Goal: Task Accomplishment & Management: Use online tool/utility

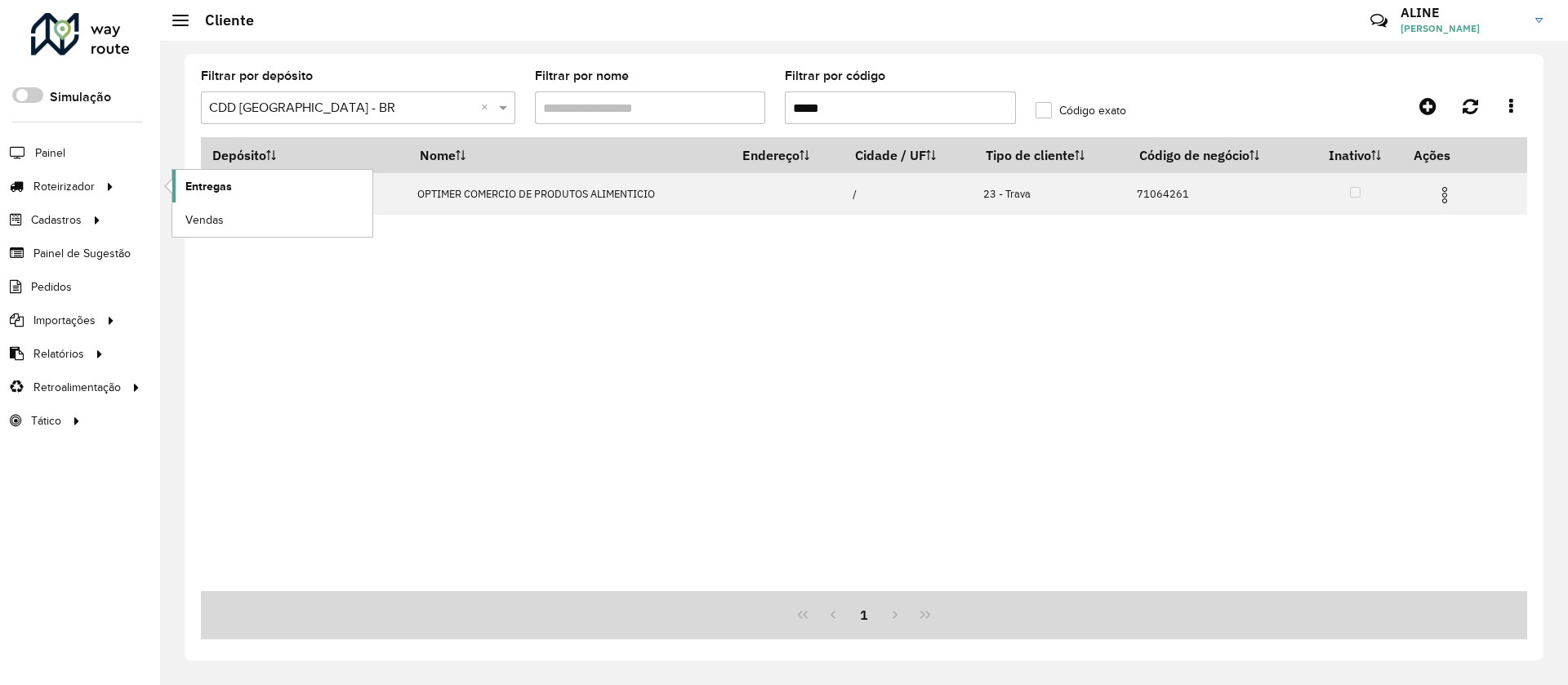
click at [208, 176] on link "Entregas" at bounding box center [272, 186] width 200 height 33
click at [211, 183] on span "Entregas" at bounding box center [209, 187] width 46 height 17
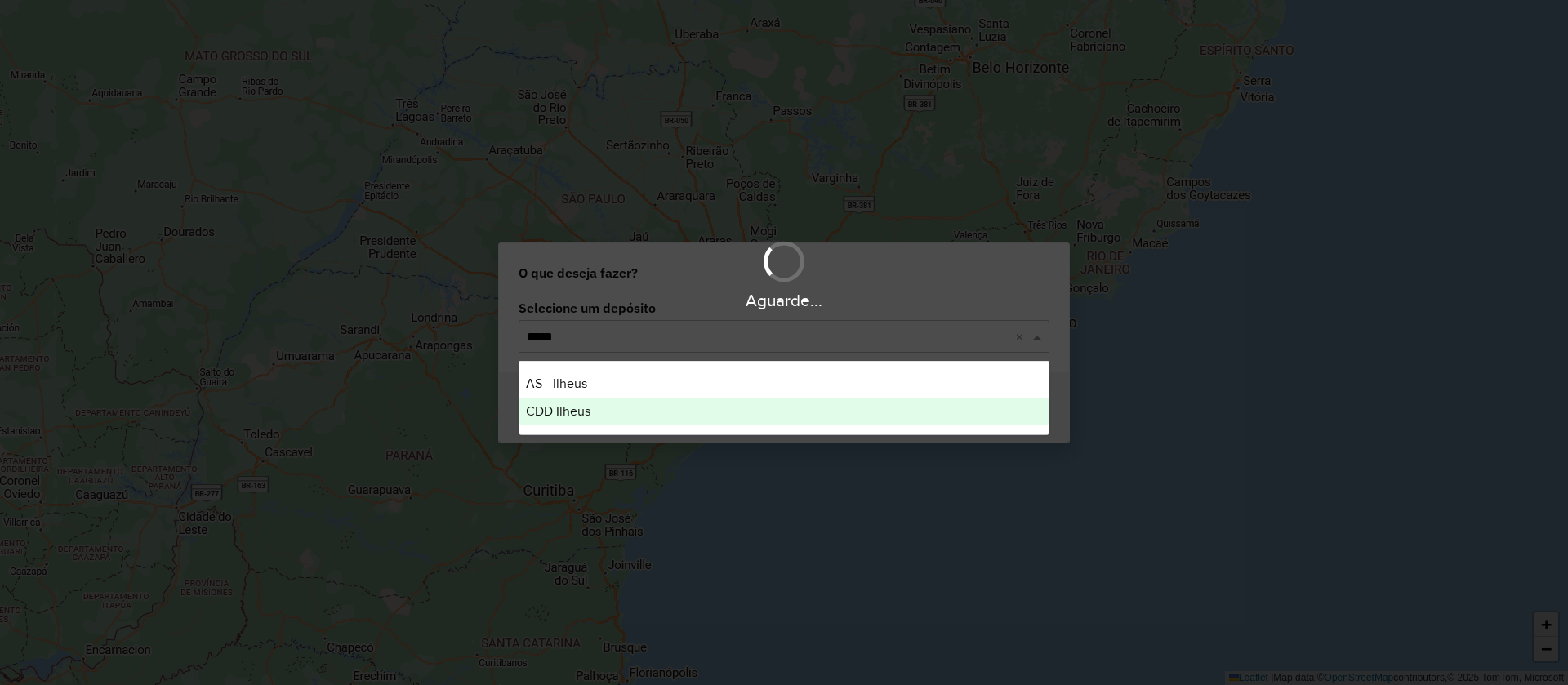
type input "******"
click at [593, 410] on div "CDD Ilheus" at bounding box center [784, 412] width 529 height 27
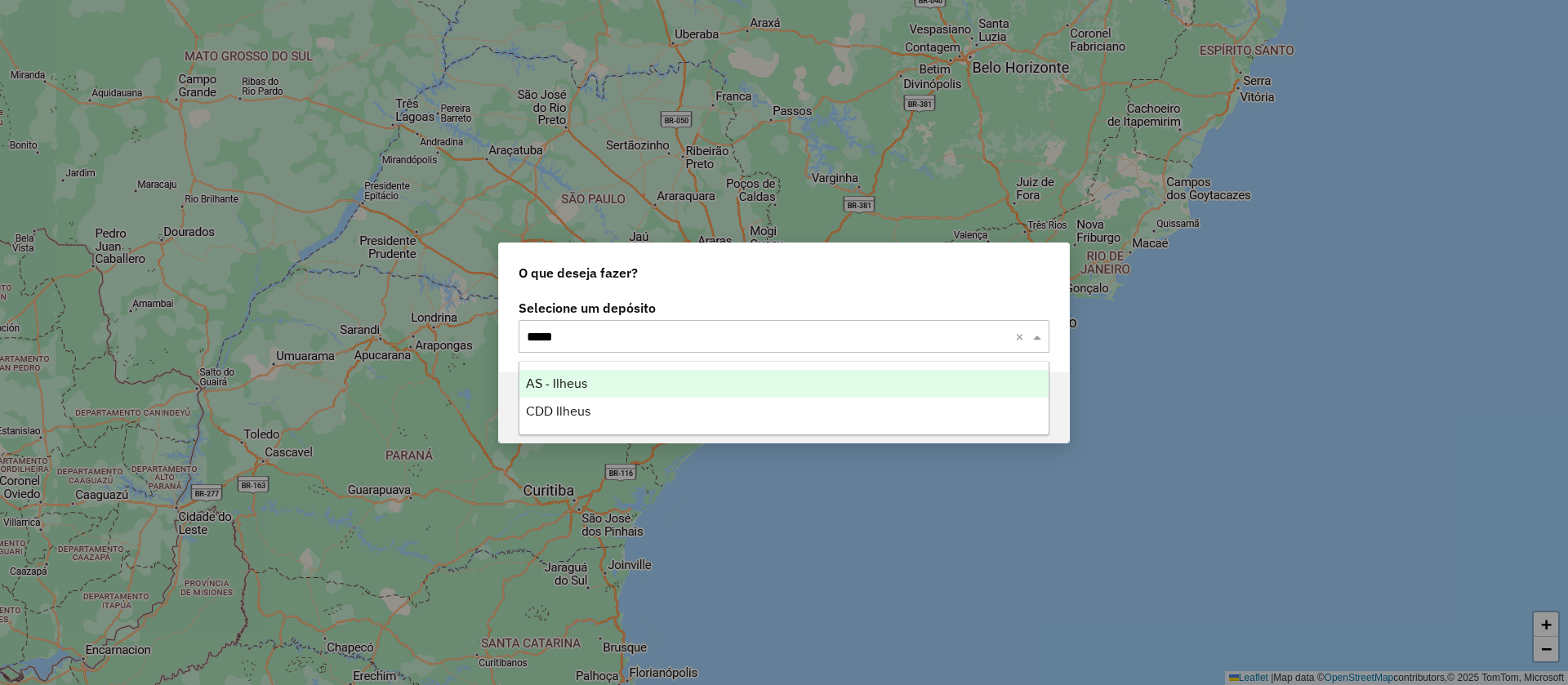
type input "******"
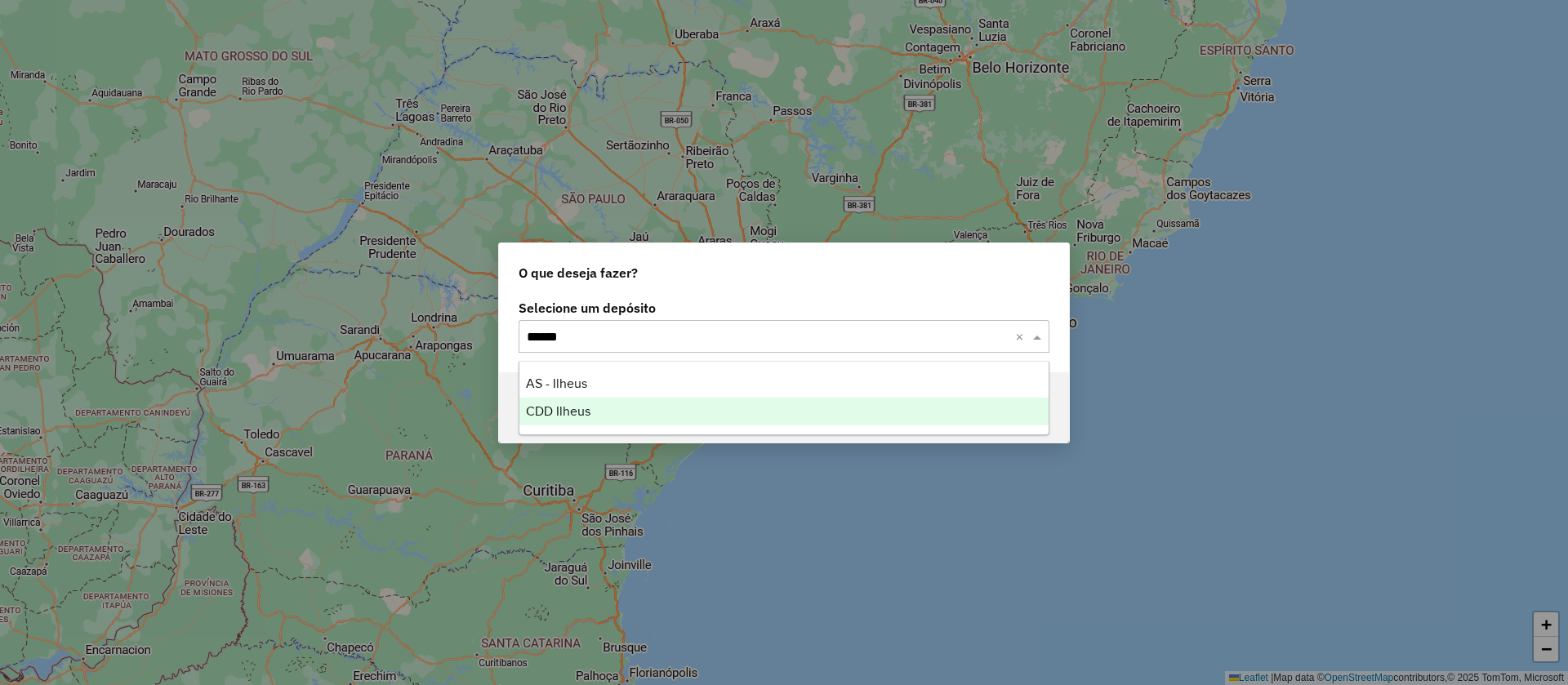
click at [563, 408] on span "CDD Ilheus" at bounding box center [557, 411] width 64 height 14
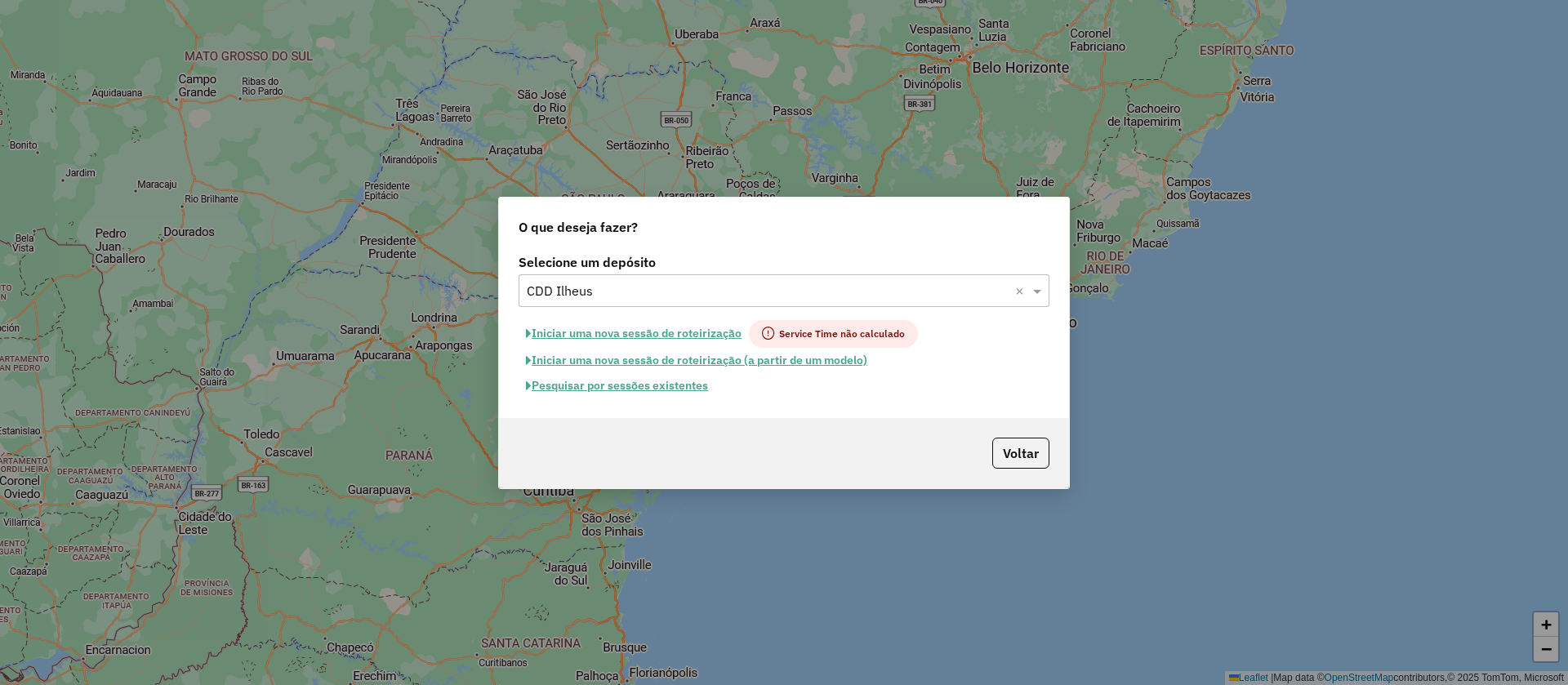
click at [662, 382] on button "Pesquisar por sessões existentes" at bounding box center [617, 386] width 197 height 26
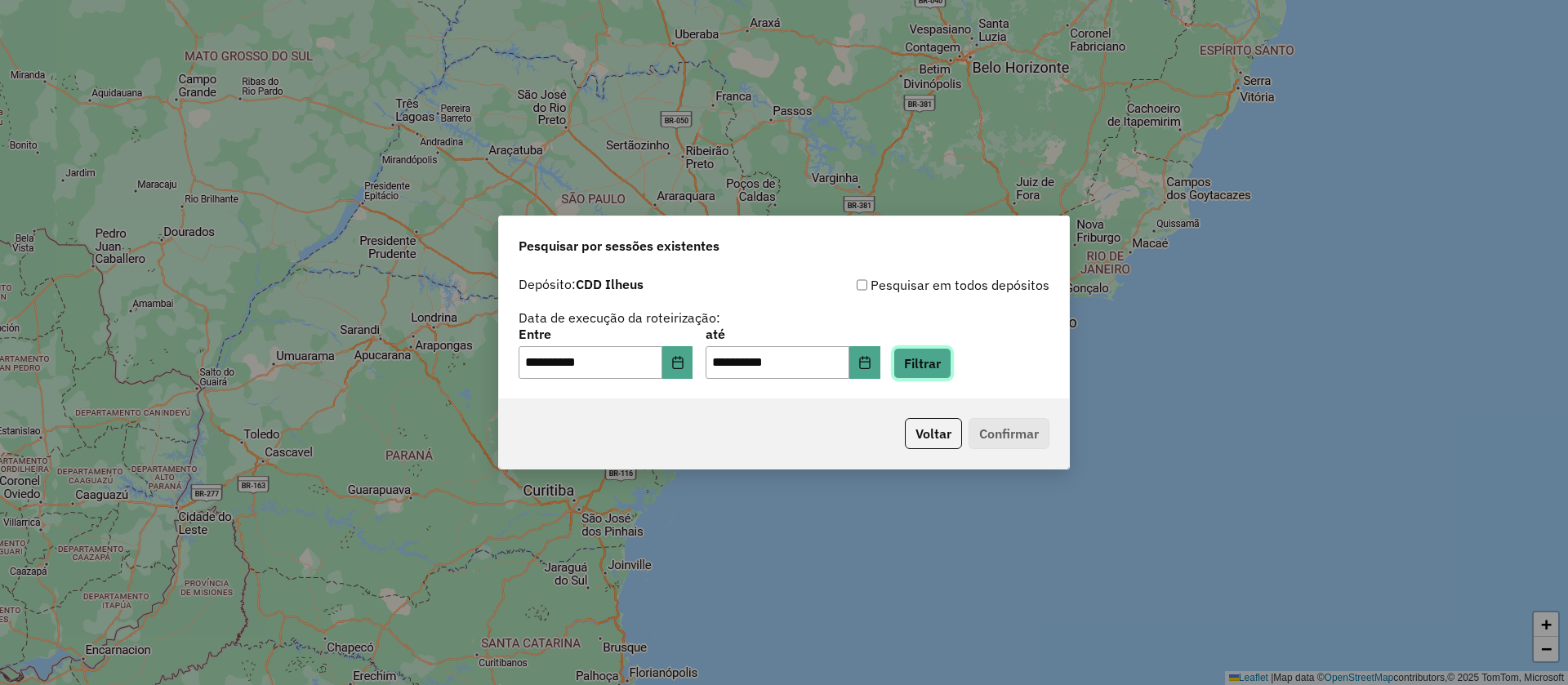
click at [951, 369] on button "Filtrar" at bounding box center [923, 363] width 58 height 31
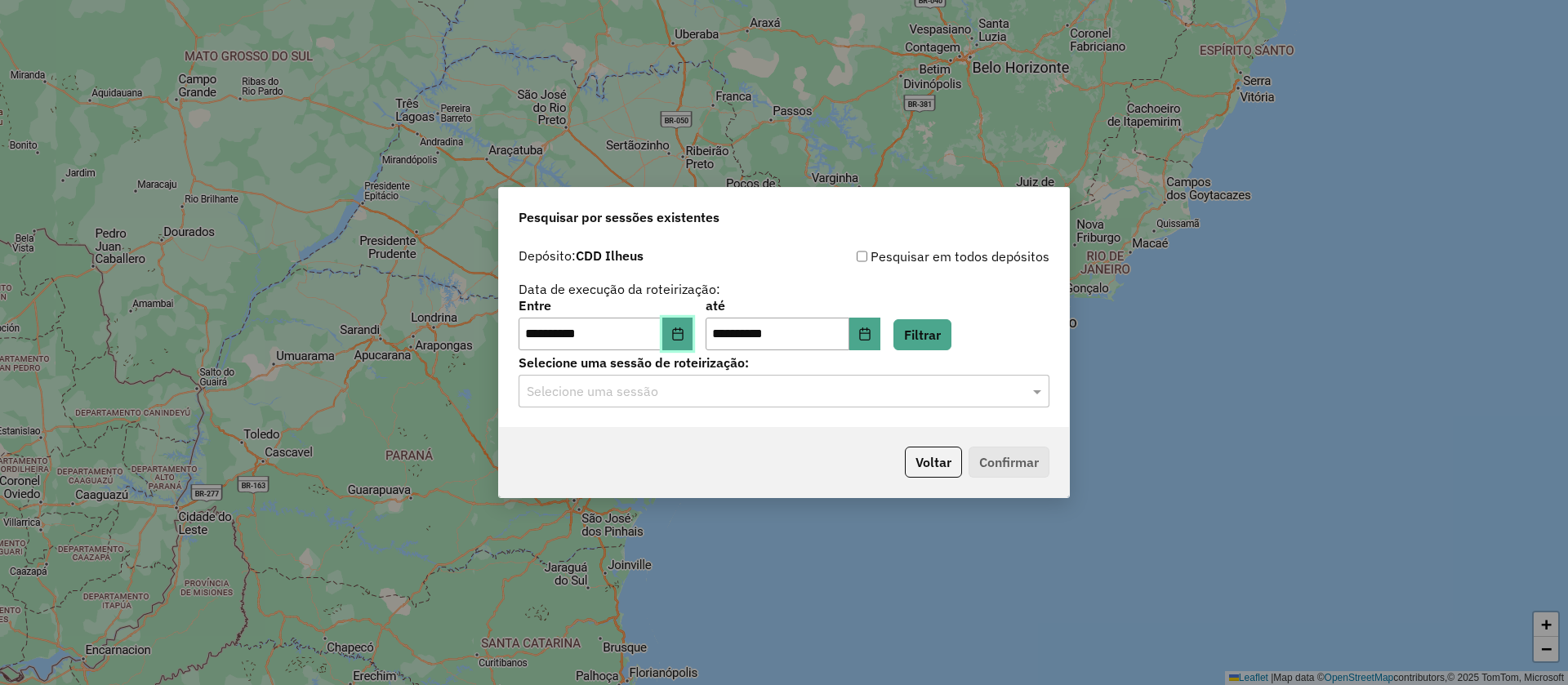
click at [682, 331] on icon "Choose Date" at bounding box center [677, 334] width 10 height 13
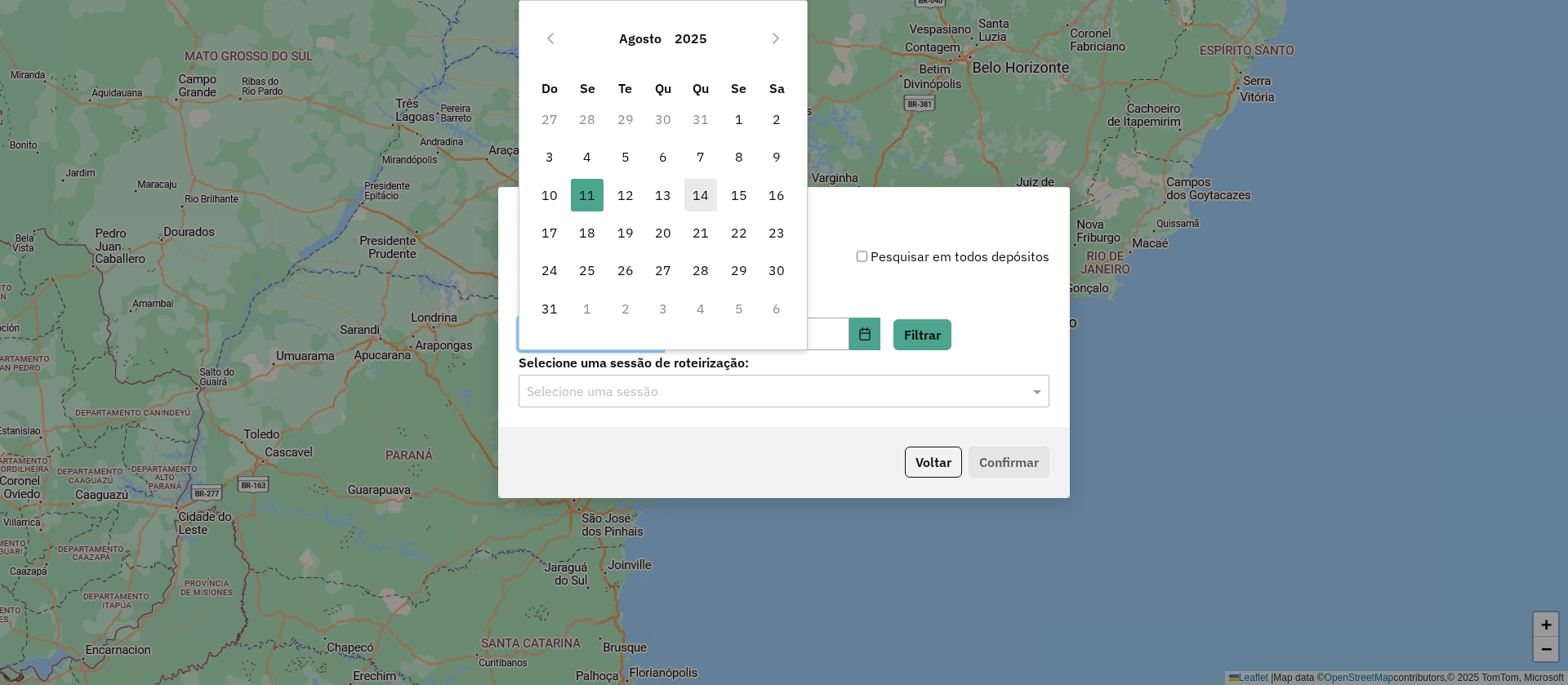
click at [707, 189] on span "14" at bounding box center [700, 195] width 33 height 33
type input "**********"
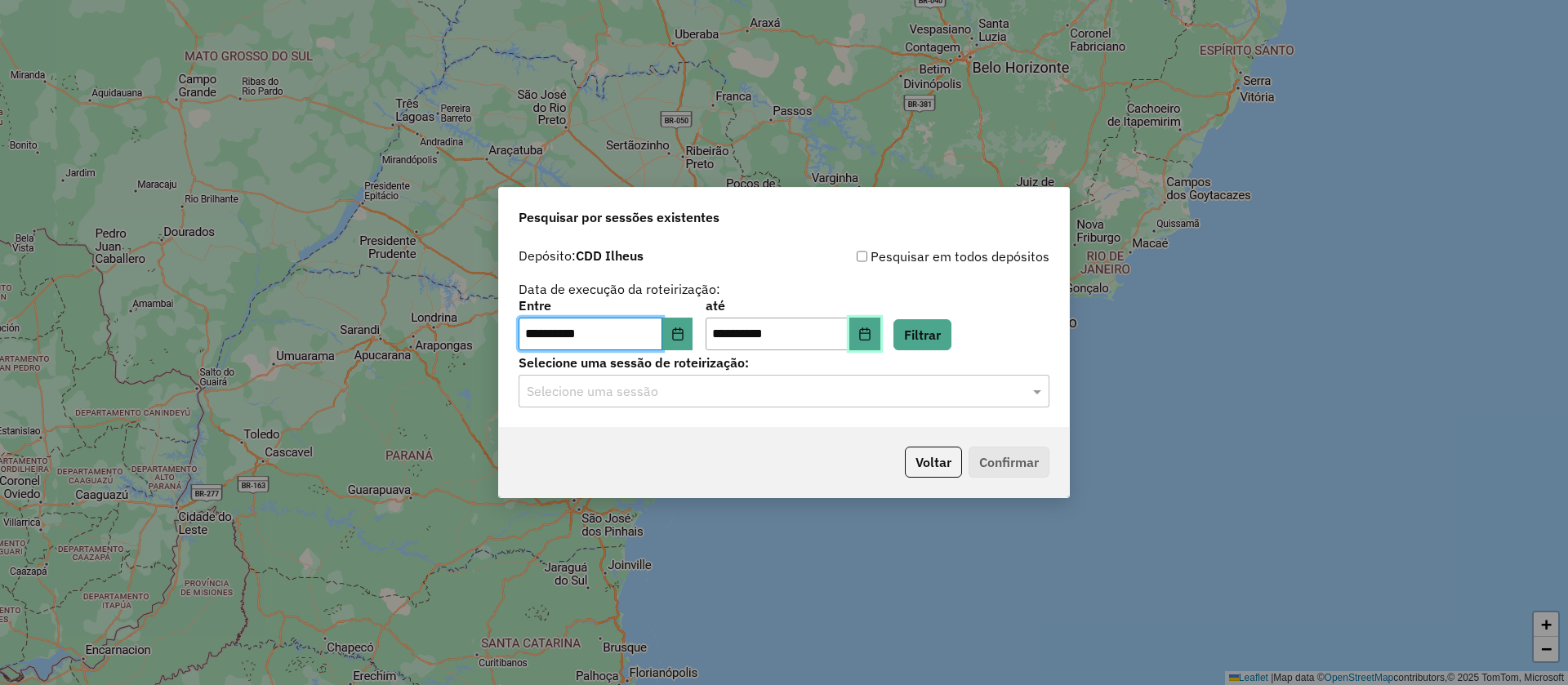
click at [880, 339] on button "Choose Date" at bounding box center [864, 334] width 31 height 33
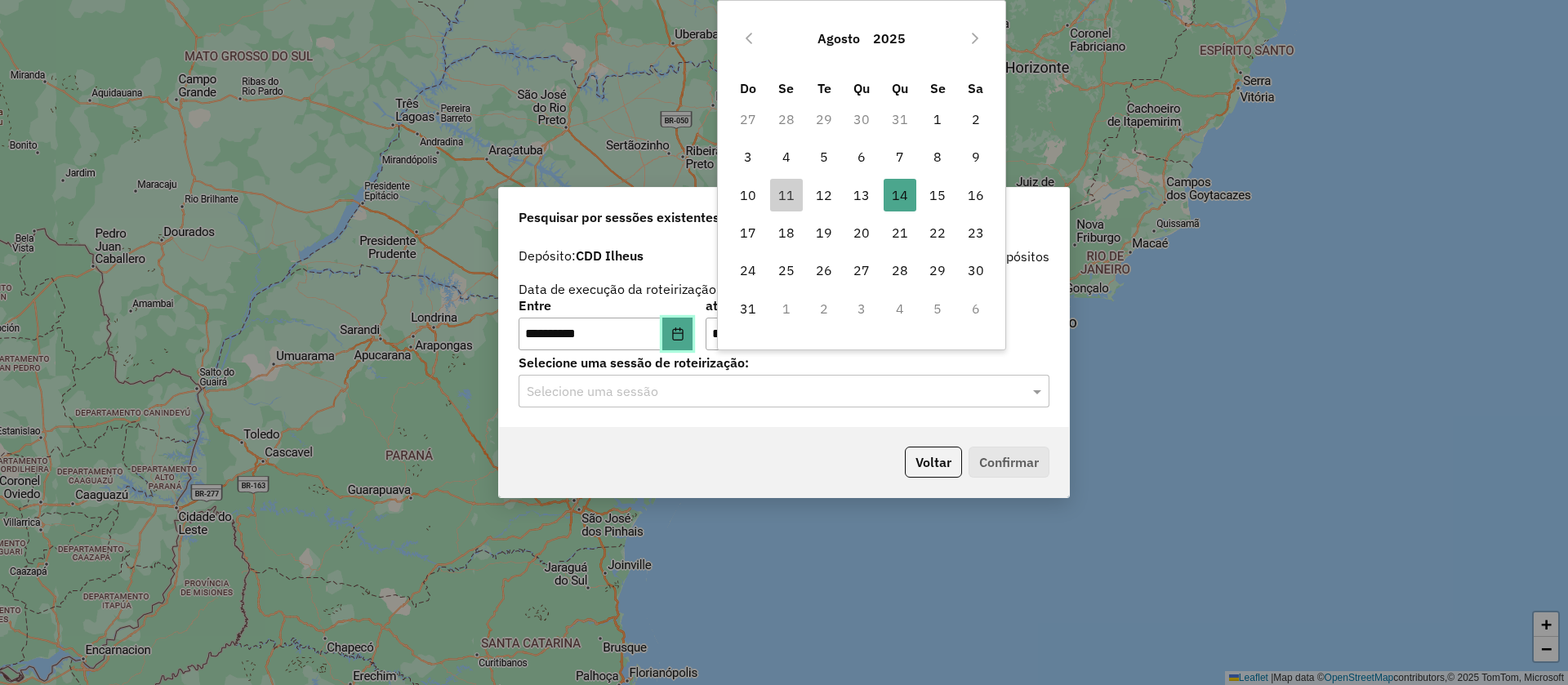
click at [684, 337] on icon "Choose Date" at bounding box center [677, 334] width 13 height 13
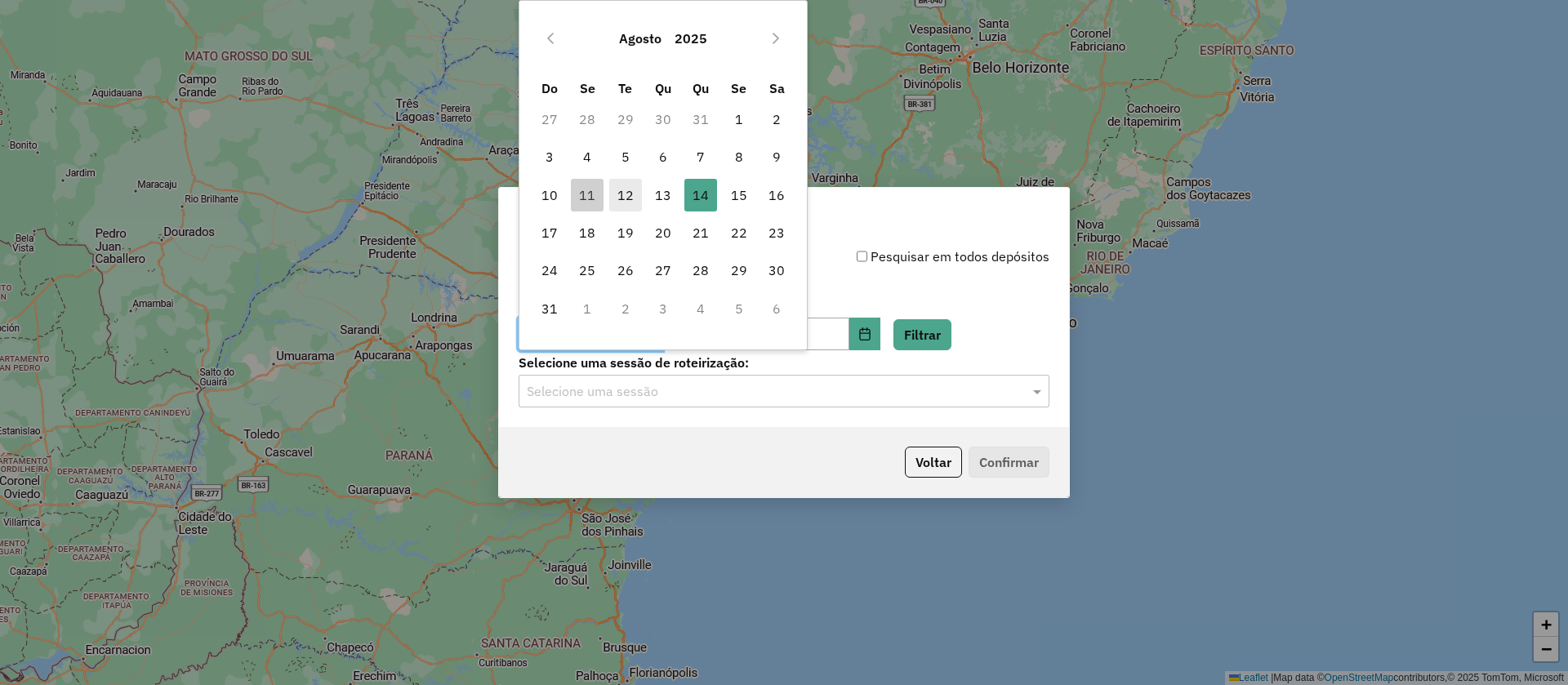
click at [628, 190] on span "12" at bounding box center [626, 195] width 33 height 33
type input "**********"
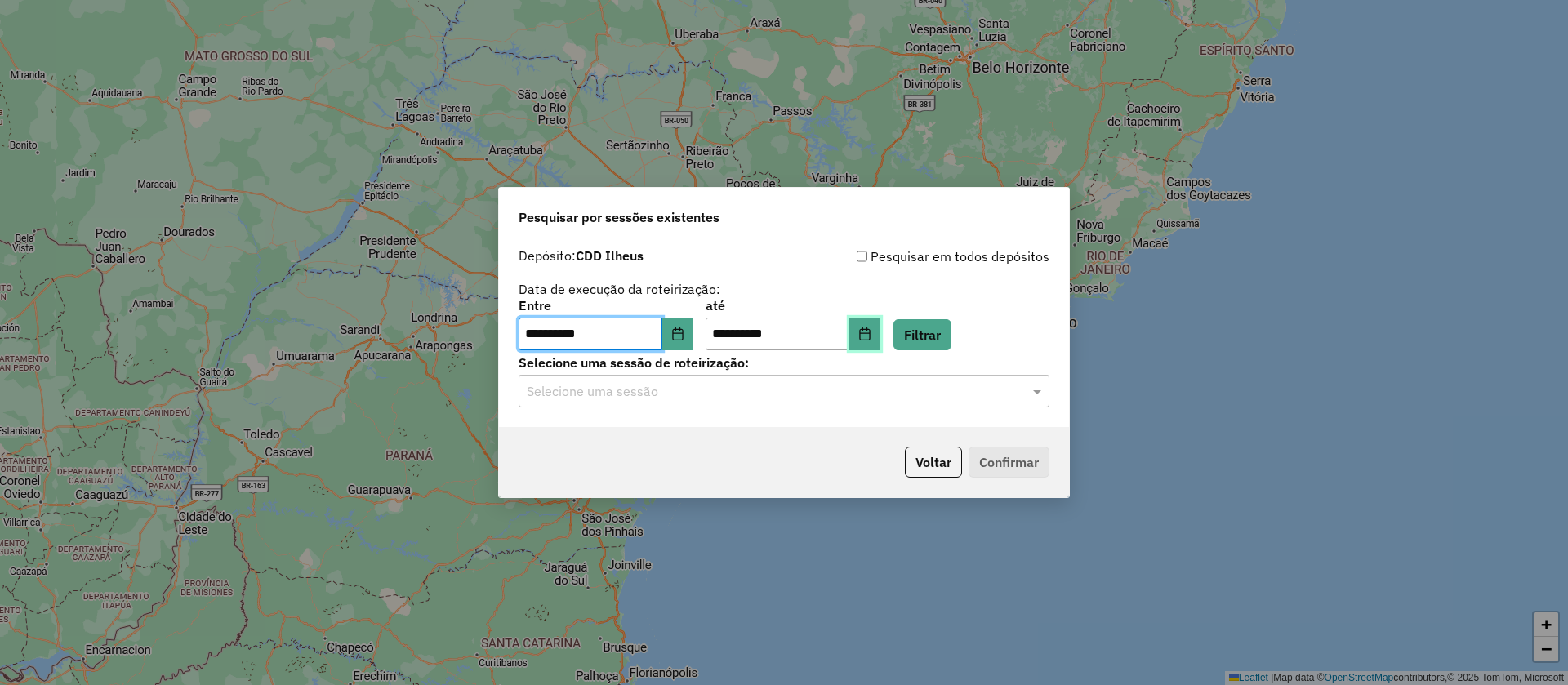
click at [880, 325] on button "Choose Date" at bounding box center [864, 334] width 31 height 33
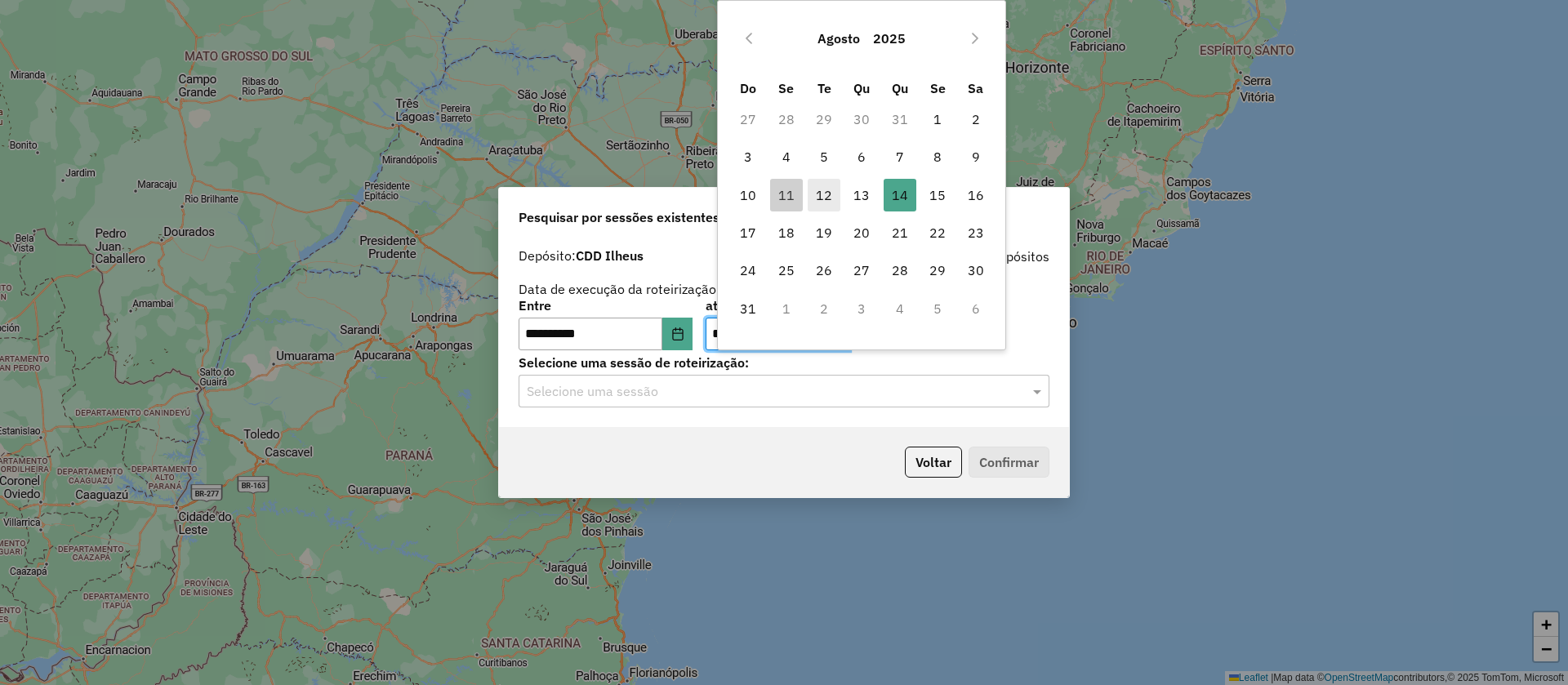
click at [823, 193] on span "12" at bounding box center [823, 195] width 33 height 33
type input "**********"
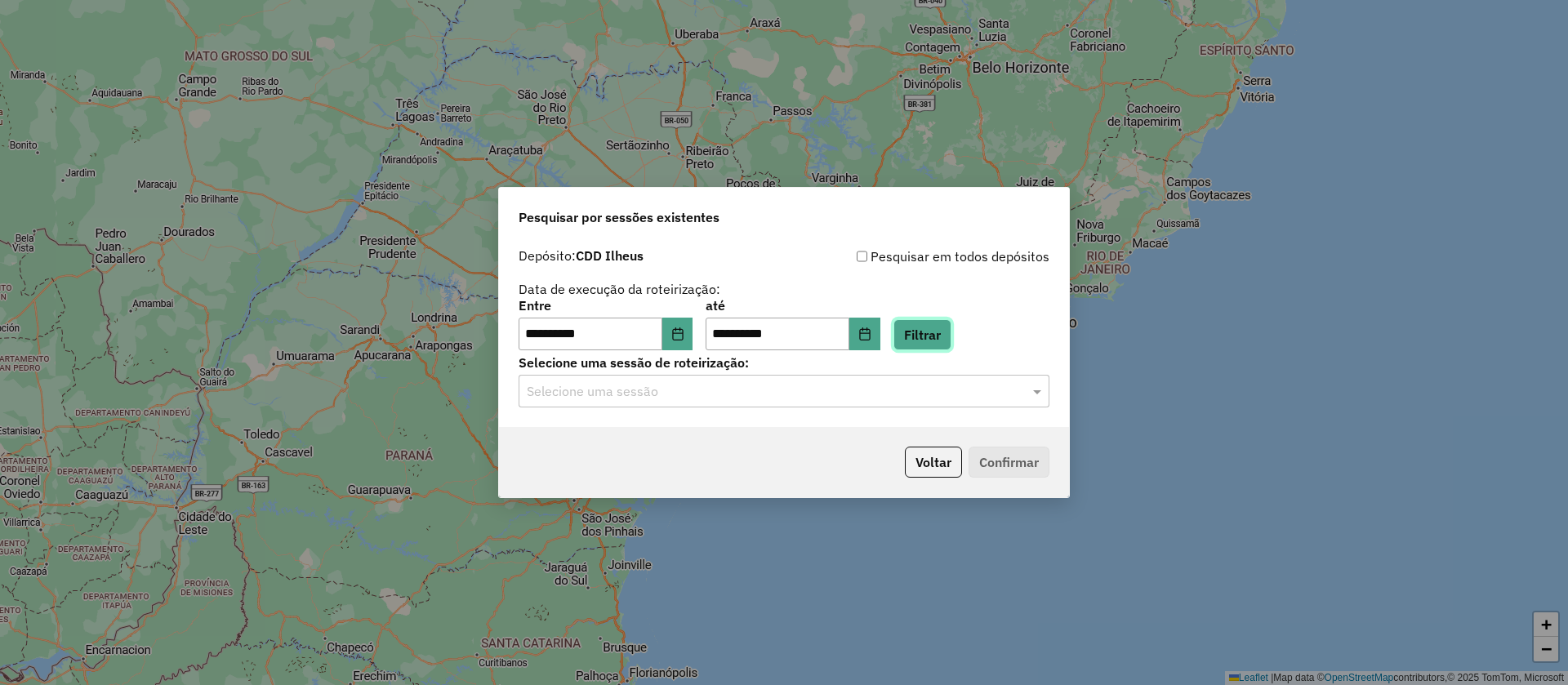
click at [951, 327] on button "Filtrar" at bounding box center [923, 335] width 58 height 31
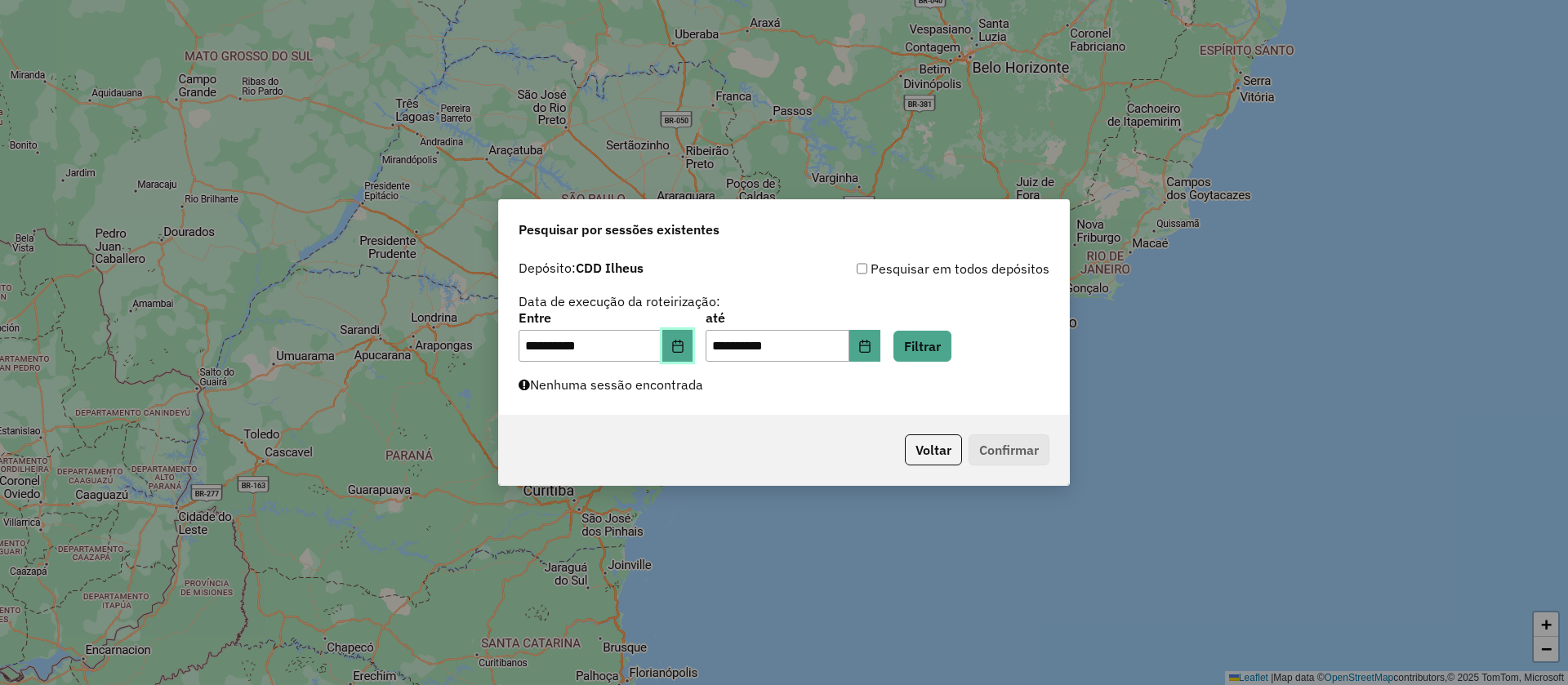
click at [693, 338] on button "Choose Date" at bounding box center [678, 346] width 31 height 33
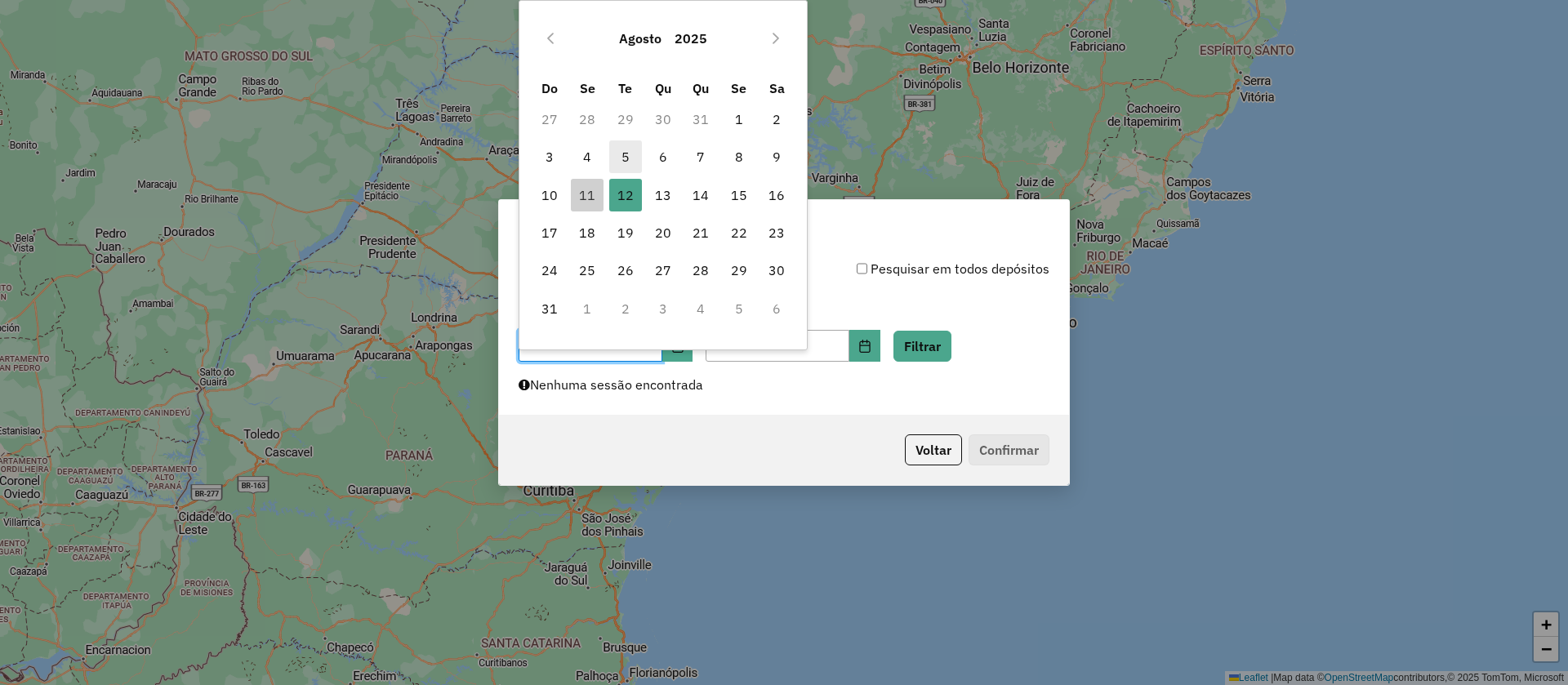
click at [626, 152] on span "5" at bounding box center [626, 157] width 33 height 33
type input "**********"
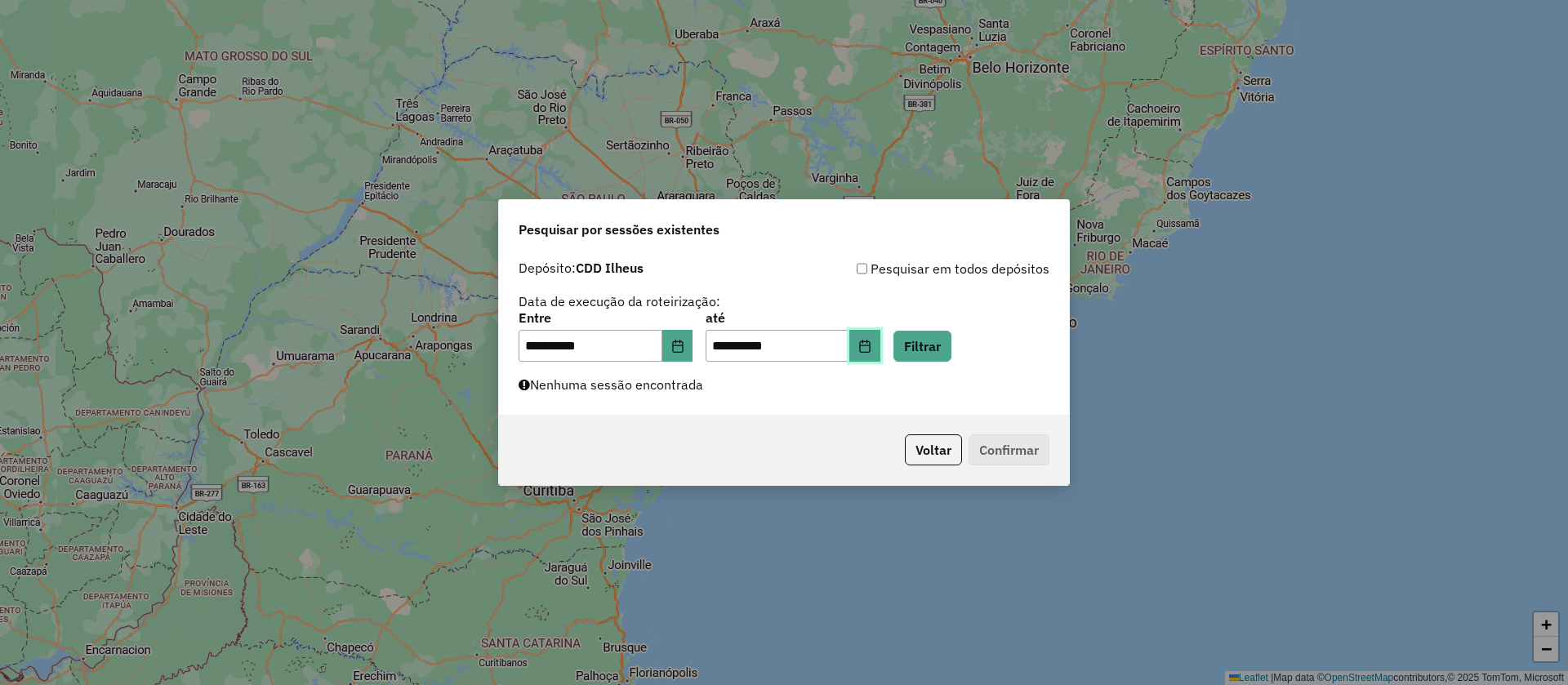
click at [880, 338] on button "Choose Date" at bounding box center [864, 346] width 31 height 33
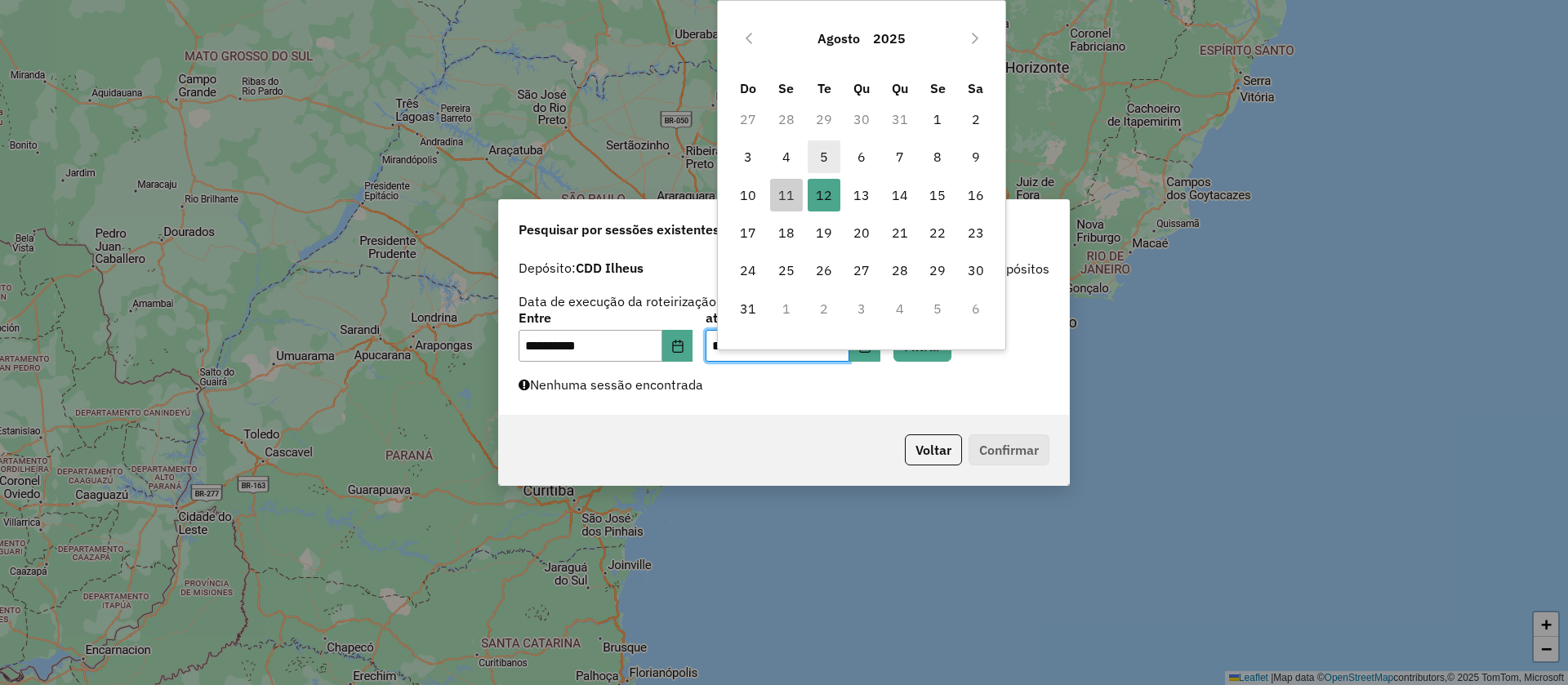
click at [826, 146] on span "5" at bounding box center [823, 157] width 33 height 33
type input "**********"
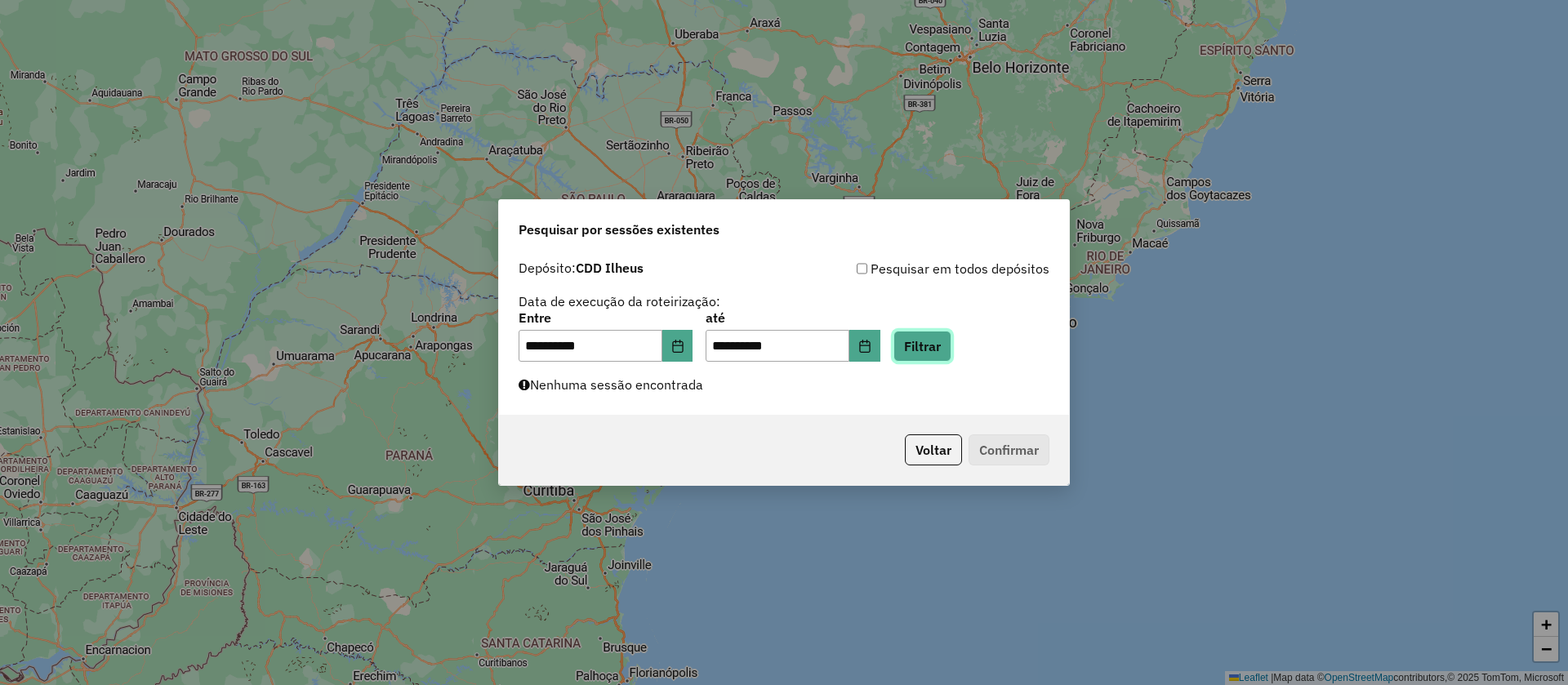
click at [951, 336] on button "Filtrar" at bounding box center [923, 346] width 58 height 31
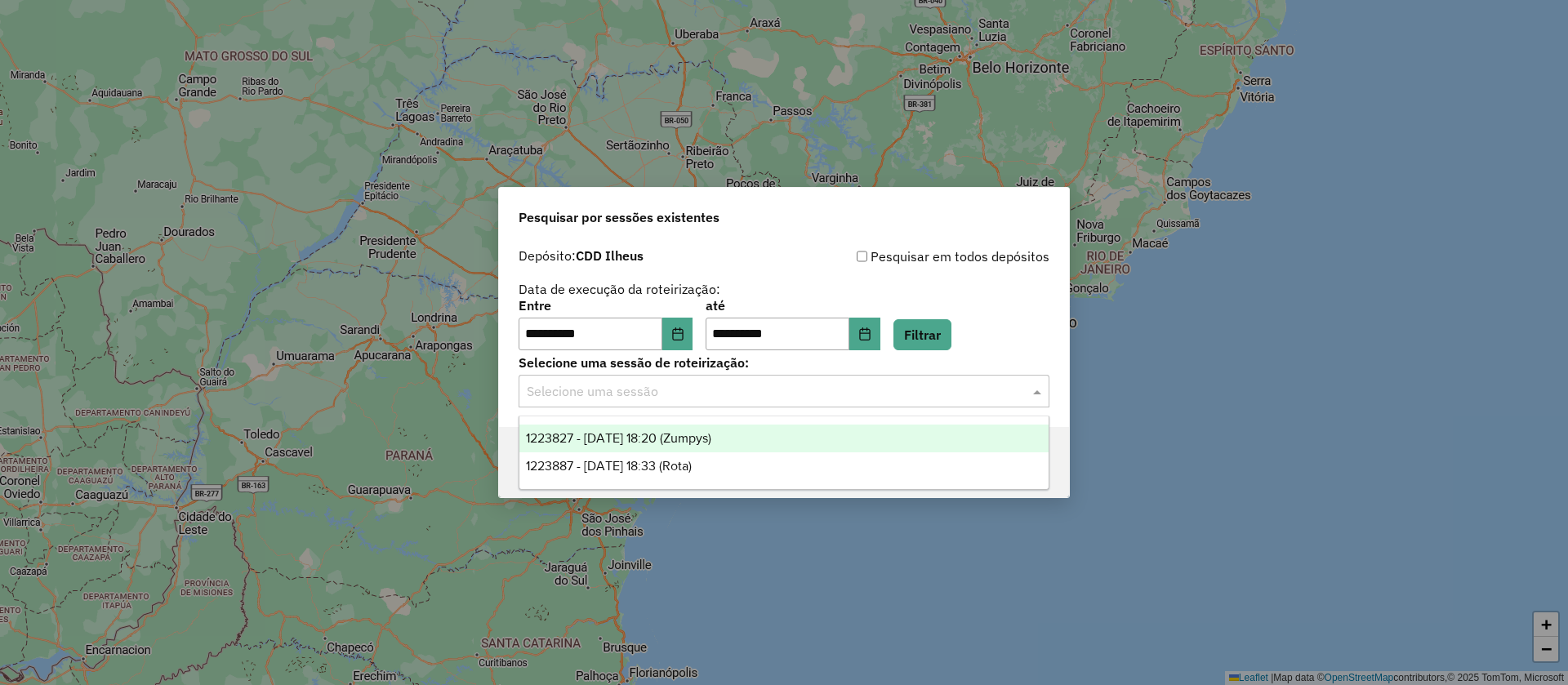
click at [668, 392] on input "text" at bounding box center [767, 391] width 482 height 20
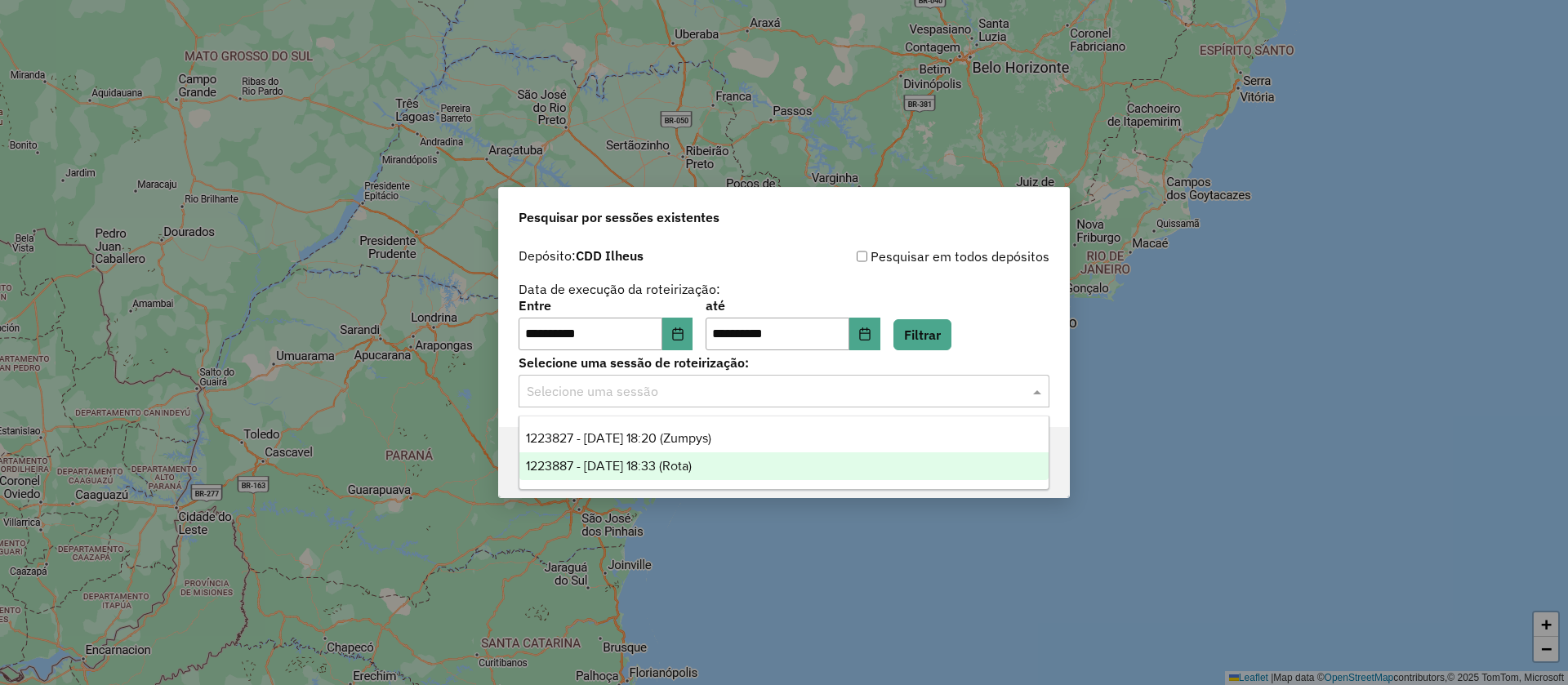
click at [674, 462] on span "1223887 - [DATE] 18:33 (Rota)" at bounding box center [609, 466] width 166 height 14
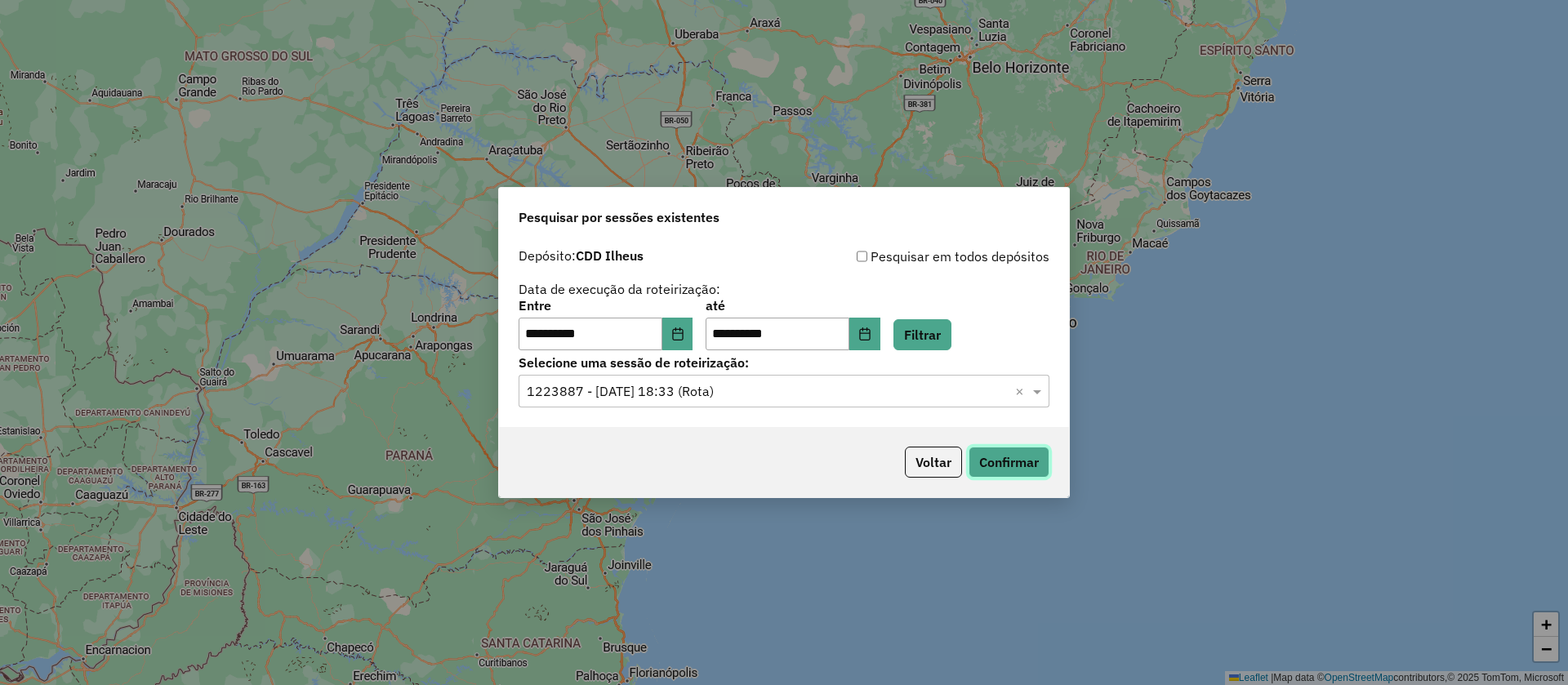
click at [1015, 455] on button "Confirmar" at bounding box center [1008, 462] width 80 height 31
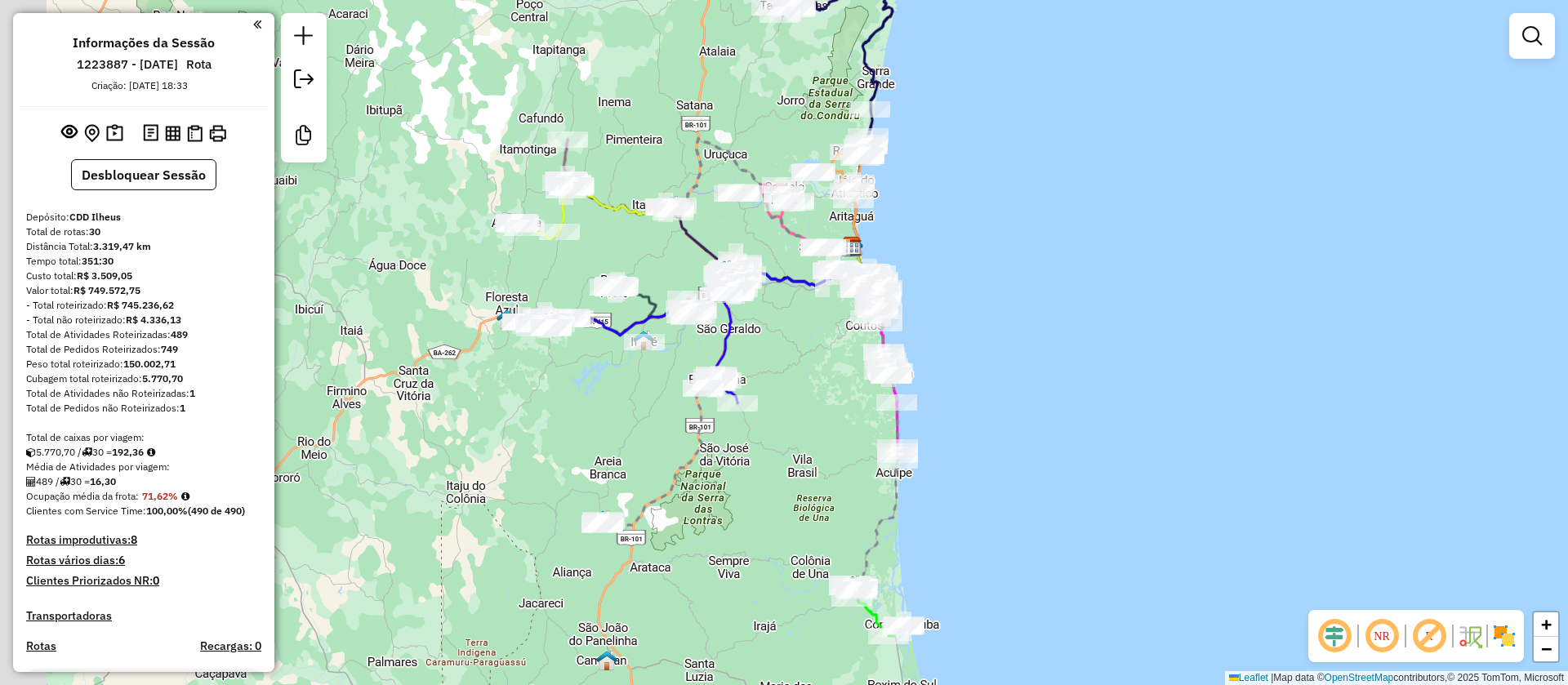
drag, startPoint x: 465, startPoint y: 519, endPoint x: 1173, endPoint y: 676, distance: 725.2
click at [609, 325] on div "Janela de atendimento Grade de atendimento Capacidade Transportadoras Veículos …" at bounding box center [784, 342] width 1568 height 685
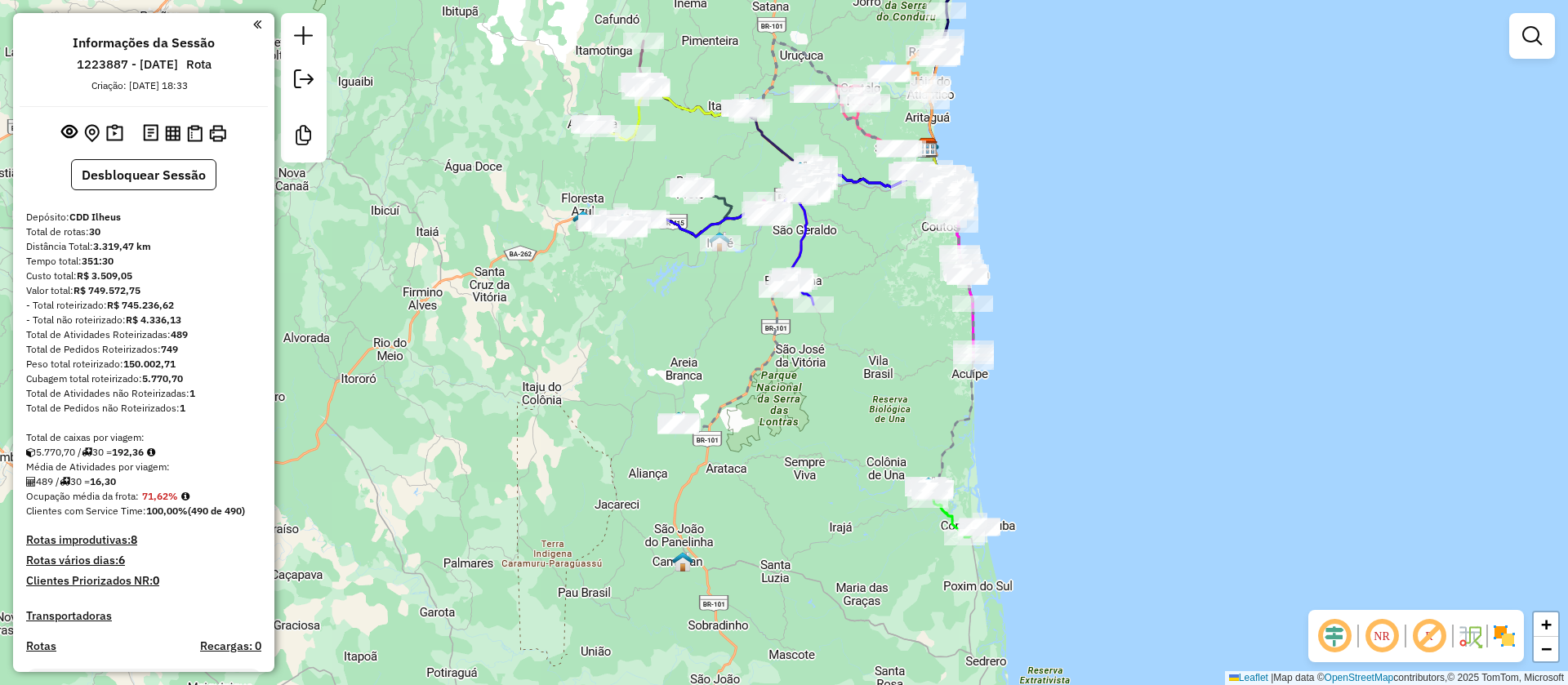
click at [1432, 646] on em at bounding box center [1428, 636] width 39 height 39
click at [1337, 639] on em at bounding box center [1334, 636] width 39 height 39
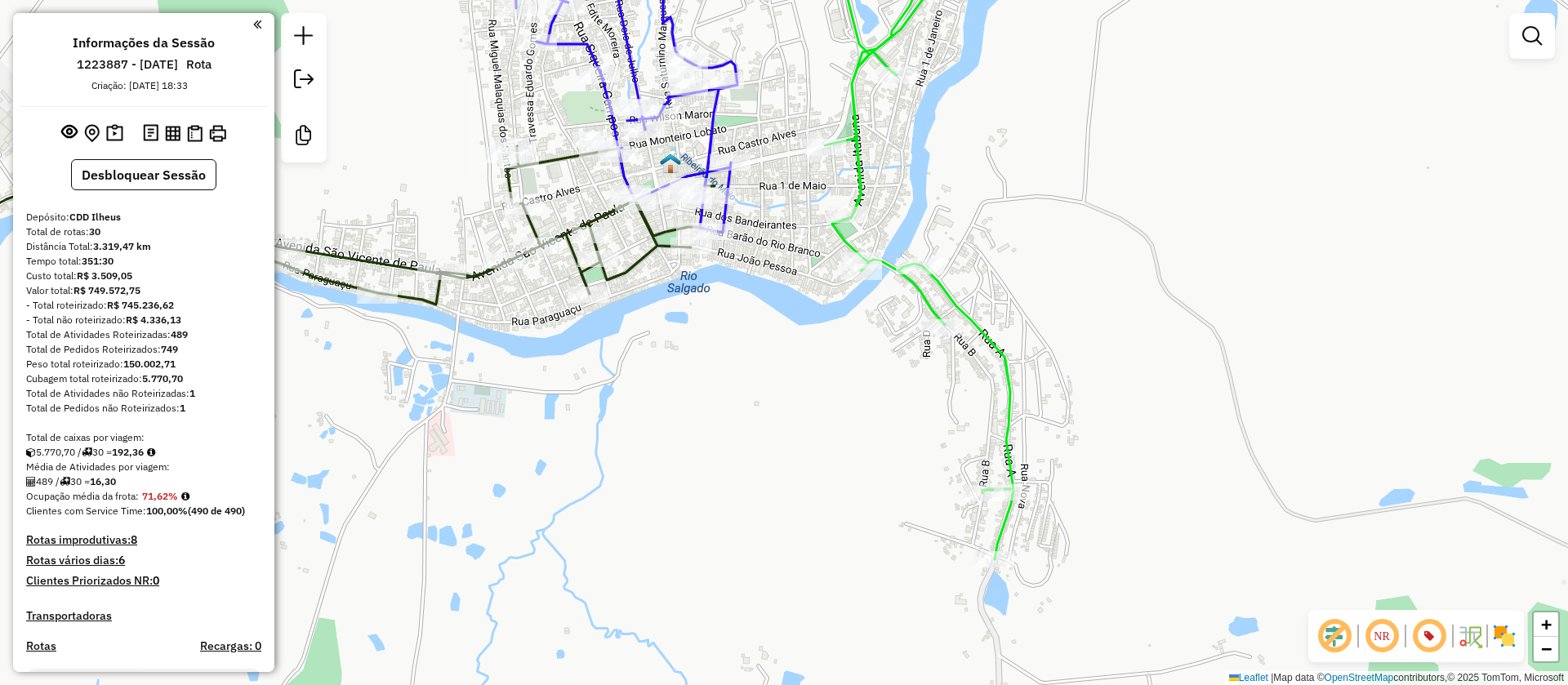
click at [668, 162] on img at bounding box center [670, 163] width 21 height 21
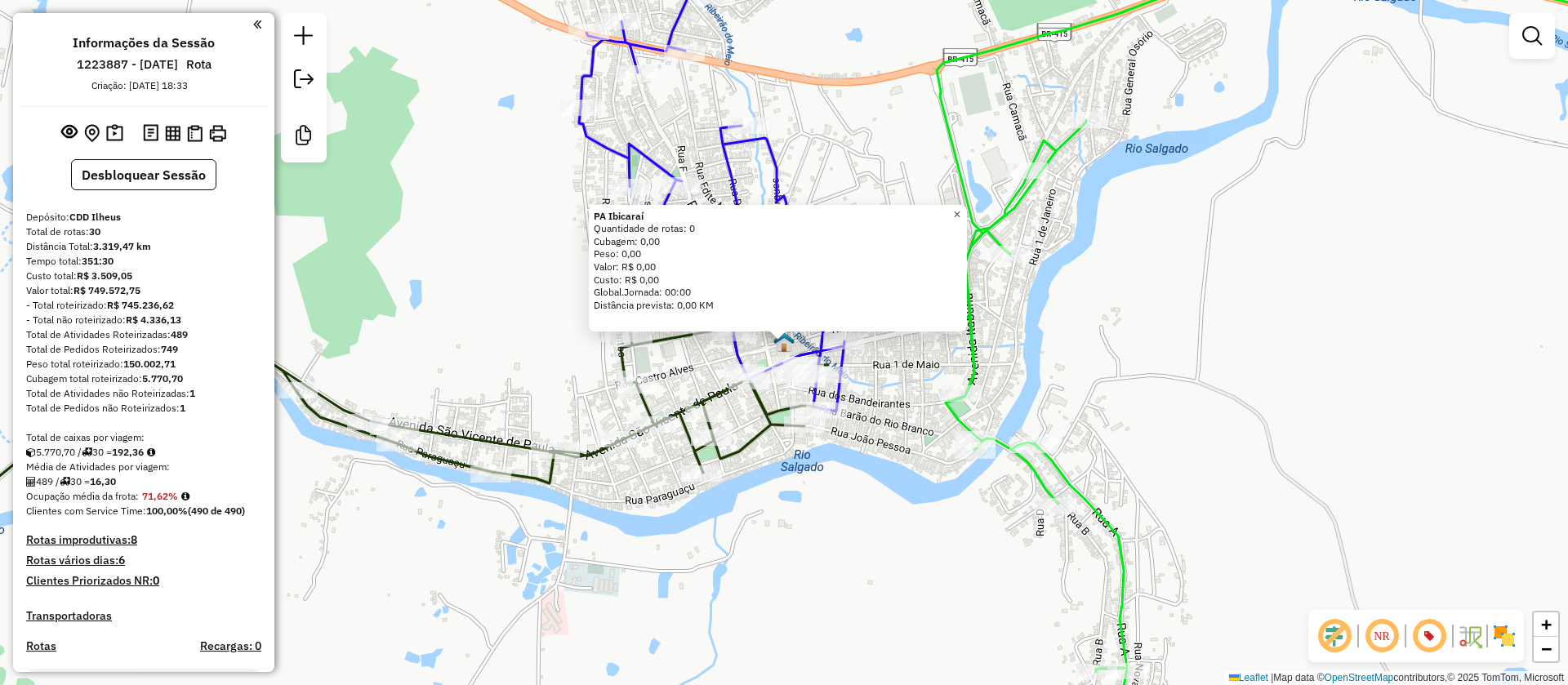
click at [960, 207] on span "×" at bounding box center [956, 214] width 8 height 14
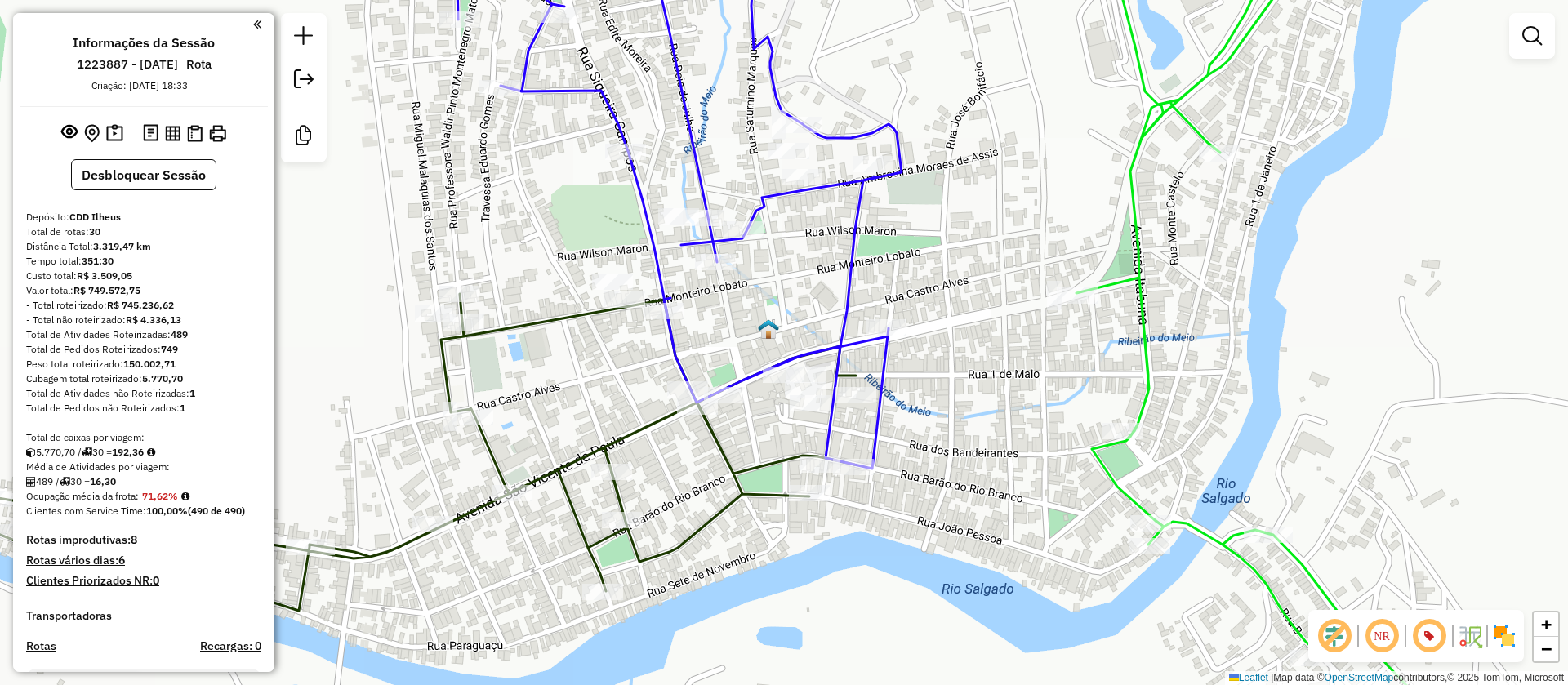
click at [770, 328] on img at bounding box center [768, 329] width 21 height 21
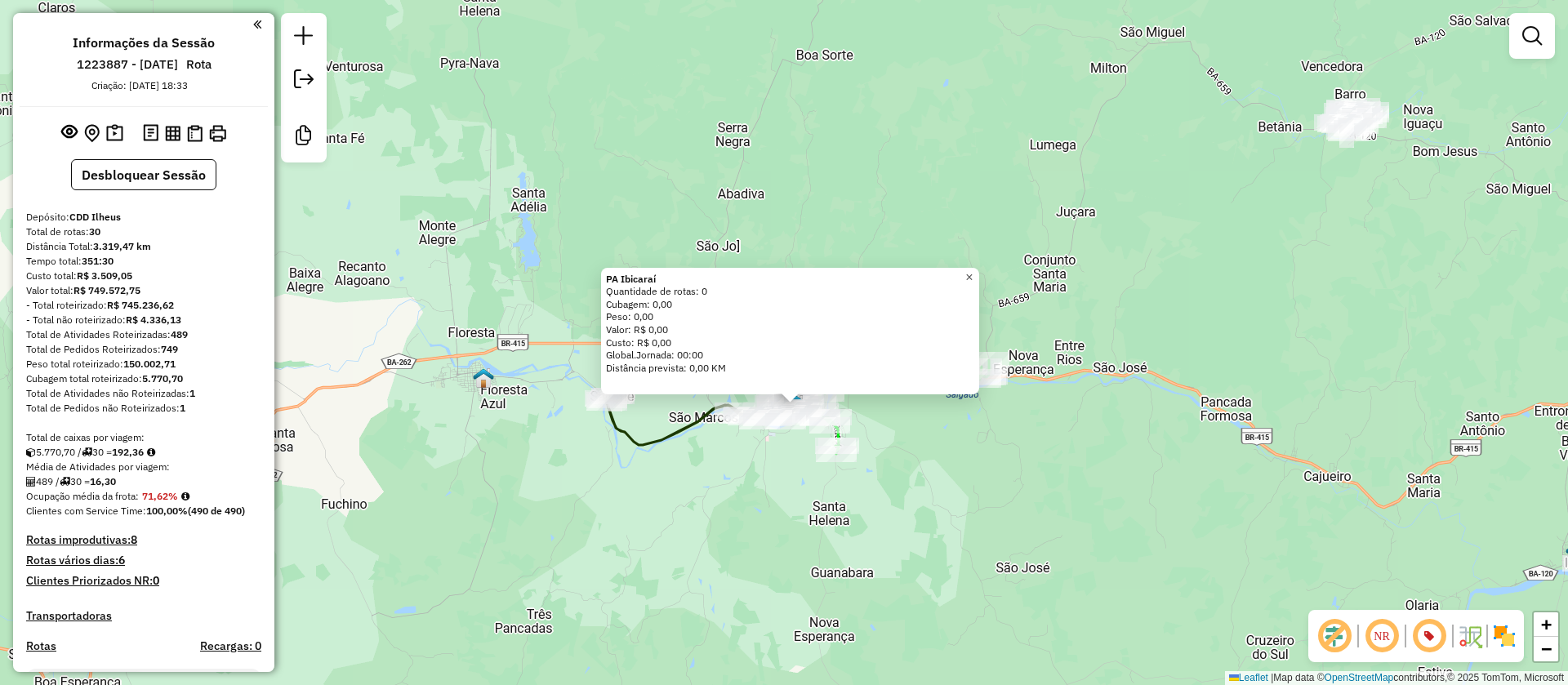
click at [972, 272] on span "×" at bounding box center [969, 277] width 8 height 14
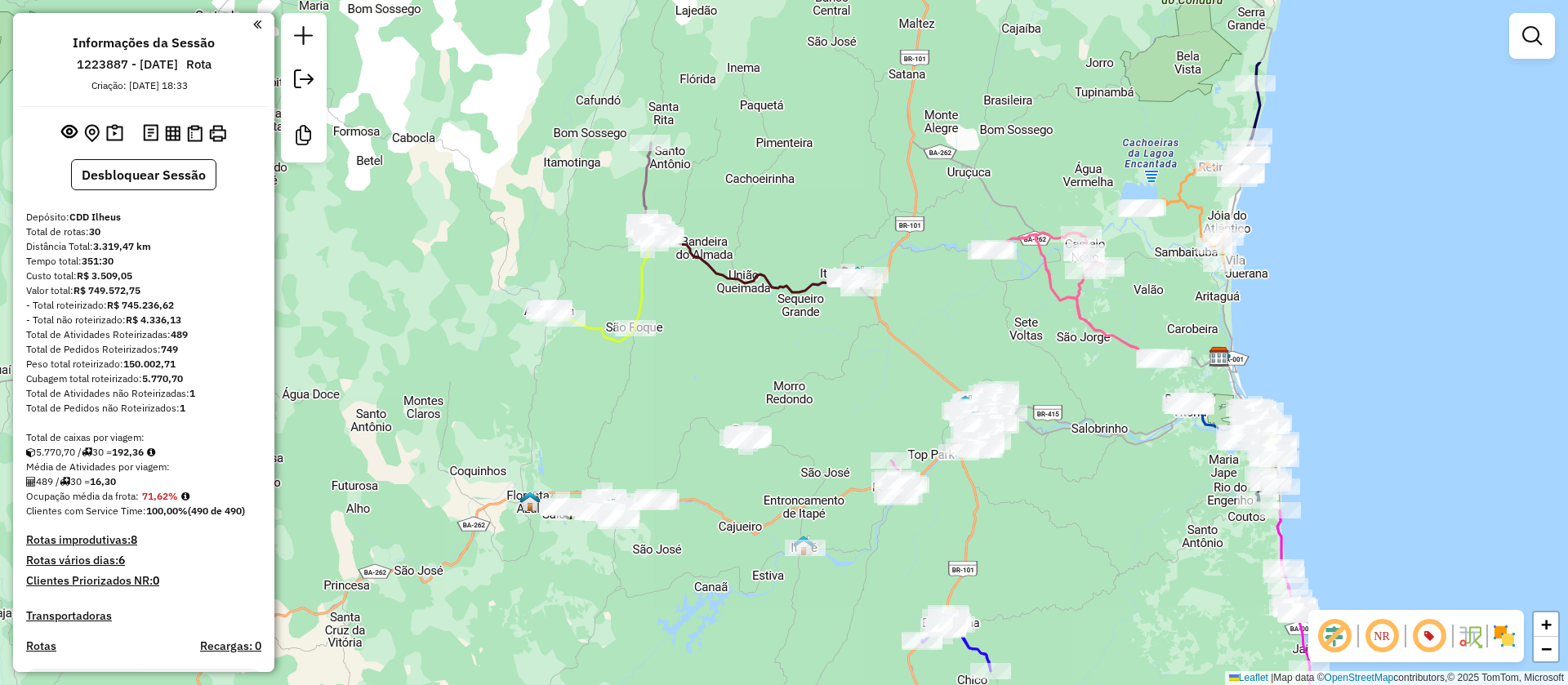
drag, startPoint x: 776, startPoint y: 227, endPoint x: 742, endPoint y: 358, distance: 135.3
click at [742, 358] on div "Janela de atendimento Grade de atendimento Capacidade Transportadoras Veículos …" at bounding box center [784, 342] width 1568 height 685
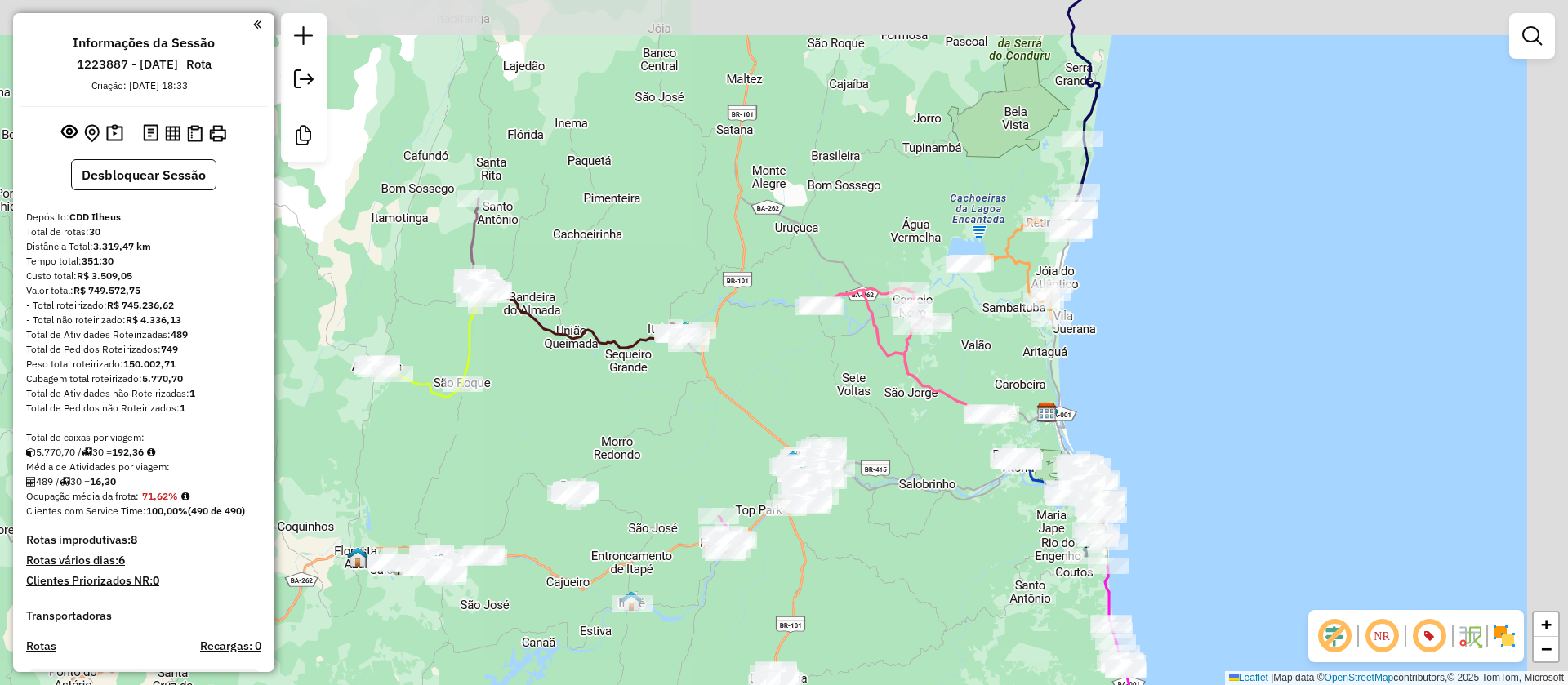
drag, startPoint x: 933, startPoint y: 305, endPoint x: 741, endPoint y: 368, distance: 202.1
click at [728, 372] on div "Janela de atendimento Grade de atendimento Capacidade Transportadoras Veículos …" at bounding box center [784, 342] width 1568 height 685
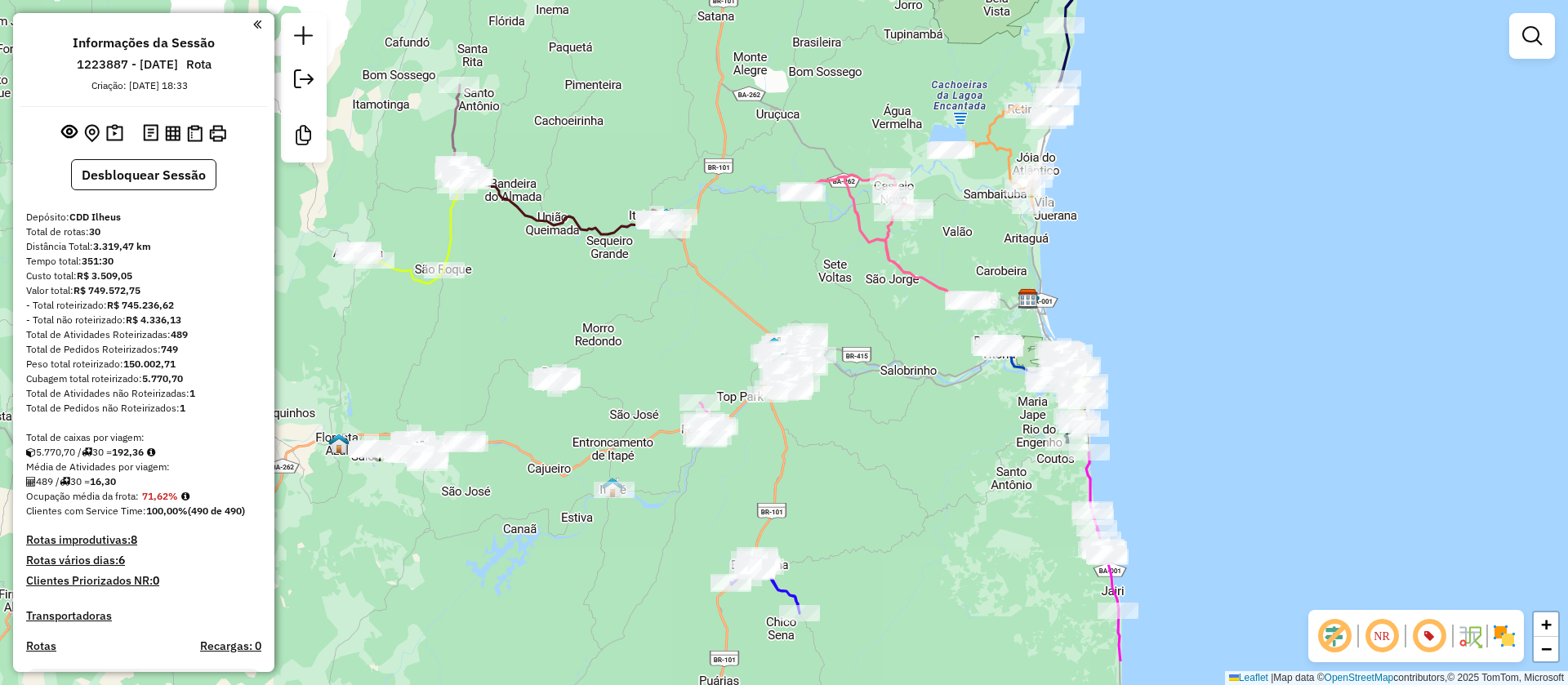
drag, startPoint x: 1141, startPoint y: 328, endPoint x: 1141, endPoint y: 311, distance: 17.0
click at [1141, 311] on div "Janela de atendimento Grade de atendimento Capacidade Transportadoras Veículos …" at bounding box center [784, 342] width 1568 height 685
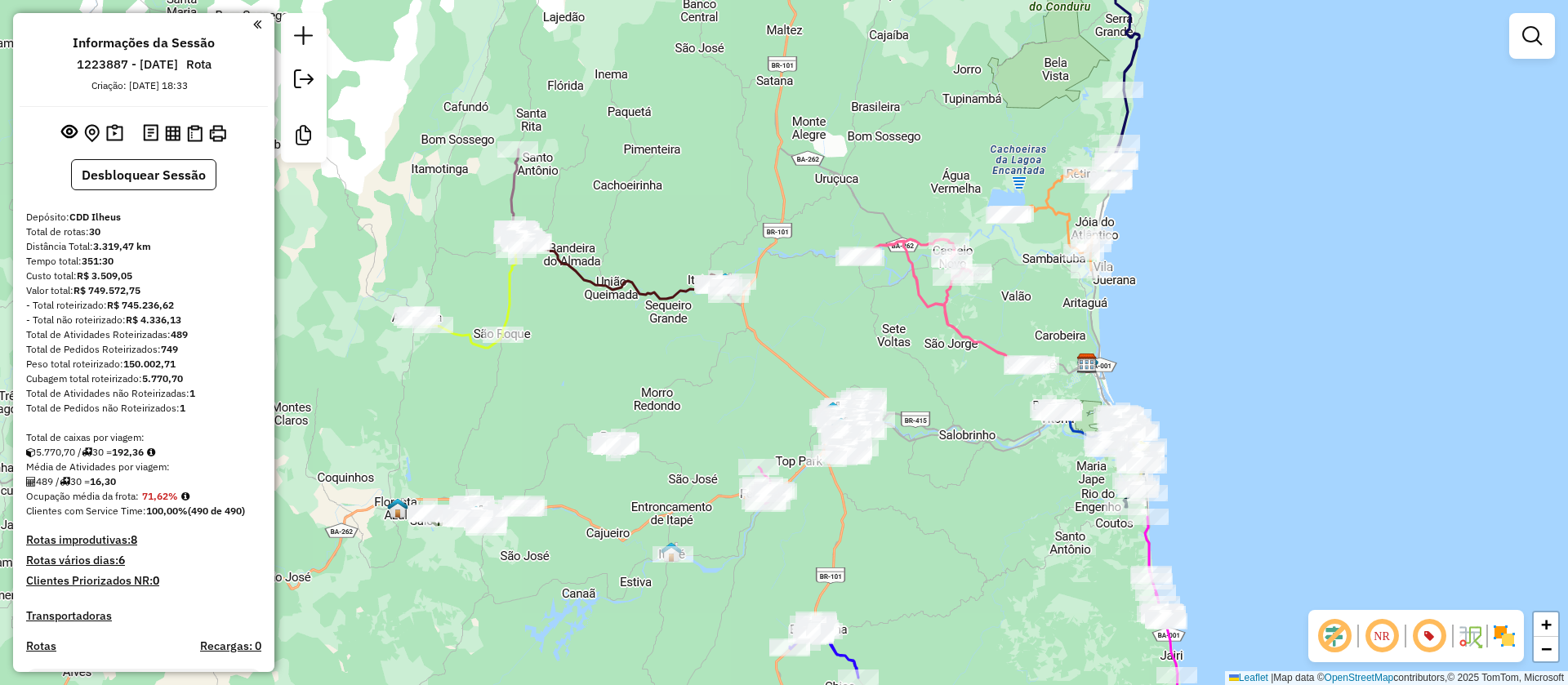
drag, startPoint x: 780, startPoint y: 294, endPoint x: 802, endPoint y: 327, distance: 39.7
click at [802, 327] on div "Janela de atendimento Grade de atendimento Capacidade Transportadoras Veículos …" at bounding box center [784, 342] width 1568 height 685
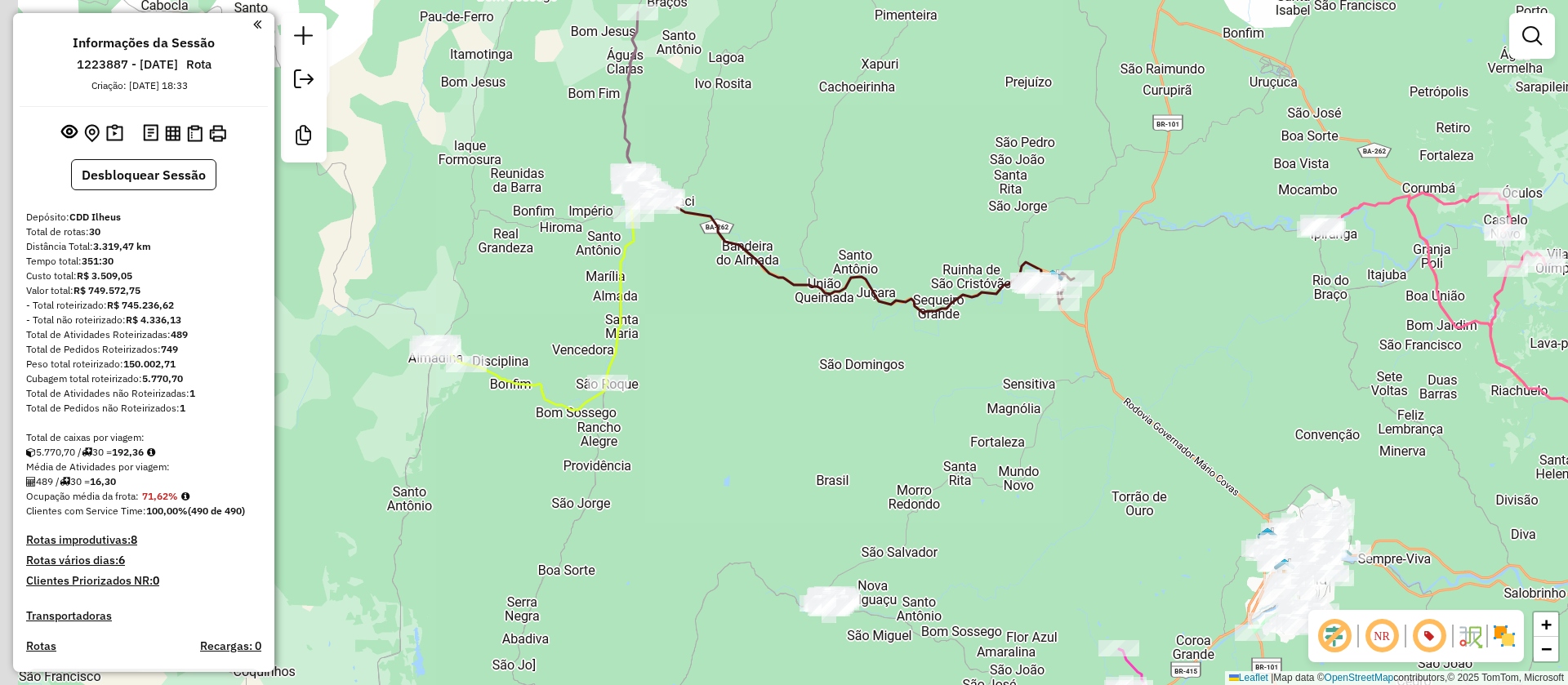
drag, startPoint x: 674, startPoint y: 166, endPoint x: 766, endPoint y: 143, distance: 94.8
click at [770, 140] on div "Janela de atendimento Grade de atendimento Capacidade Transportadoras Veículos …" at bounding box center [784, 342] width 1568 height 685
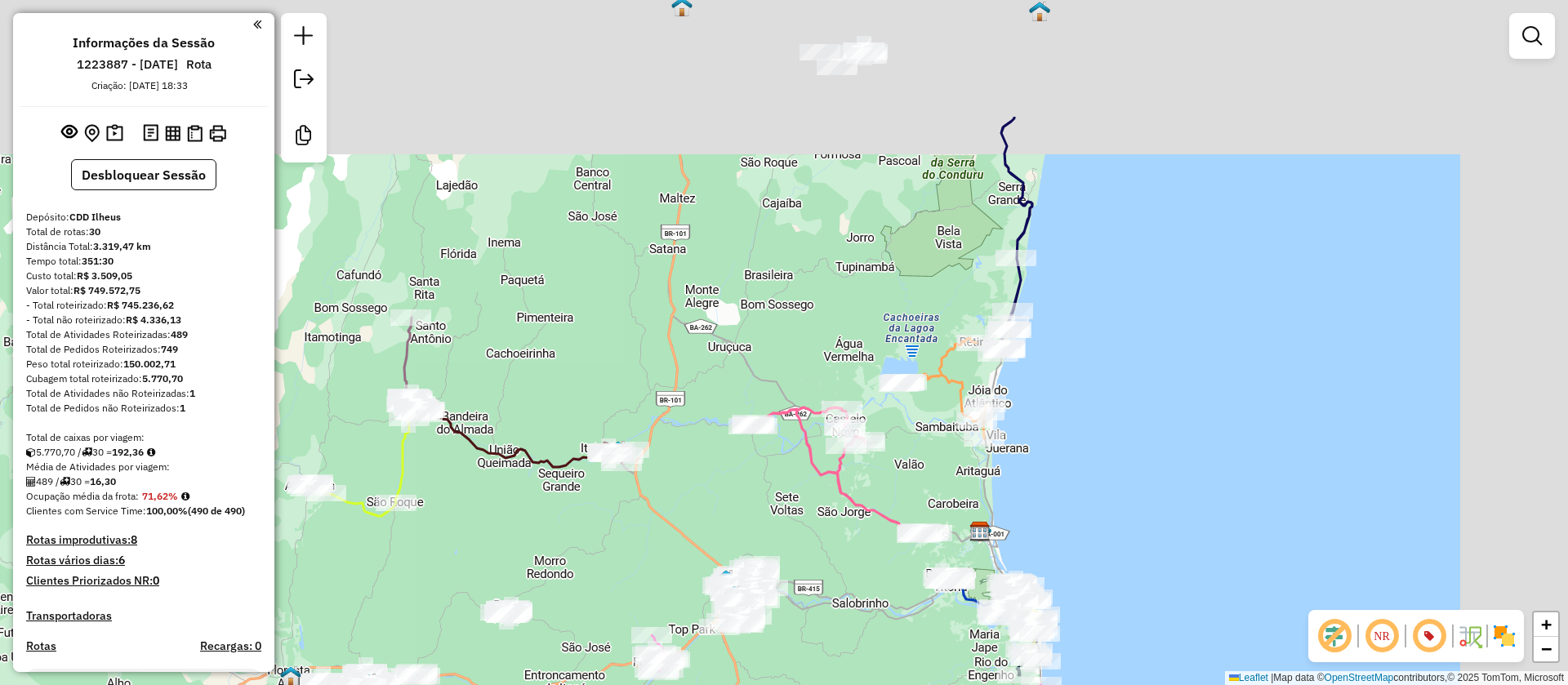
drag, startPoint x: 938, startPoint y: 216, endPoint x: 772, endPoint y: 572, distance: 392.8
click at [627, 684] on html "Aguarde... Pop-up bloqueado! Seu navegador bloqueou automáticamente a abertura …" at bounding box center [784, 342] width 1568 height 685
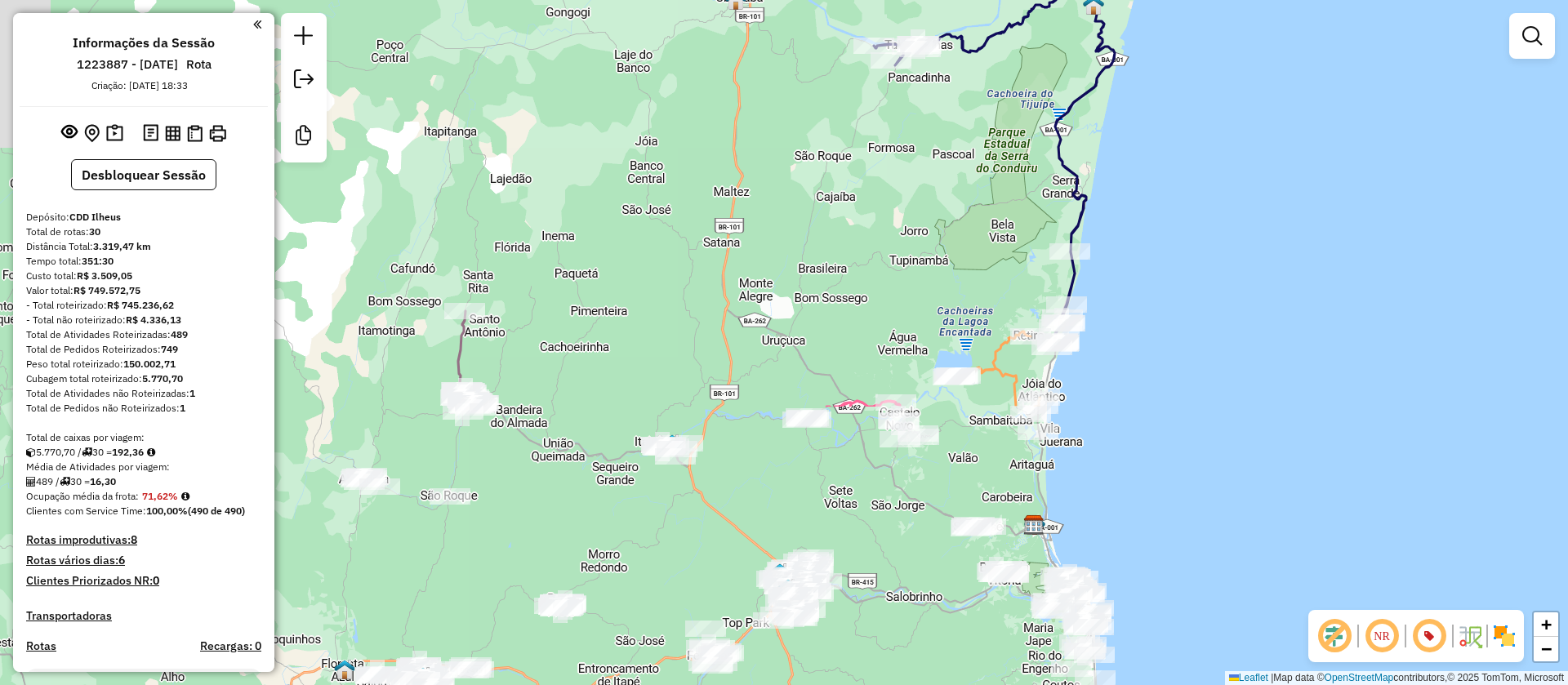
drag, startPoint x: 1078, startPoint y: 395, endPoint x: 1181, endPoint y: 24, distance: 385.0
click at [1181, 24] on div "Janela de atendimento Grade de atendimento Capacidade Transportadoras Veículos …" at bounding box center [784, 342] width 1568 height 685
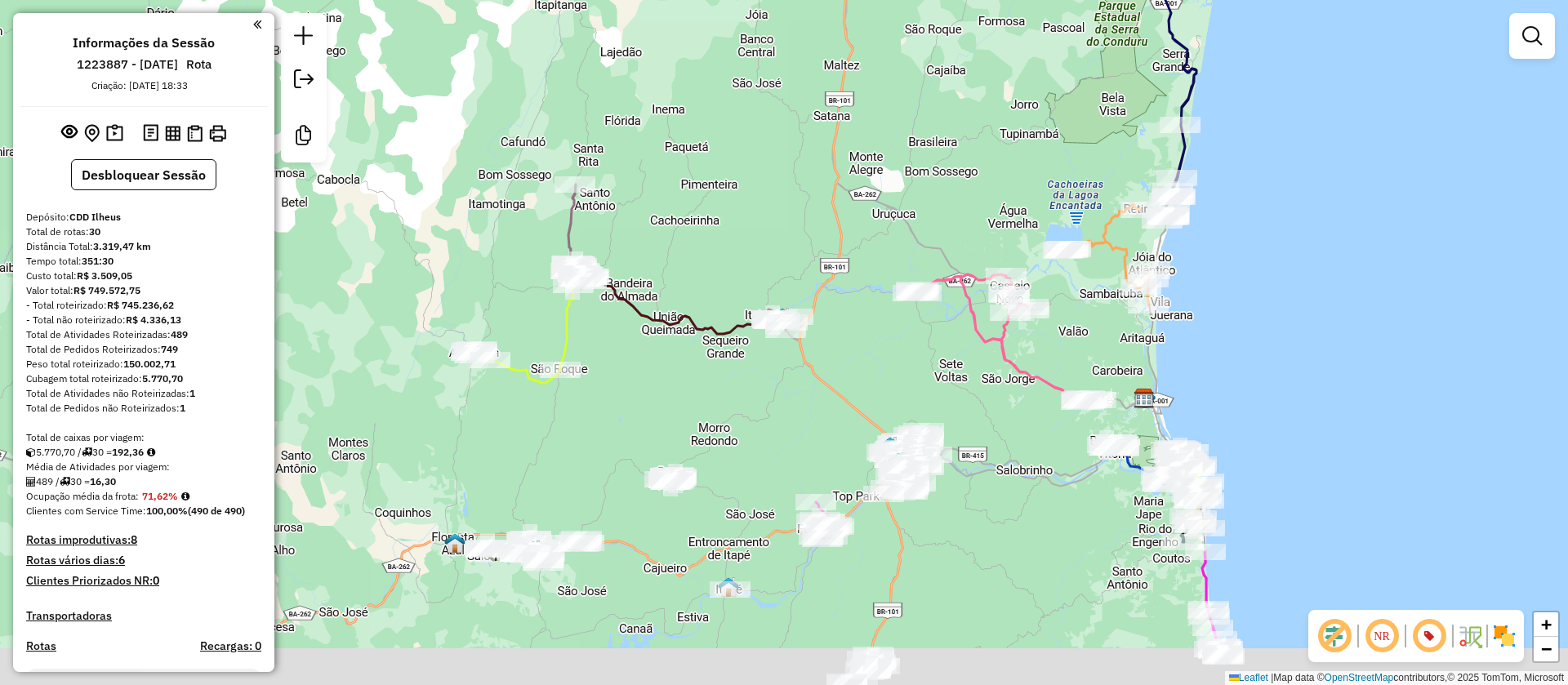
drag, startPoint x: 714, startPoint y: 275, endPoint x: 979, endPoint y: 61, distance: 340.6
click at [983, 52] on div "Janela de atendimento Grade de atendimento Capacidade Transportadoras Veículos …" at bounding box center [784, 342] width 1568 height 685
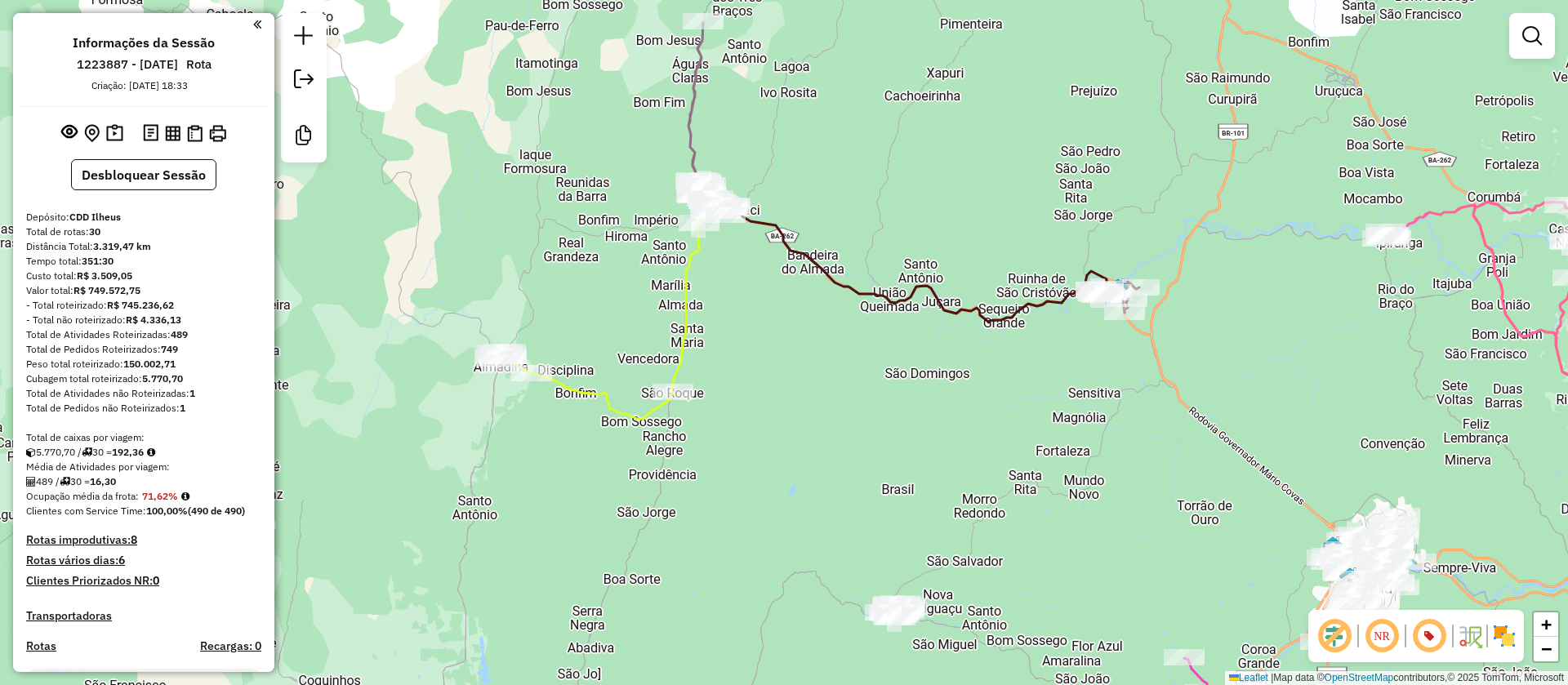
drag, startPoint x: 868, startPoint y: 312, endPoint x: 987, endPoint y: 432, distance: 169.0
click at [987, 432] on div "Janela de atendimento Grade de atendimento Capacidade Transportadoras Veículos …" at bounding box center [784, 342] width 1568 height 685
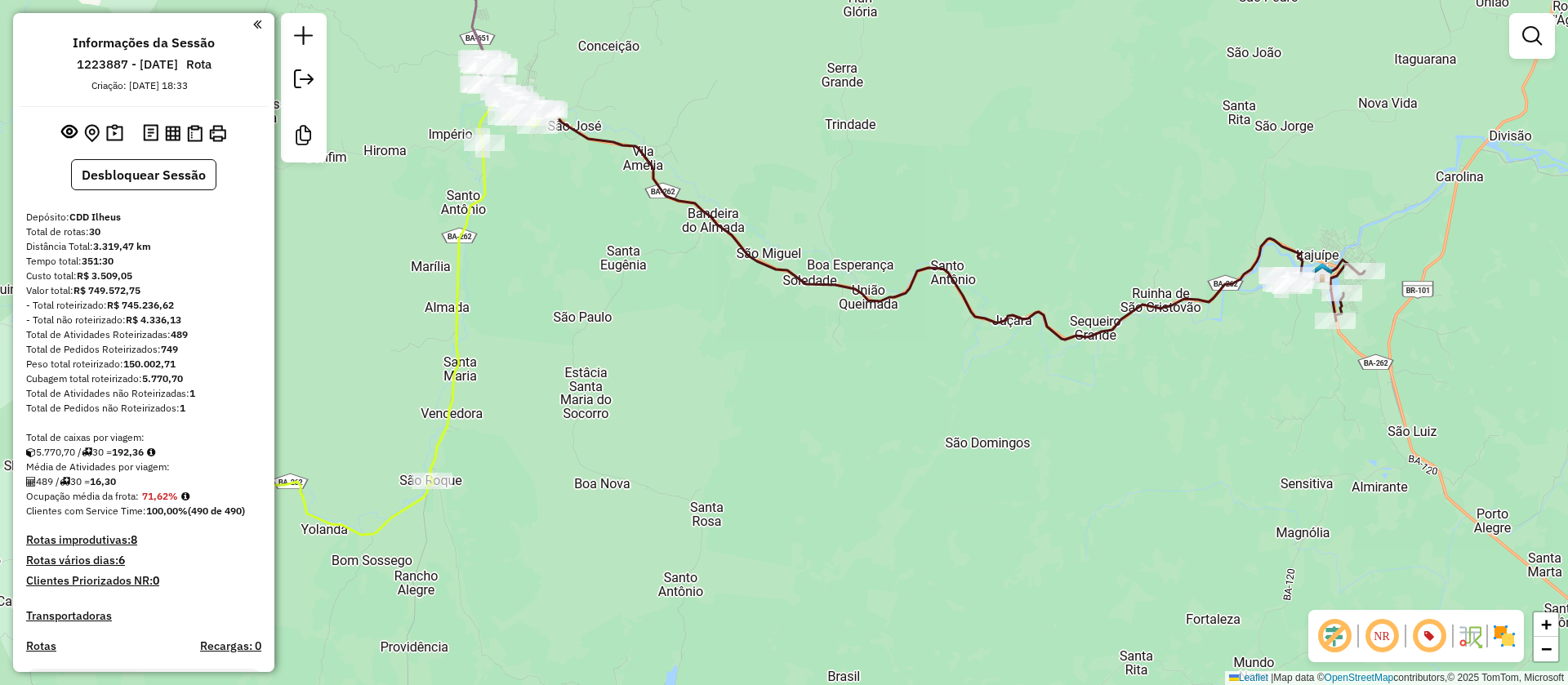
drag, startPoint x: 1143, startPoint y: 139, endPoint x: 1187, endPoint y: 204, distance: 78.5
click at [1187, 204] on div "Janela de atendimento Grade de atendimento Capacidade Transportadoras Veículos …" at bounding box center [784, 342] width 1568 height 685
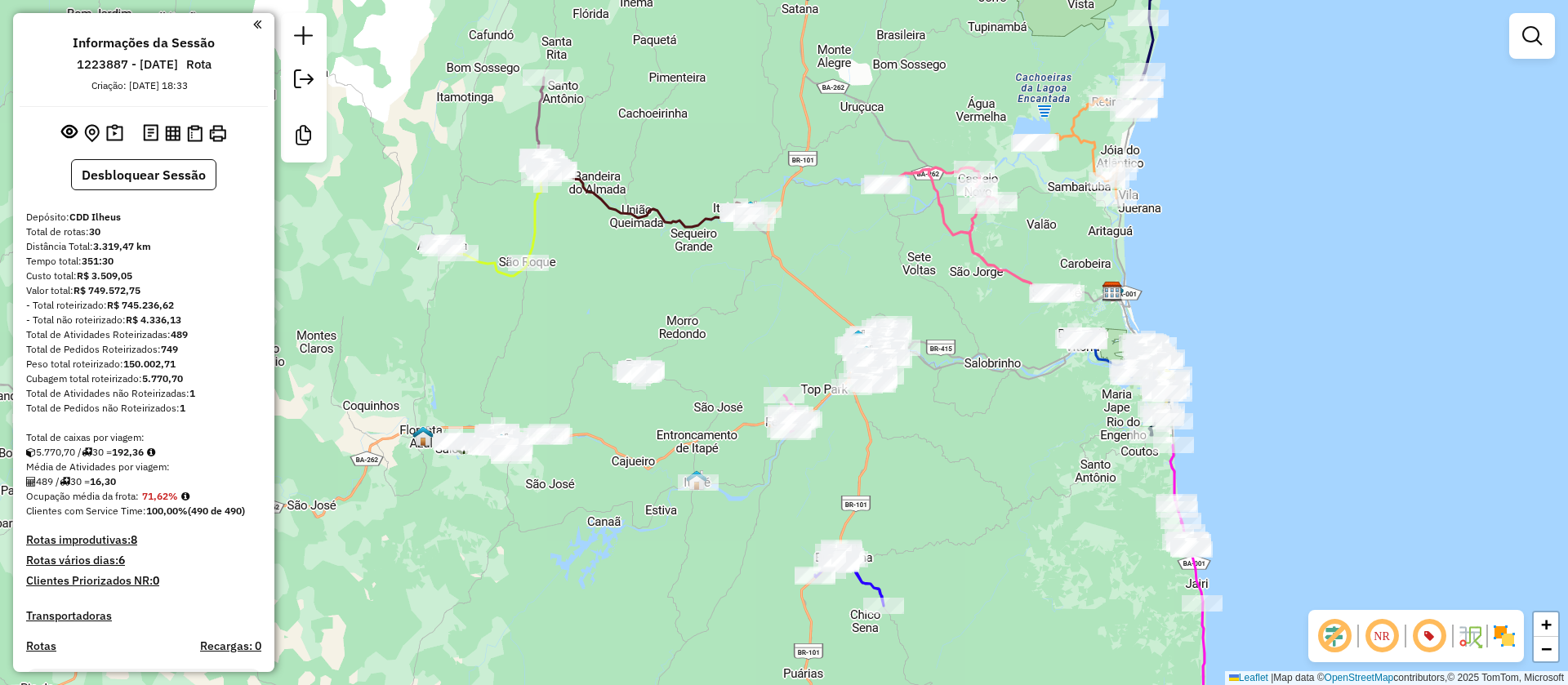
drag, startPoint x: 811, startPoint y: 281, endPoint x: 527, endPoint y: 41, distance: 371.8
click at [534, 69] on div "Janela de atendimento Grade de atendimento Capacidade Transportadoras Veículos …" at bounding box center [784, 342] width 1568 height 685
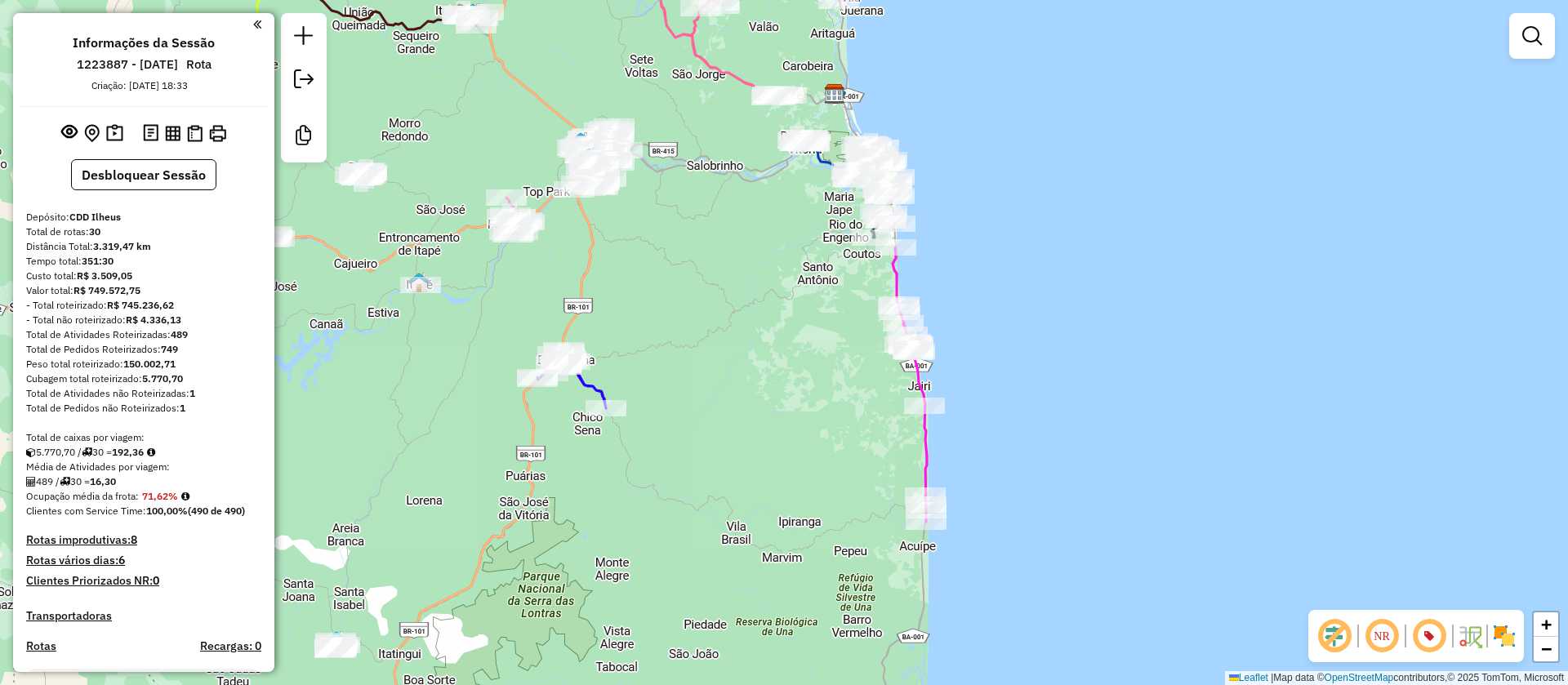
click at [1007, 167] on div "Janela de atendimento Grade de atendimento Capacidade Transportadoras Veículos …" at bounding box center [784, 342] width 1568 height 685
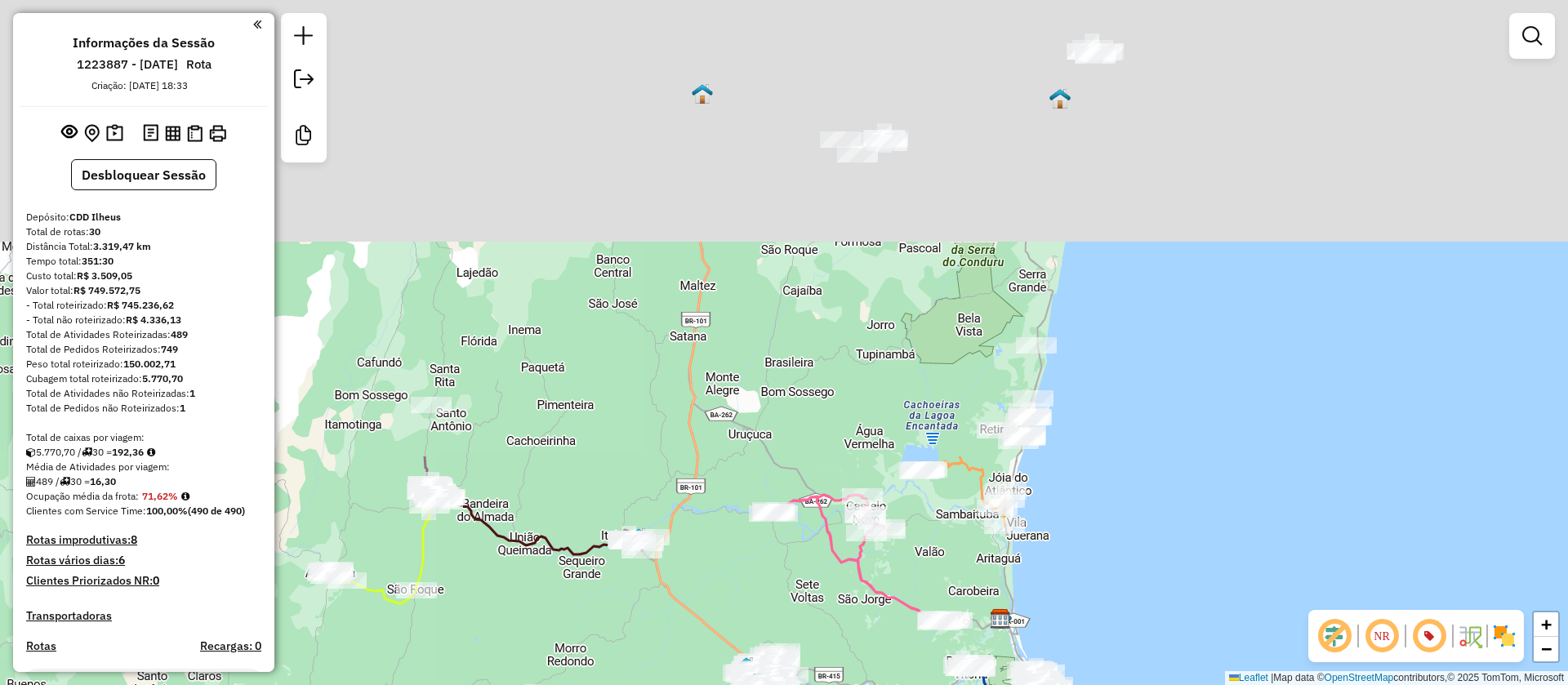
drag, startPoint x: 1078, startPoint y: 327, endPoint x: 1155, endPoint y: 197, distance: 151.1
click at [1192, 684] on html "Aguarde... Pop-up bloqueado! Seu navegador bloqueou automáticamente a abertura …" at bounding box center [784, 342] width 1568 height 685
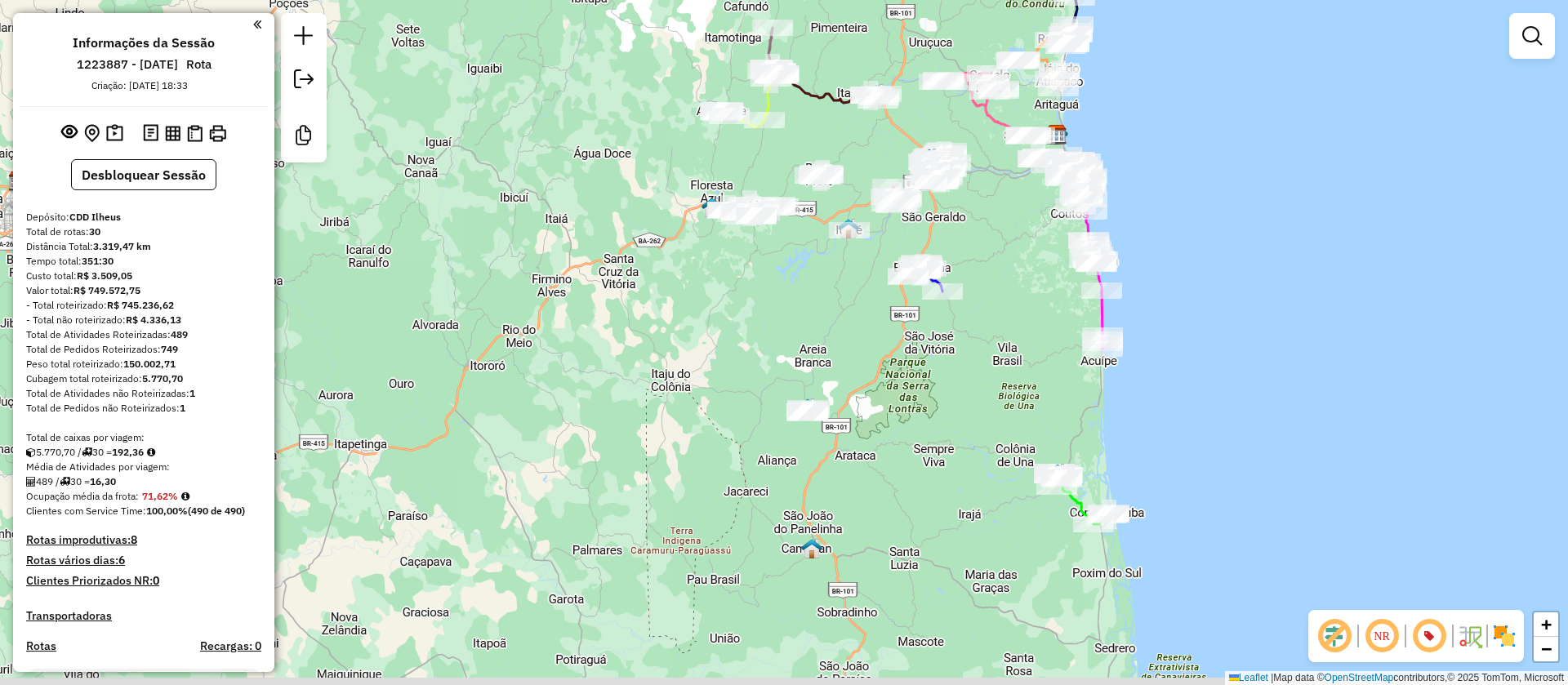
drag, startPoint x: 1203, startPoint y: 257, endPoint x: 1165, endPoint y: -19, distance: 278.6
click at [1165, 0] on html "Aguarde... Pop-up bloqueado! Seu navegador bloqueou automáticamente a abertura …" at bounding box center [784, 342] width 1568 height 685
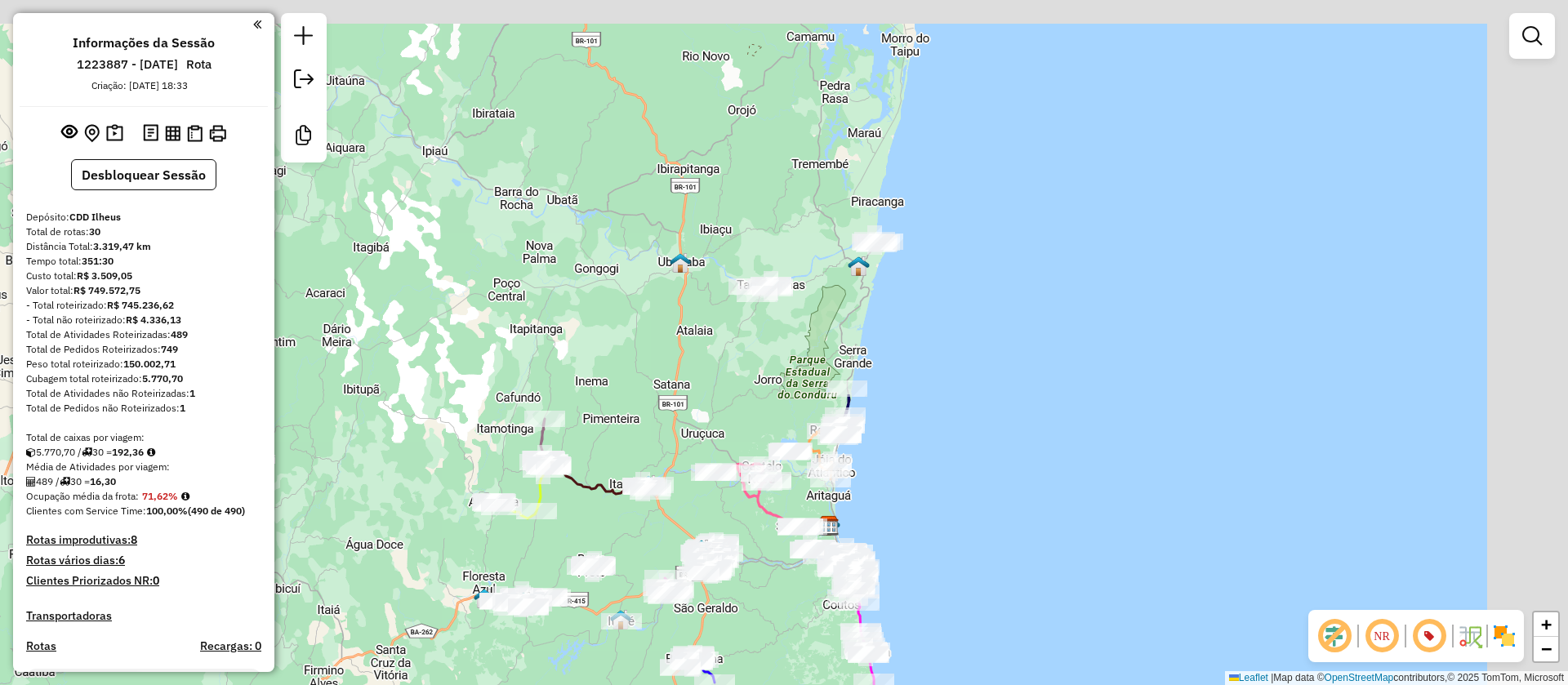
drag, startPoint x: 936, startPoint y: 270, endPoint x: 720, endPoint y: 640, distance: 428.4
click at [728, 684] on html "Aguarde... Pop-up bloqueado! Seu navegador bloqueou automáticamente a abertura …" at bounding box center [784, 342] width 1568 height 685
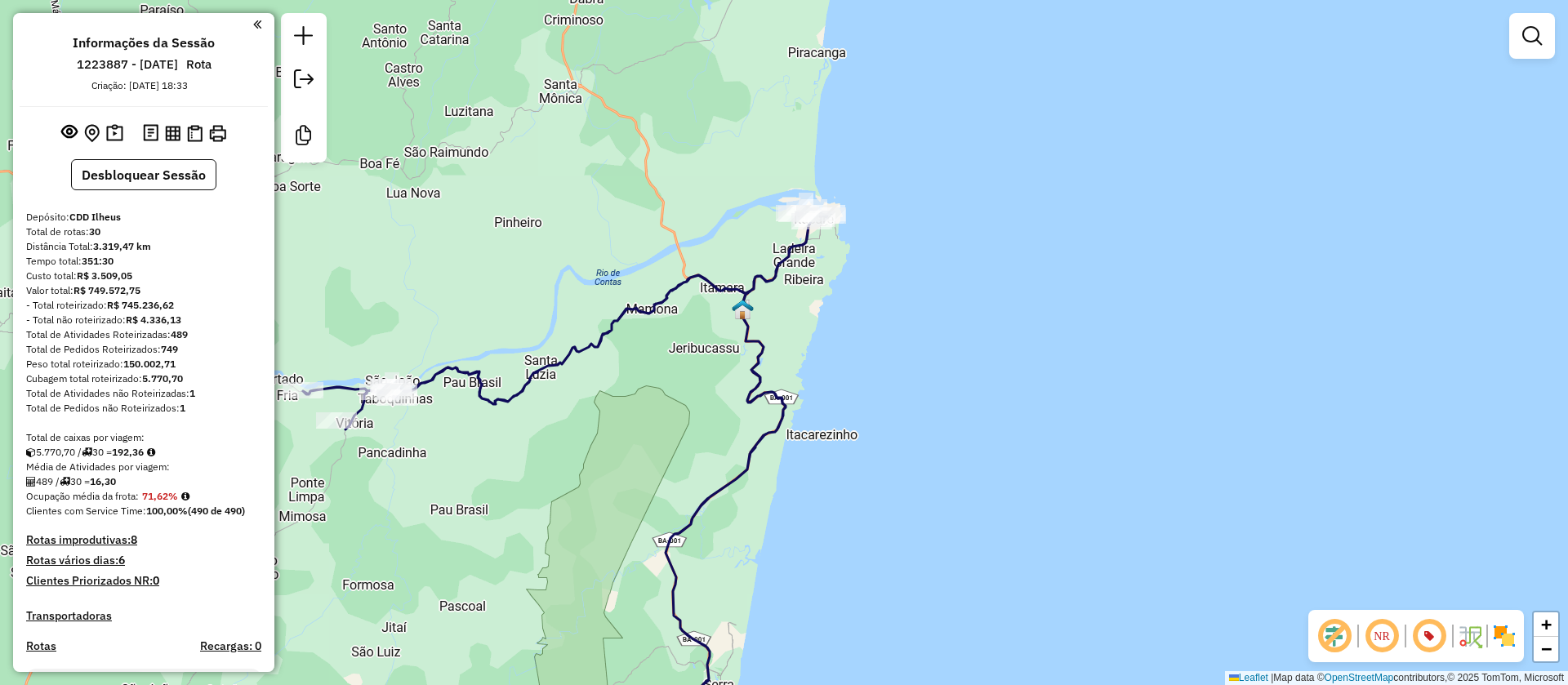
click at [792, 245] on icon at bounding box center [565, 480] width 524 height 546
select select "**********"
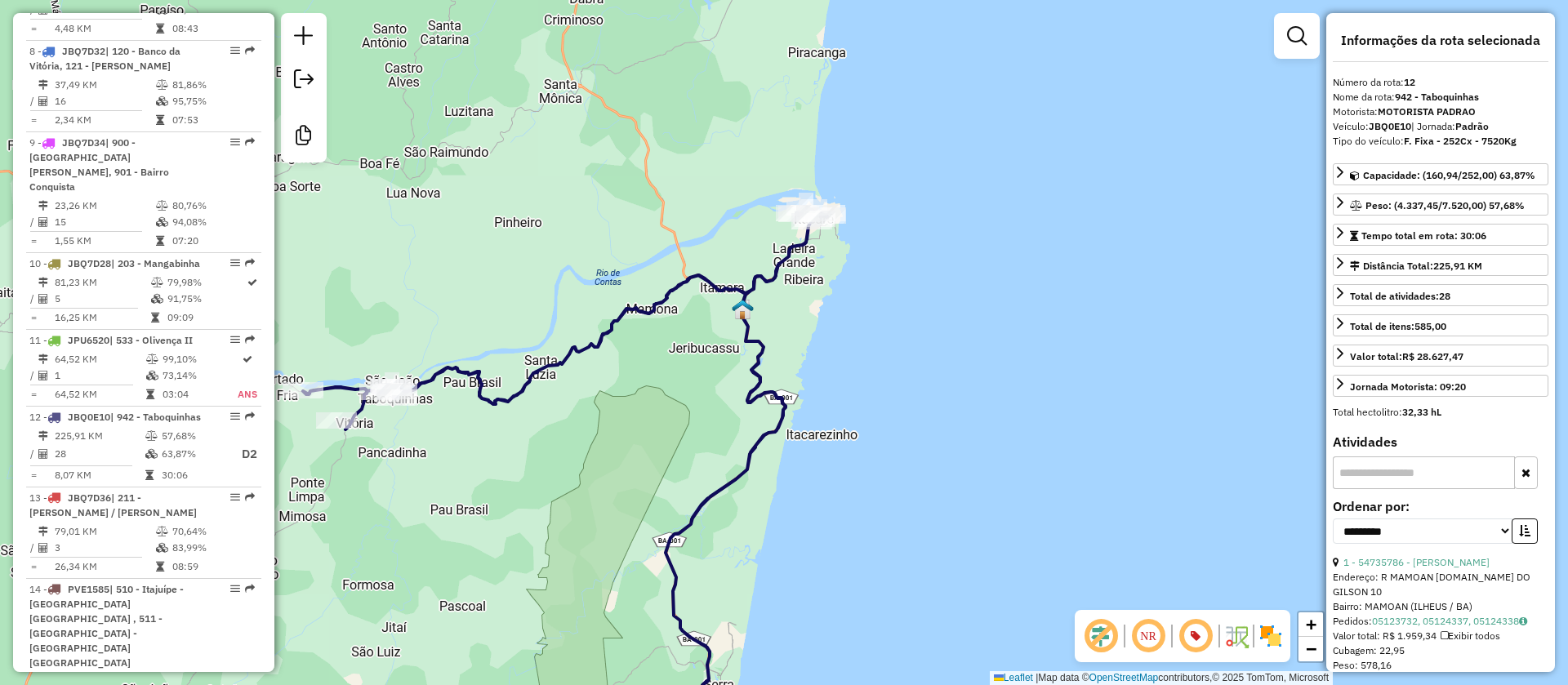
scroll to position [1677, 0]
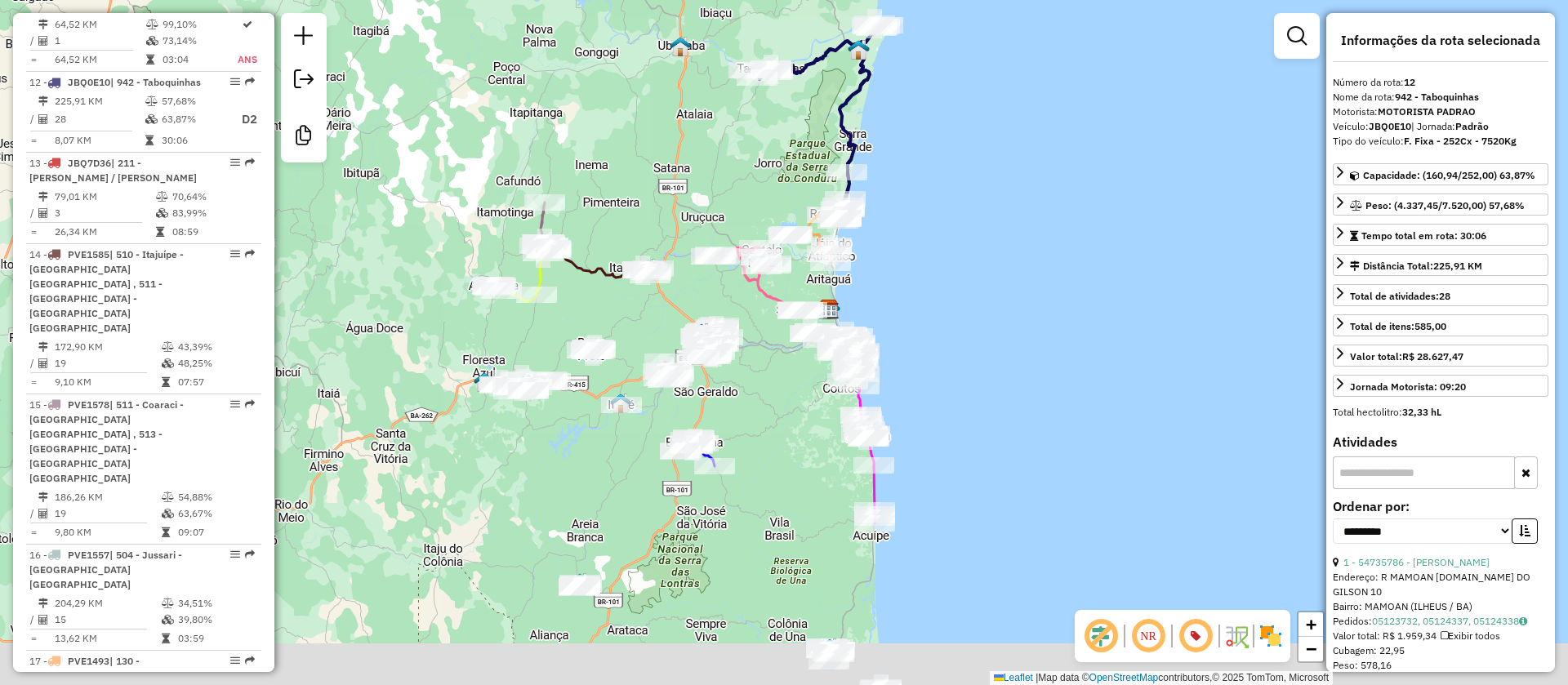
drag, startPoint x: 585, startPoint y: 607, endPoint x: 578, endPoint y: 422, distance: 185.1
click at [577, 422] on div "Janela de atendimento Grade de atendimento Capacidade Transportadoras Veículos …" at bounding box center [784, 342] width 1568 height 685
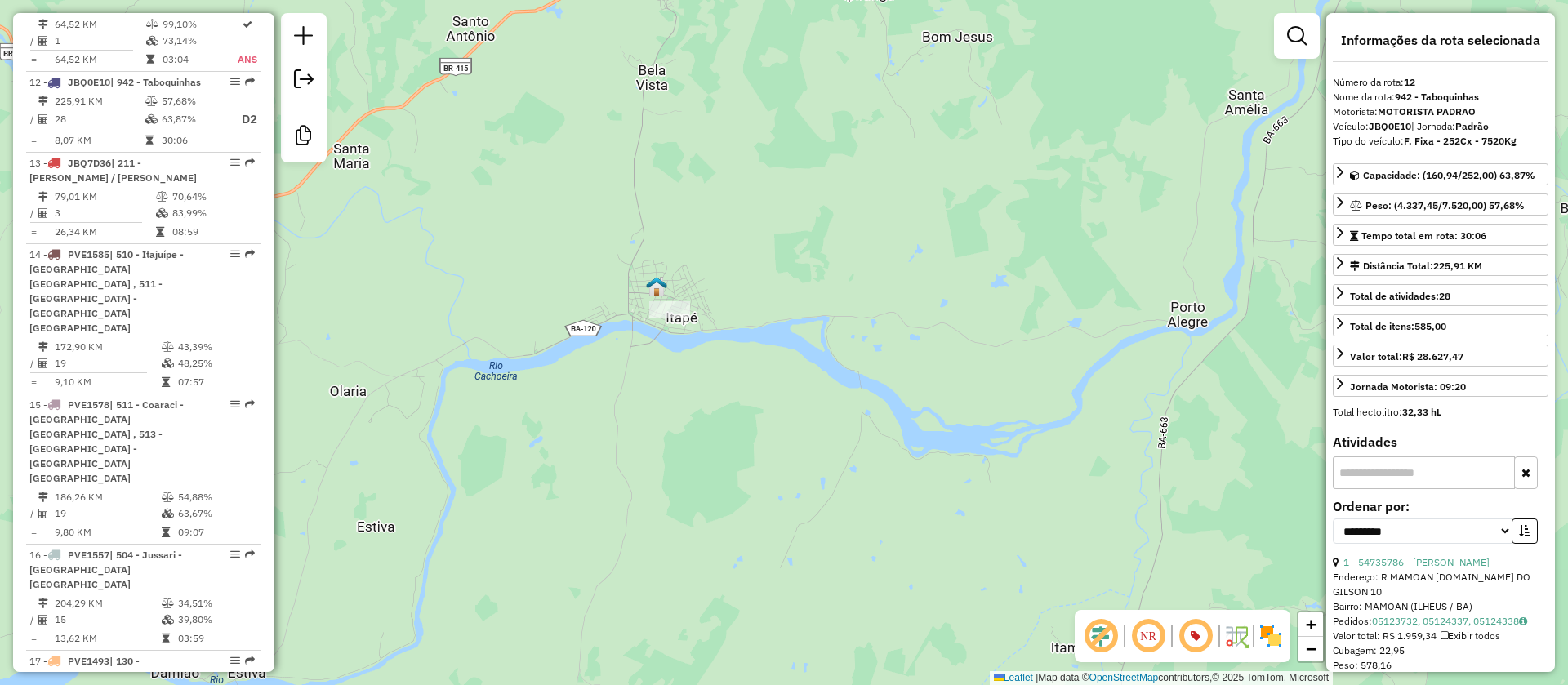
click at [653, 282] on img at bounding box center [656, 286] width 21 height 21
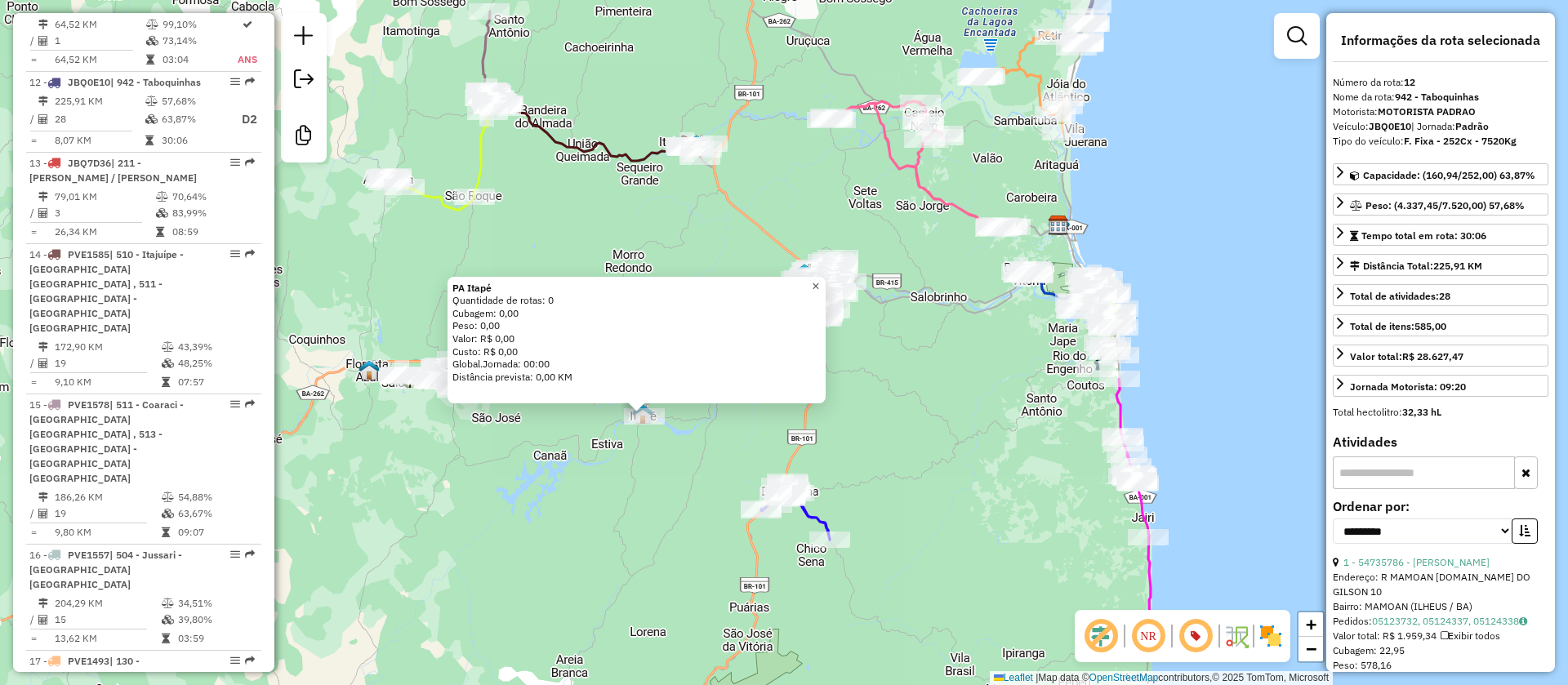
click at [819, 279] on span "×" at bounding box center [815, 286] width 8 height 14
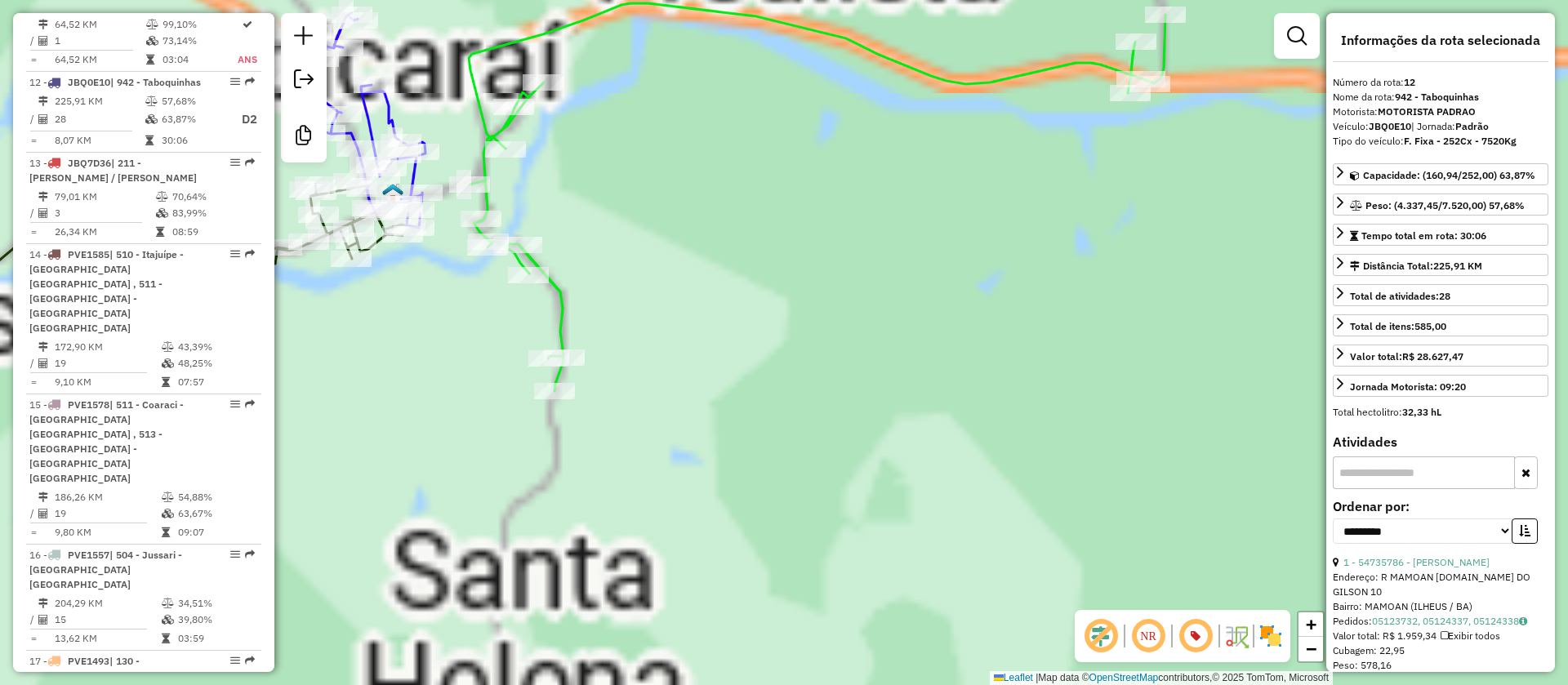
drag, startPoint x: 707, startPoint y: 303, endPoint x: 1042, endPoint y: 431, distance: 358.6
click at [1078, 431] on div "Janela de atendimento Grade de atendimento Capacidade Transportadoras Veículos …" at bounding box center [784, 342] width 1568 height 685
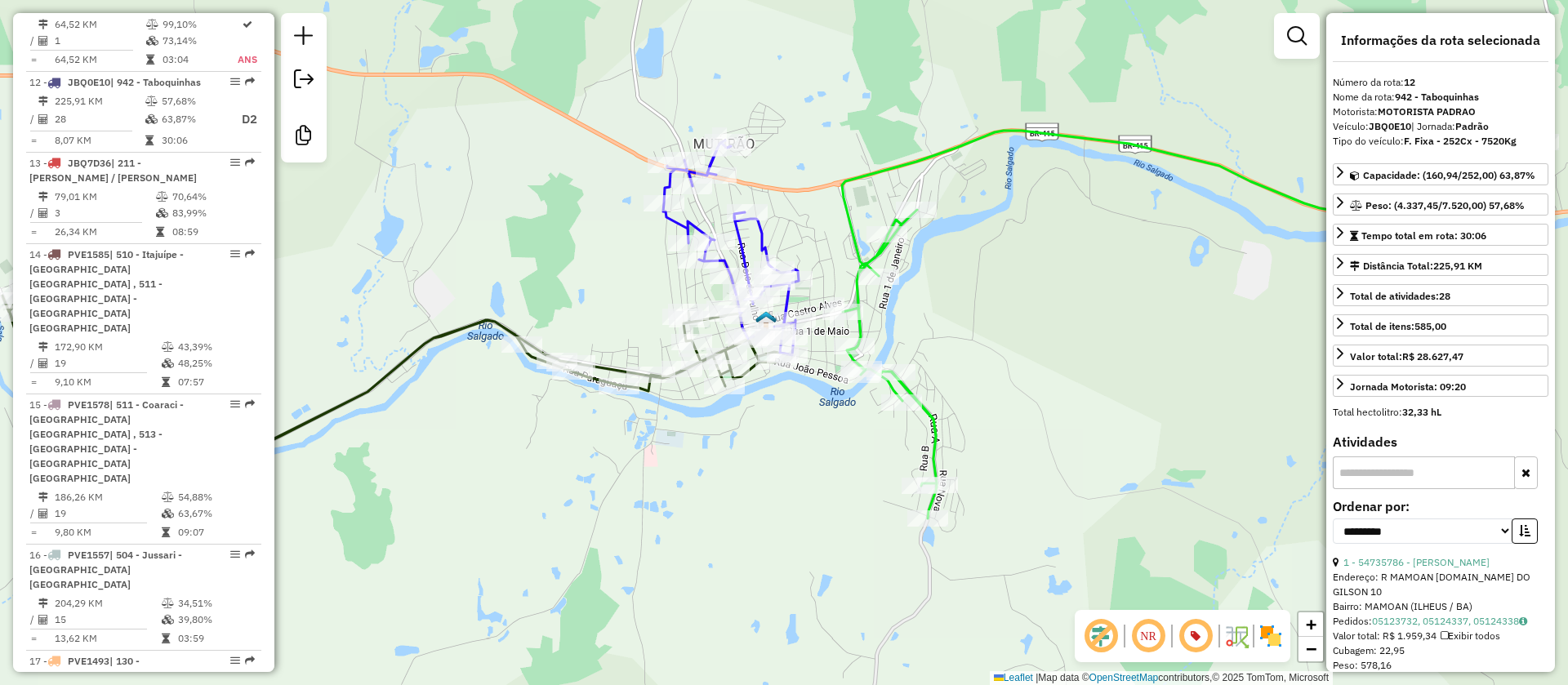
click at [508, 324] on icon at bounding box center [395, 384] width 785 height 195
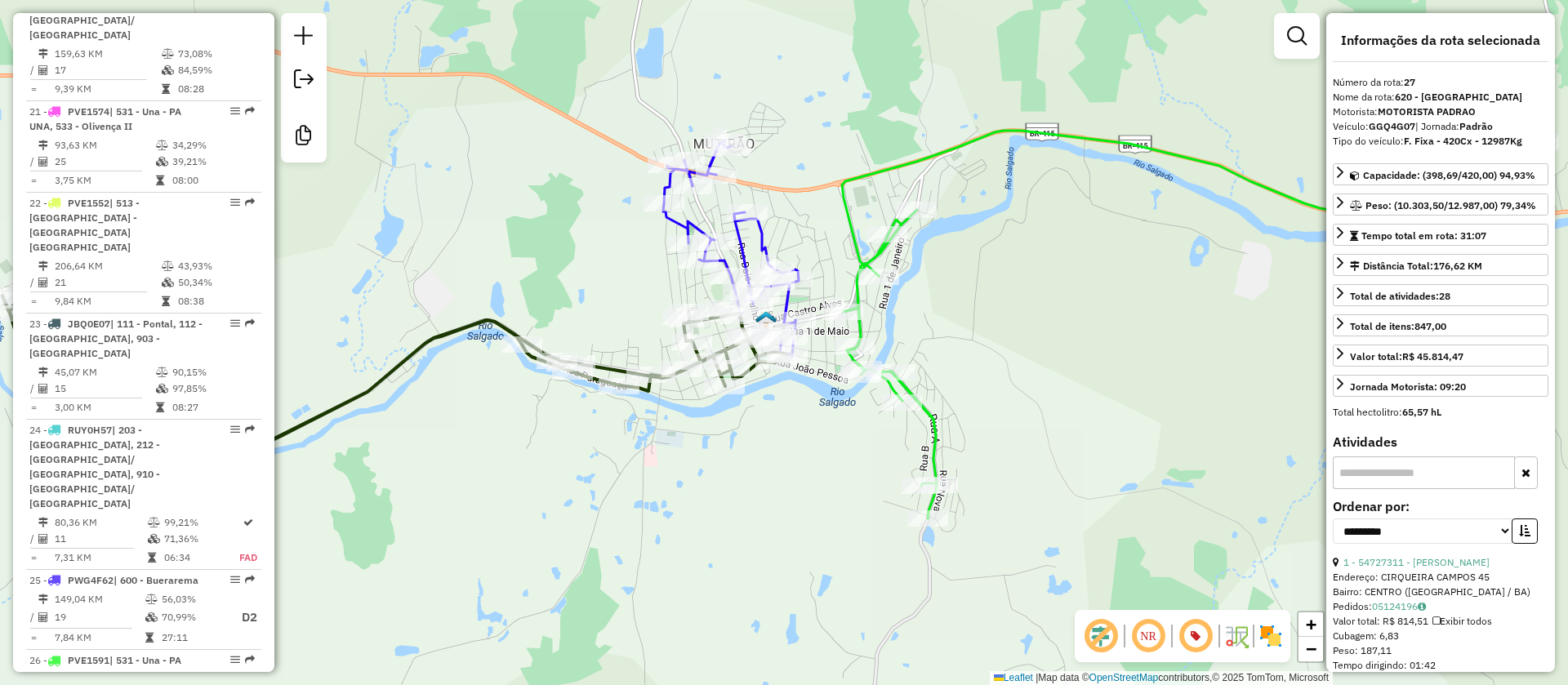
scroll to position [3130, 0]
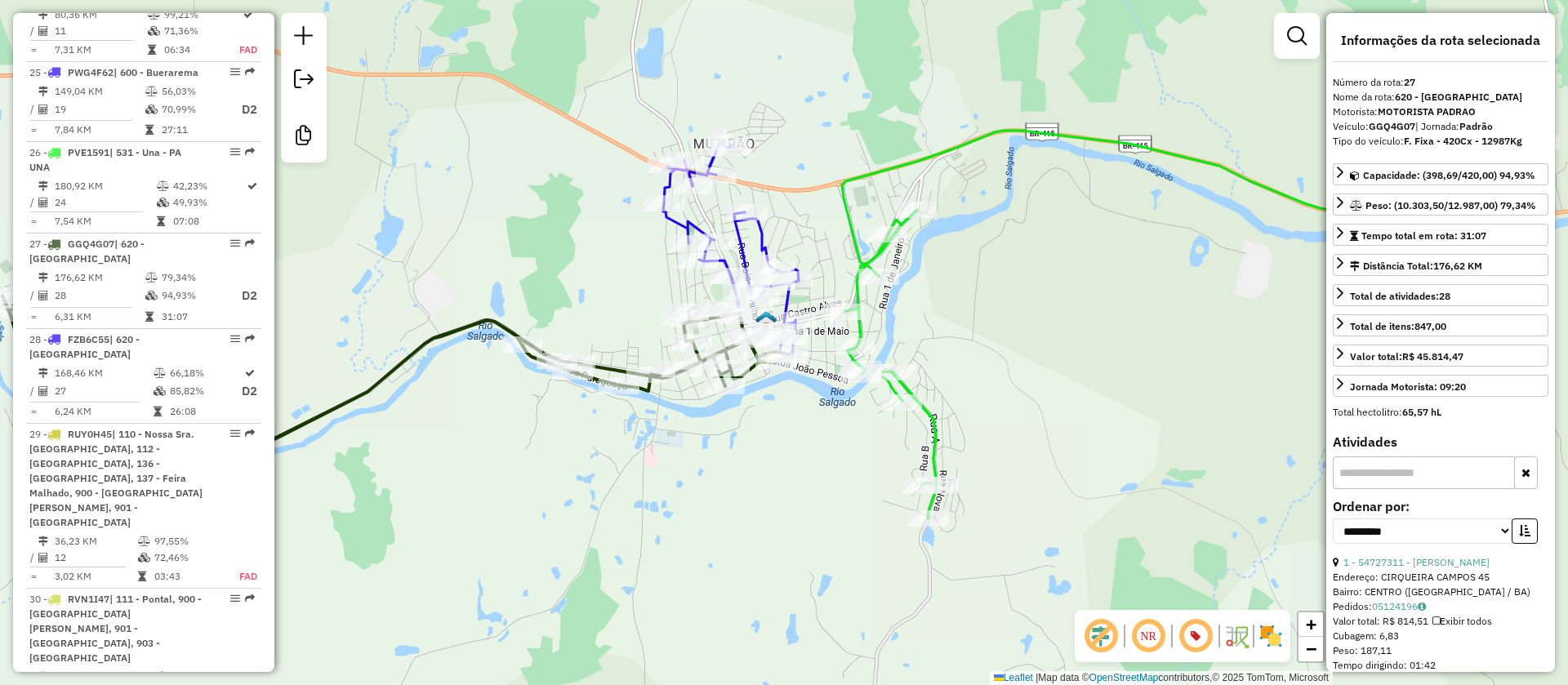
click at [692, 221] on icon at bounding box center [731, 247] width 135 height 215
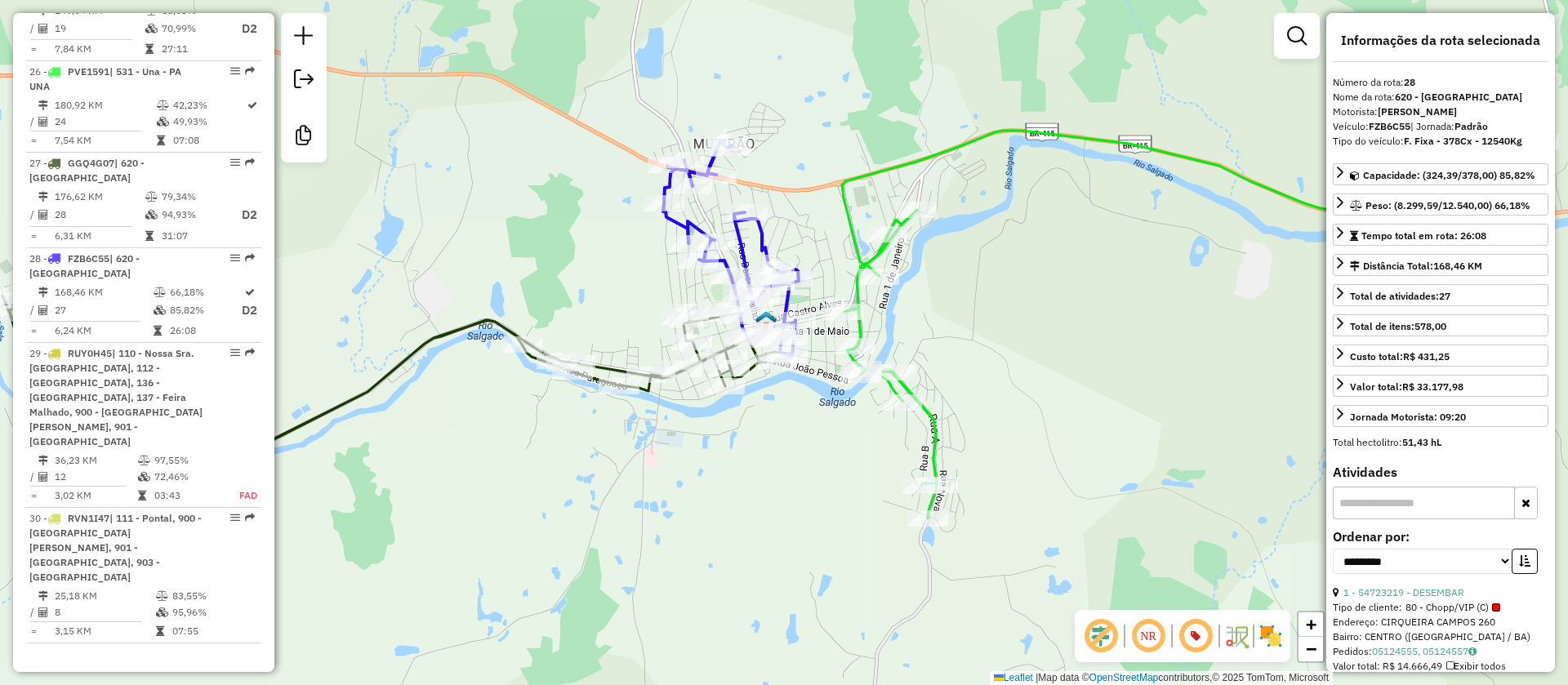
click at [853, 223] on icon at bounding box center [1190, 325] width 697 height 388
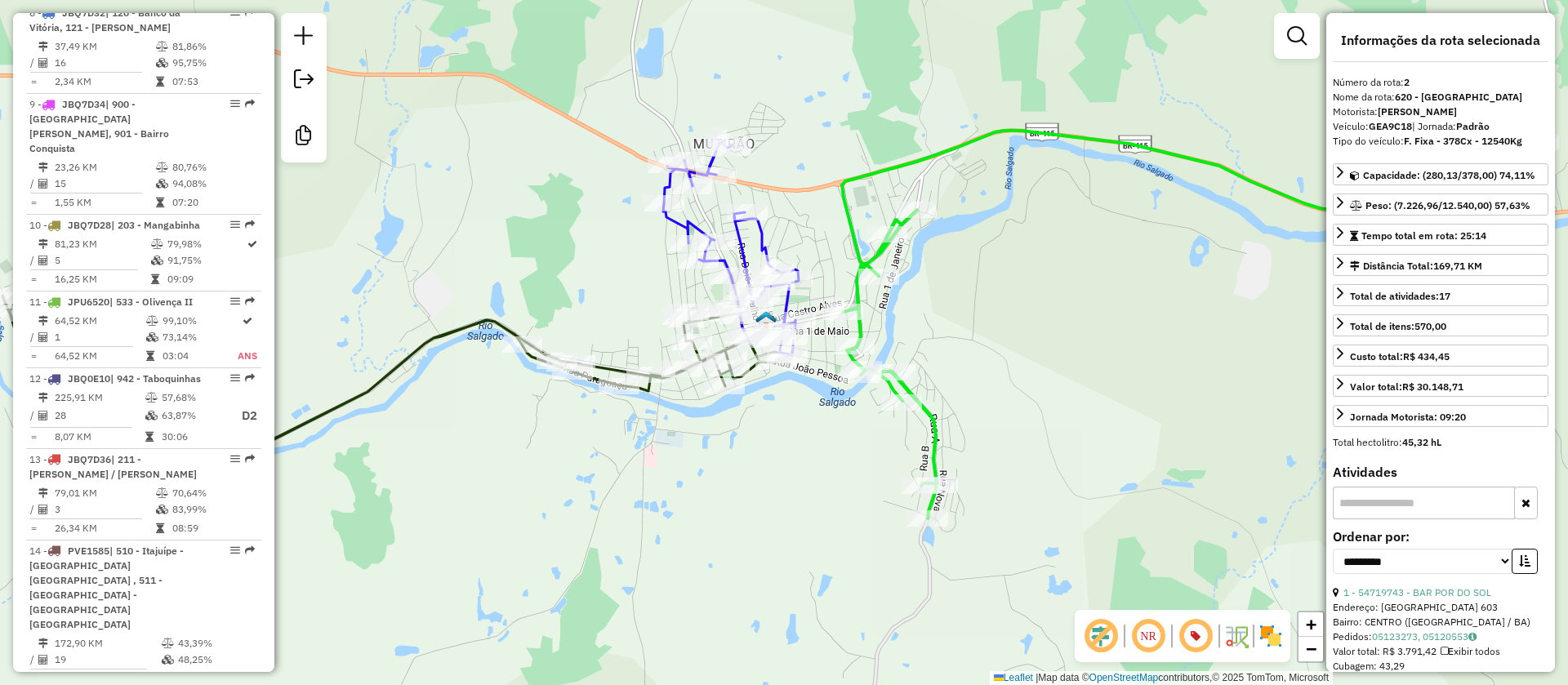
scroll to position [771, 0]
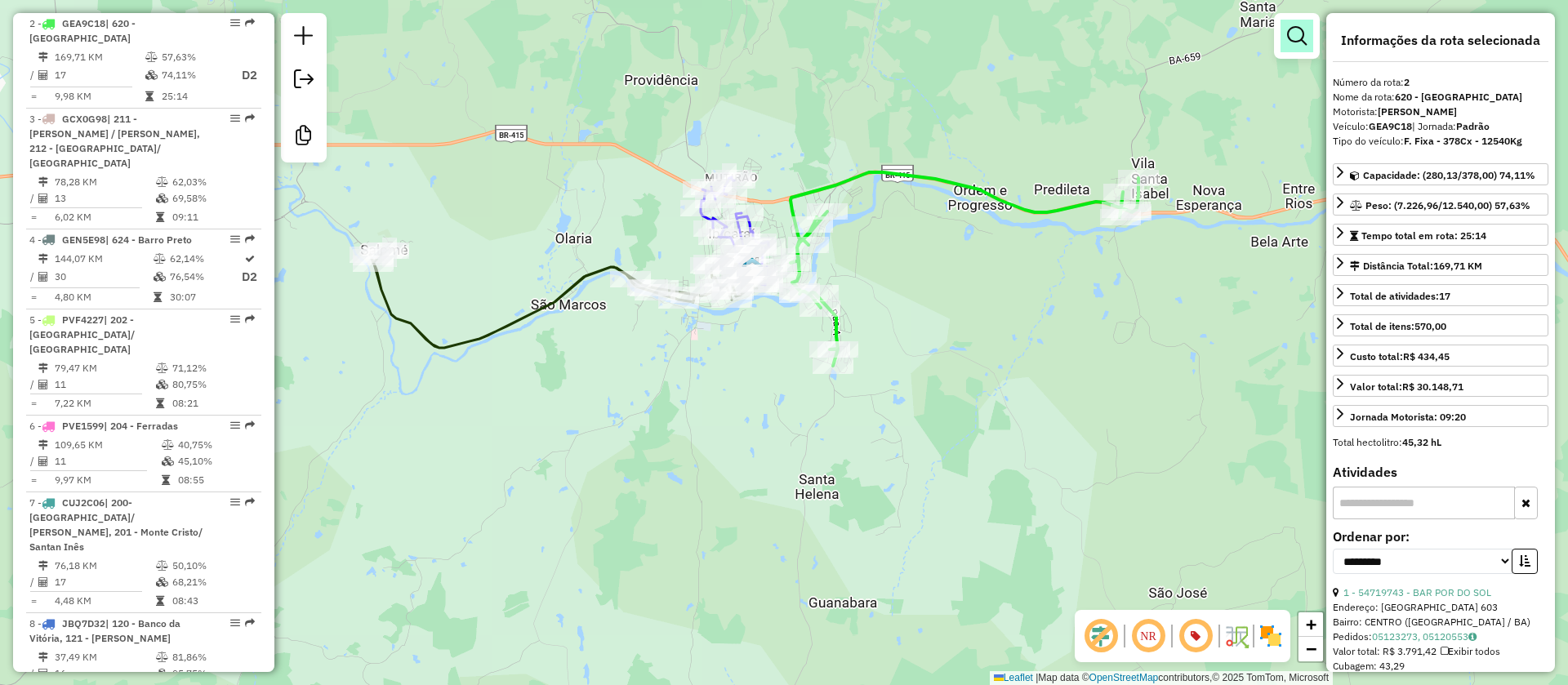
click at [1297, 27] on em at bounding box center [1296, 36] width 20 height 20
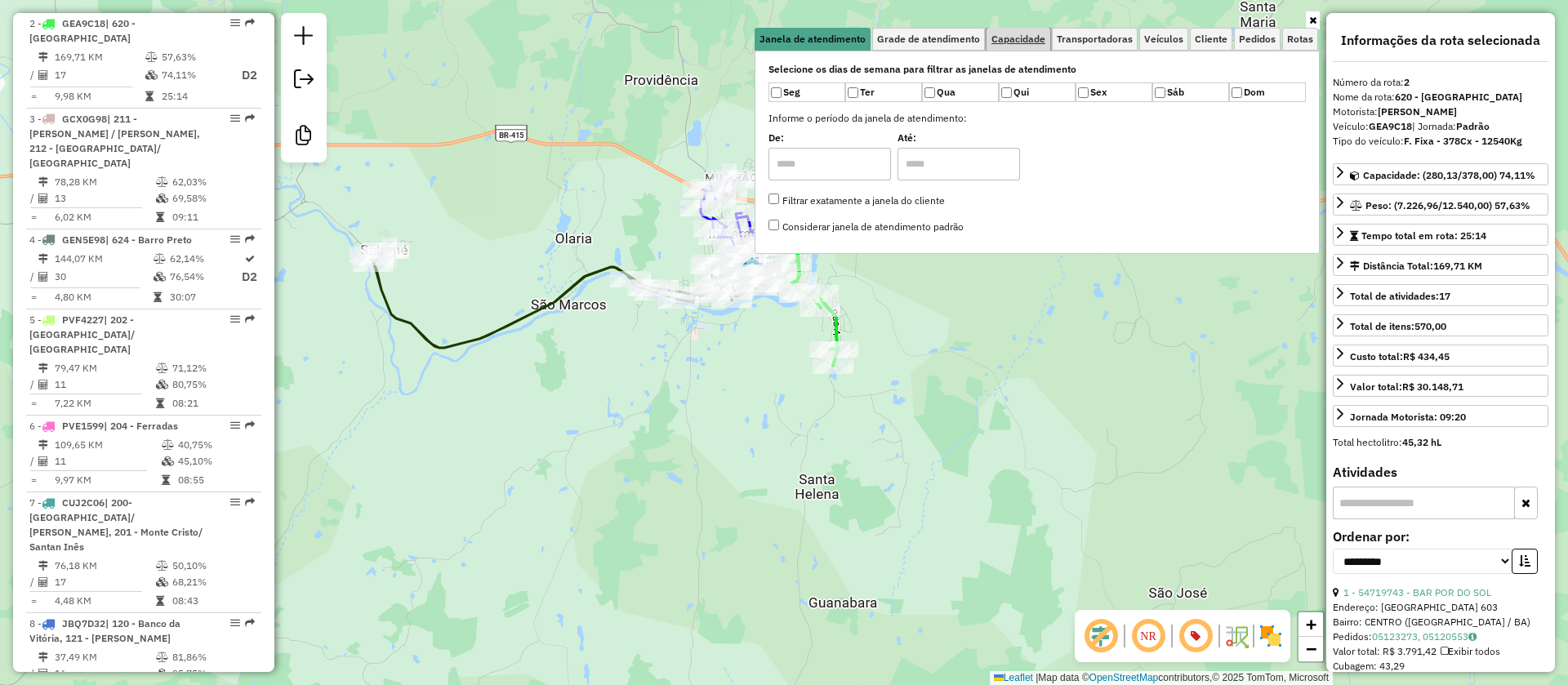
click at [1019, 34] on span "Capacidade" at bounding box center [1018, 39] width 54 height 9
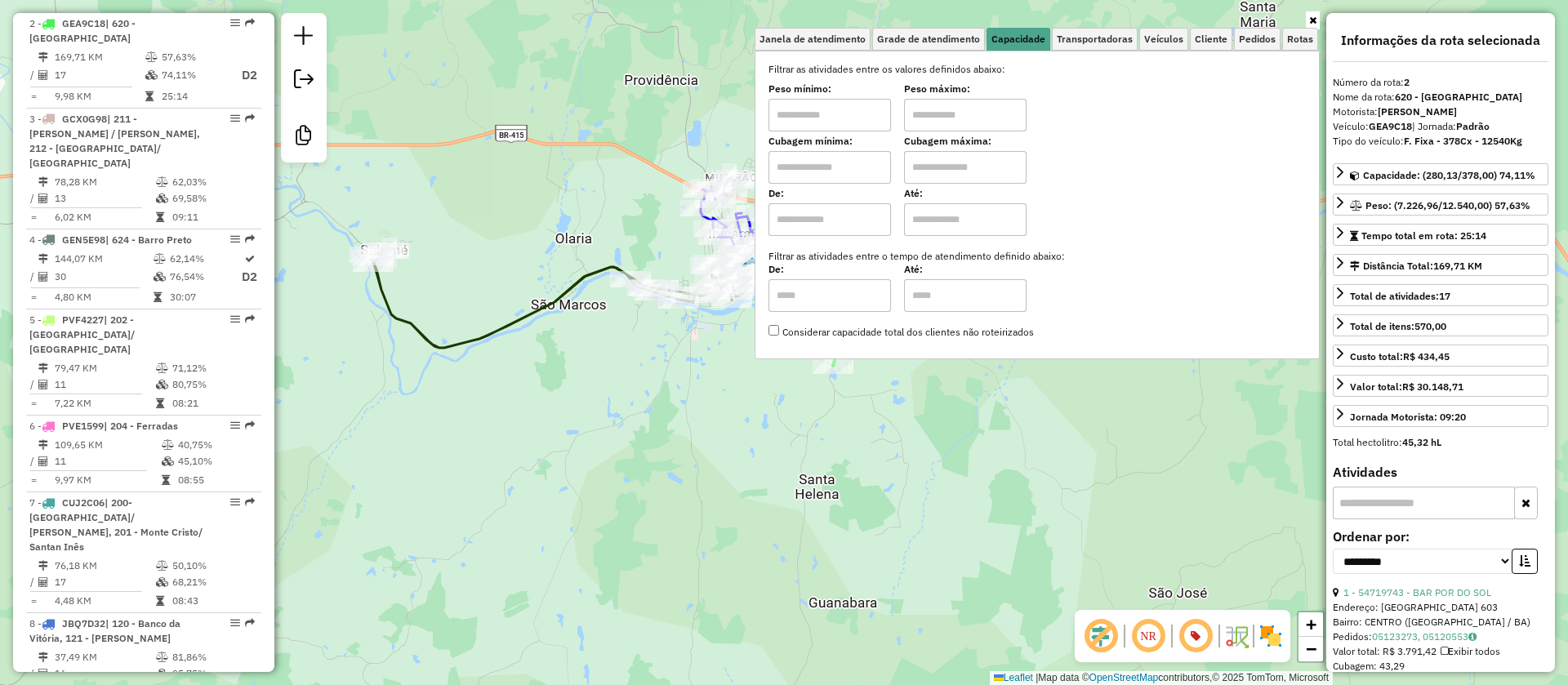
click at [859, 160] on input "text" at bounding box center [829, 167] width 122 height 33
type input "****"
click at [953, 176] on input "text" at bounding box center [965, 167] width 122 height 33
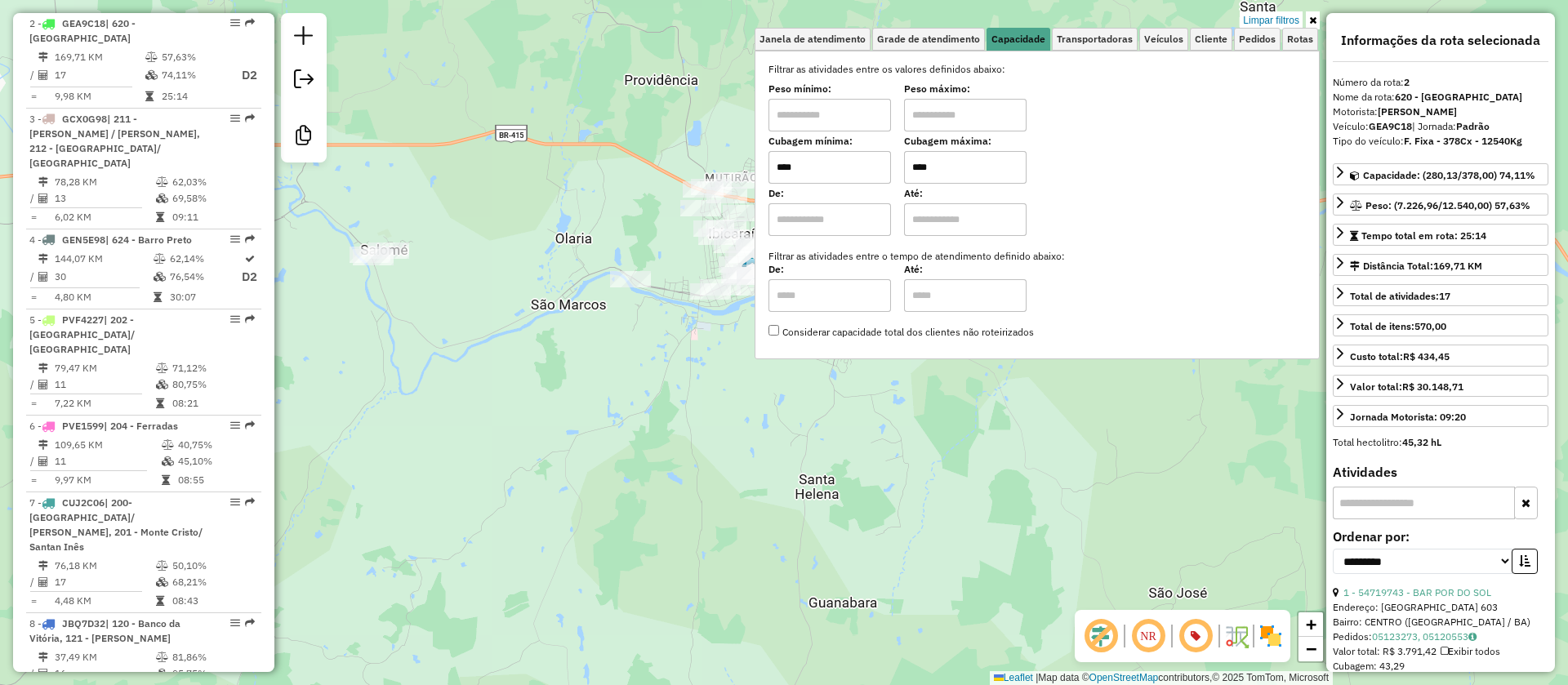
type input "****"
click at [559, 353] on div "Limpar filtros Janela de atendimento Grade de atendimento Capacidade Transporta…" at bounding box center [784, 342] width 1568 height 685
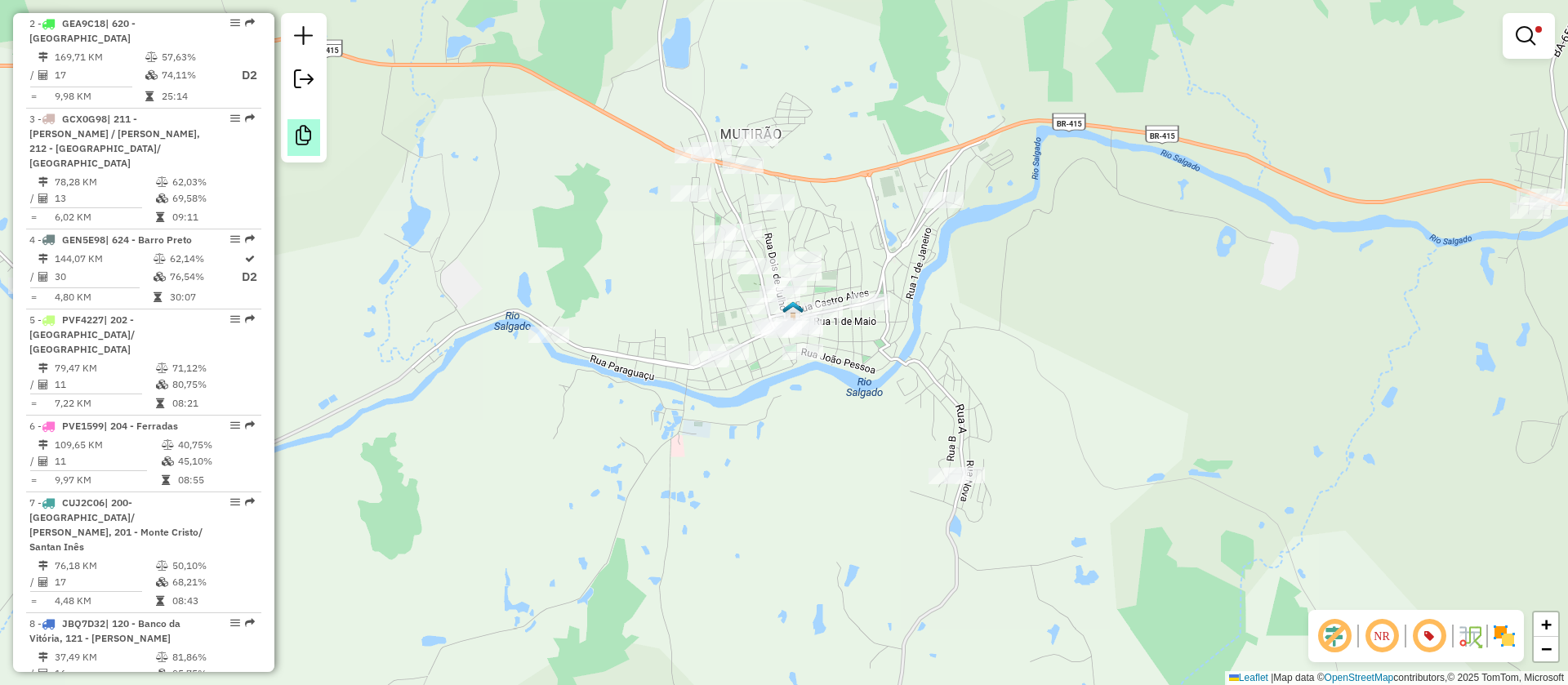
click at [310, 137] on em at bounding box center [303, 135] width 20 height 20
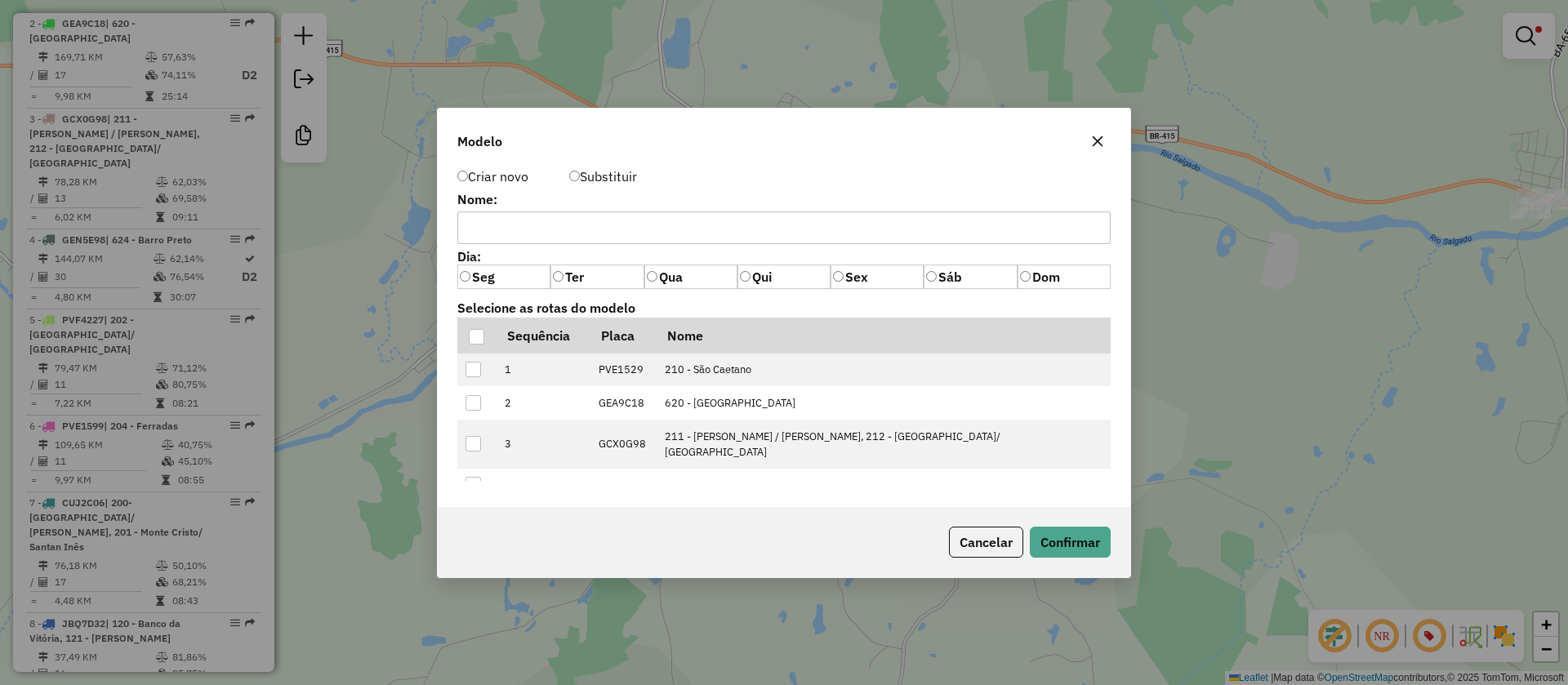
click at [1095, 138] on icon "button" at bounding box center [1097, 140] width 10 height 10
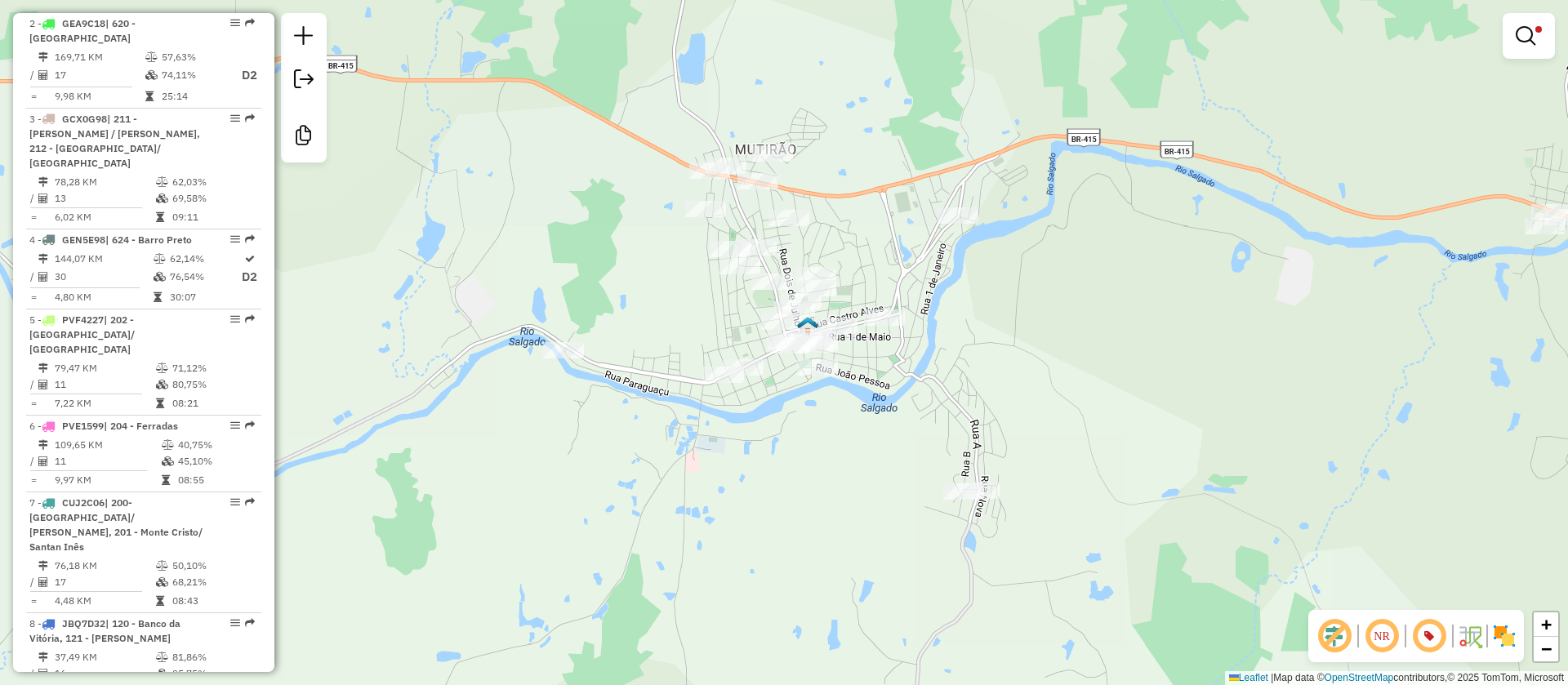
drag, startPoint x: 535, startPoint y: 390, endPoint x: 755, endPoint y: 448, distance: 227.5
click at [671, 445] on div "Limpar filtros Janela de atendimento Grade de atendimento Capacidade Transporta…" at bounding box center [784, 342] width 1568 height 685
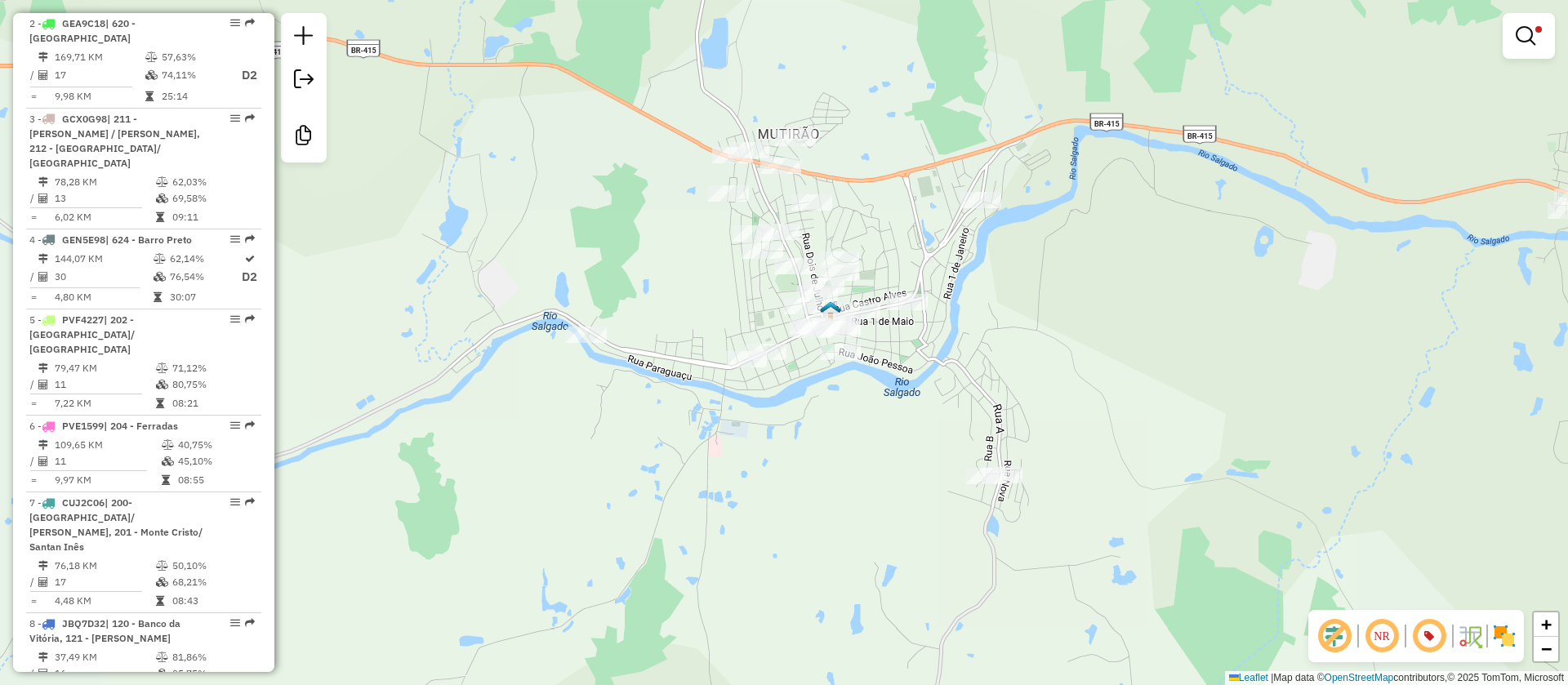
drag, startPoint x: 1326, startPoint y: 299, endPoint x: 1069, endPoint y: 182, distance: 282.4
click at [1076, 183] on div "Limpar filtros Janela de atendimento Grade de atendimento Capacidade Transporta…" at bounding box center [784, 342] width 1568 height 685
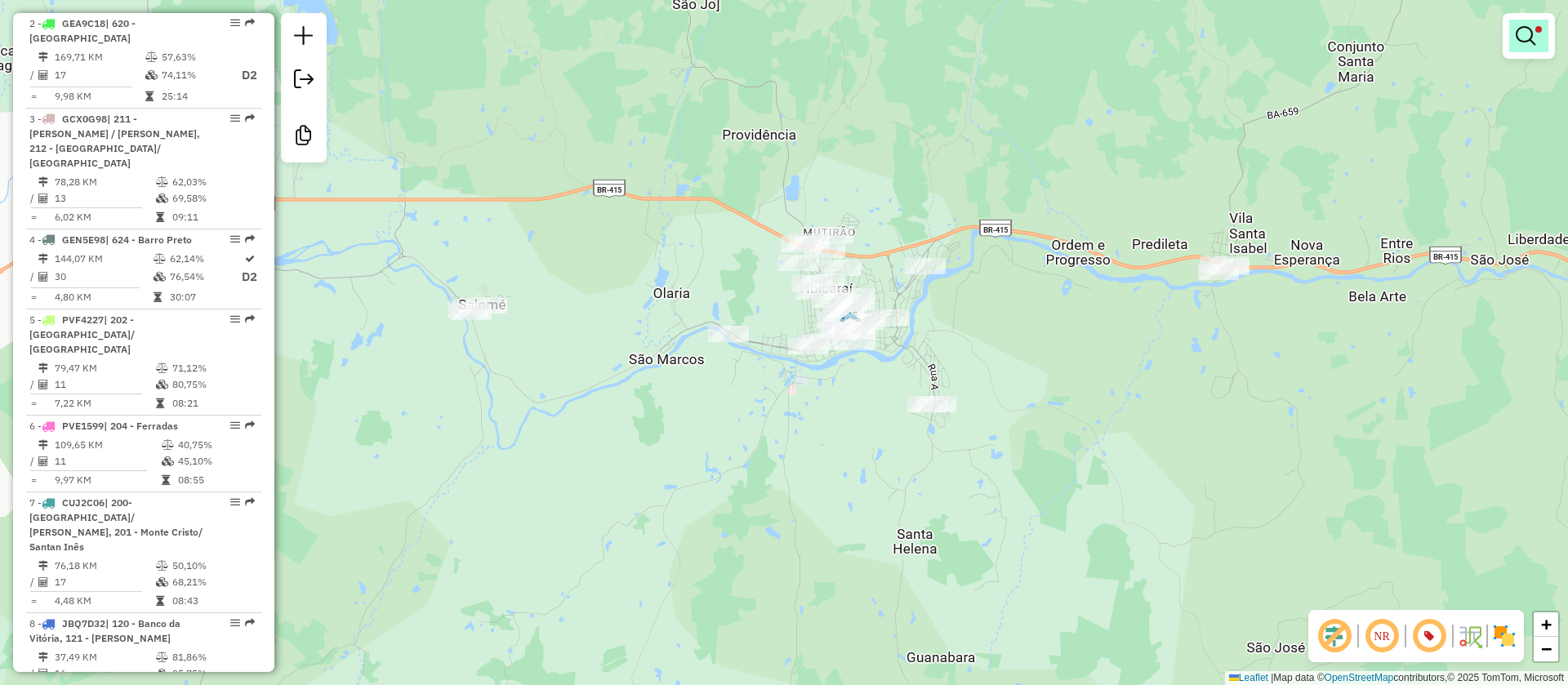
click at [1532, 37] on em at bounding box center [1524, 36] width 20 height 20
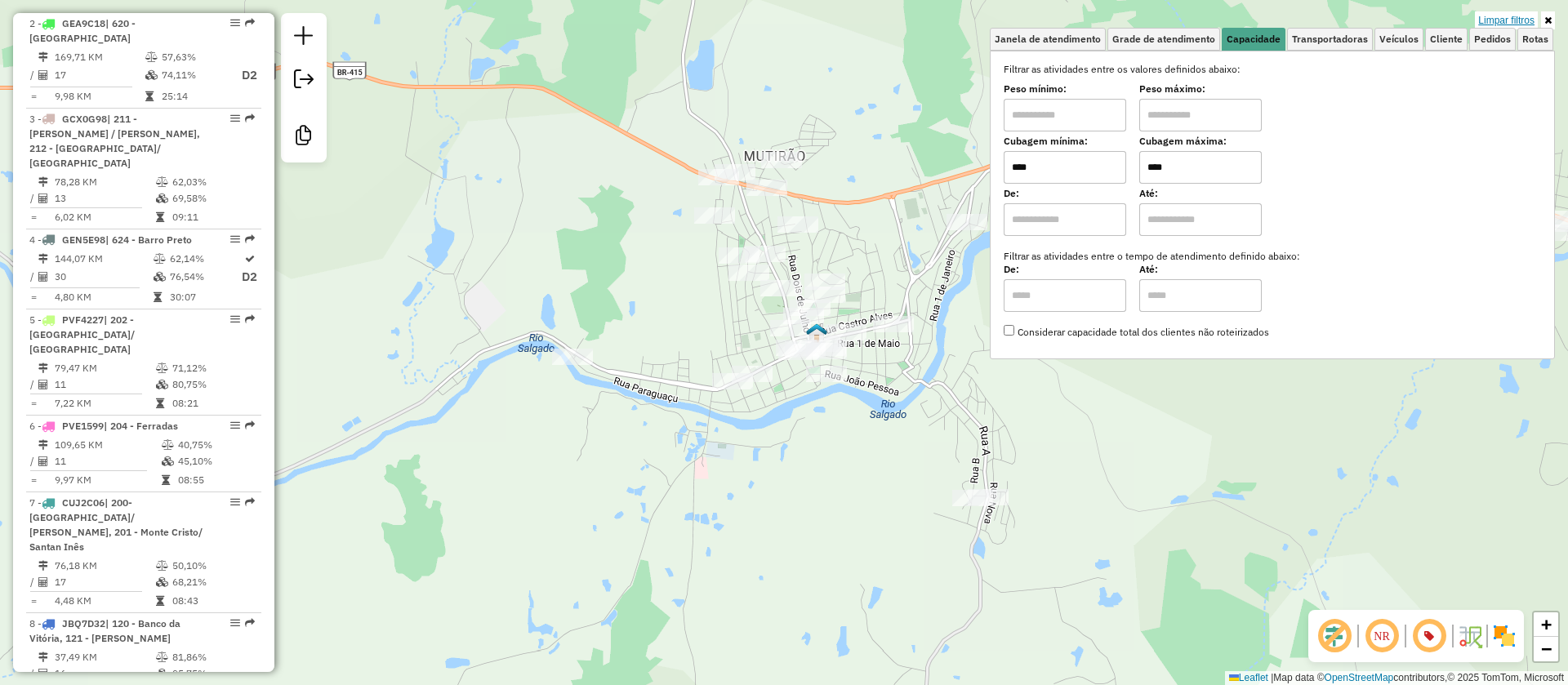
click at [1504, 11] on link "Limpar filtros" at bounding box center [1506, 20] width 62 height 18
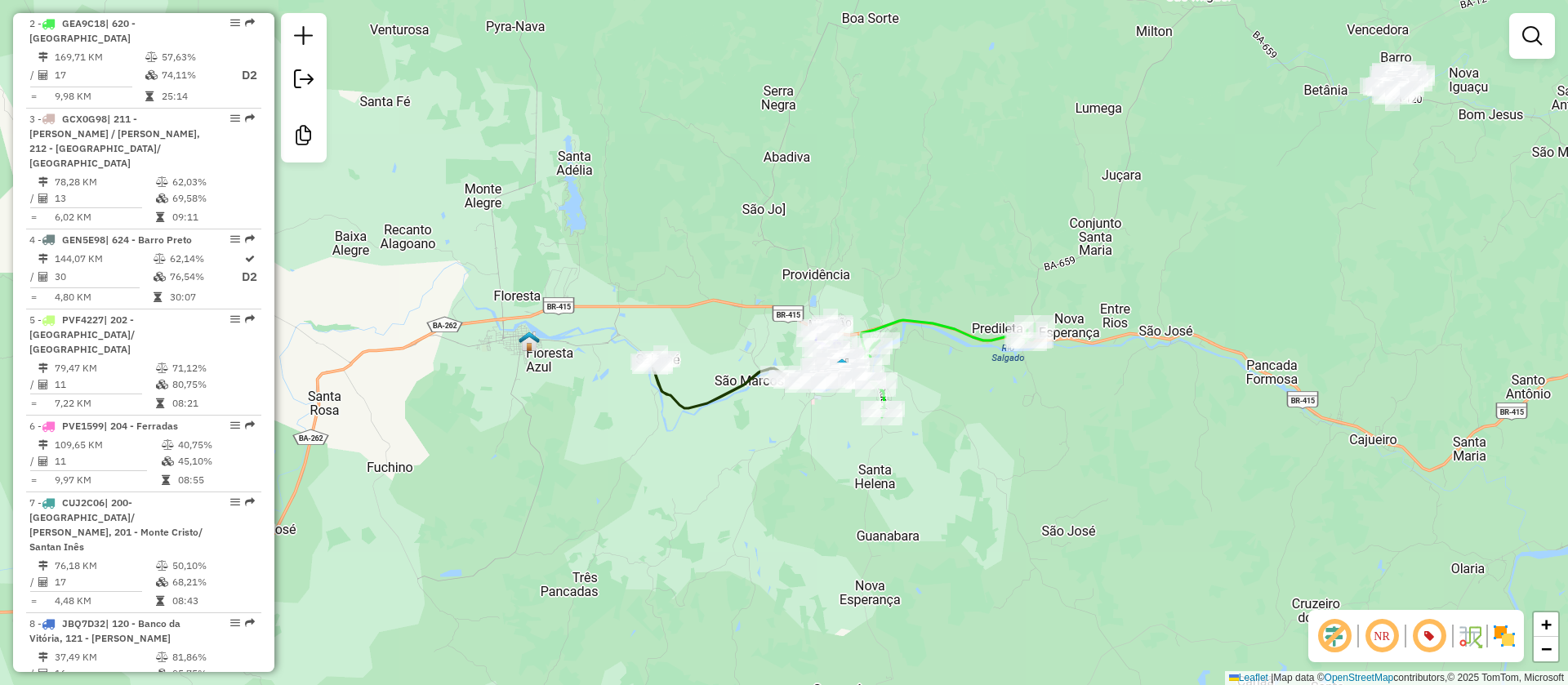
drag, startPoint x: 839, startPoint y: 183, endPoint x: 928, endPoint y: 228, distance: 99.7
click at [928, 228] on div "Janela de atendimento Grade de atendimento Capacidade Transportadoras Veículos …" at bounding box center [784, 342] width 1568 height 685
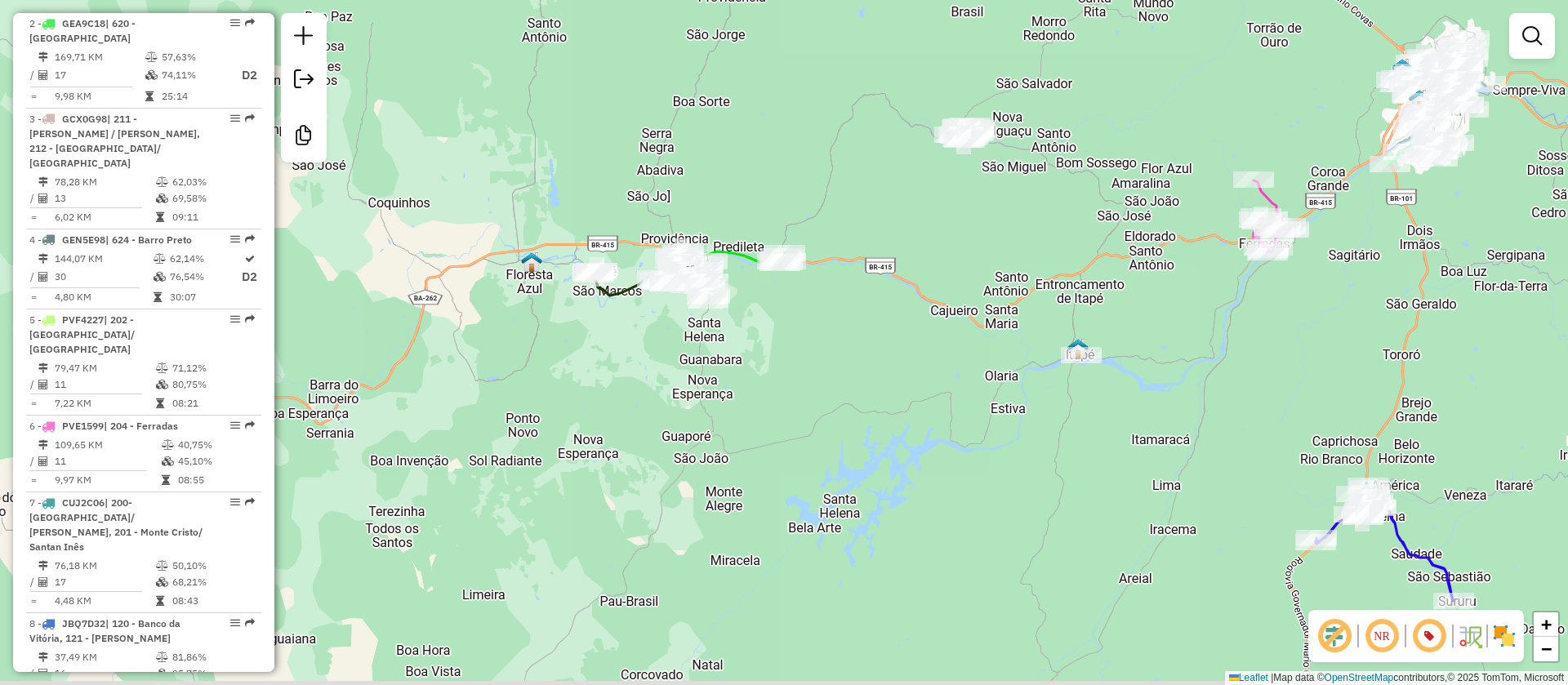
drag, startPoint x: 970, startPoint y: 450, endPoint x: 866, endPoint y: 333, distance: 156.5
click at [866, 333] on div "Janela de atendimento Grade de atendimento Capacidade Transportadoras Veículos …" at bounding box center [784, 342] width 1568 height 685
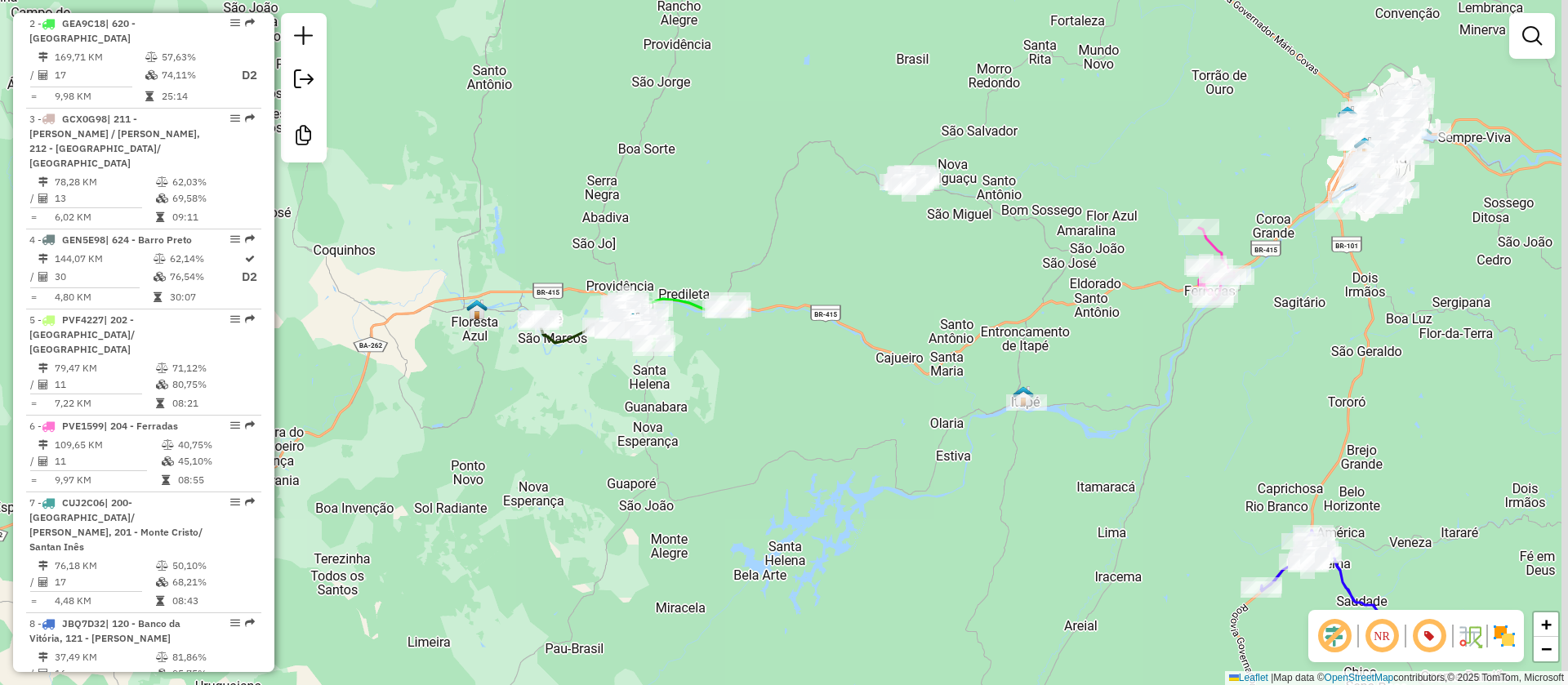
drag, startPoint x: 831, startPoint y: 161, endPoint x: 770, endPoint y: 200, distance: 72.4
click at [773, 204] on div "Janela de atendimento Grade de atendimento Capacidade Transportadoras Veículos …" at bounding box center [784, 342] width 1568 height 685
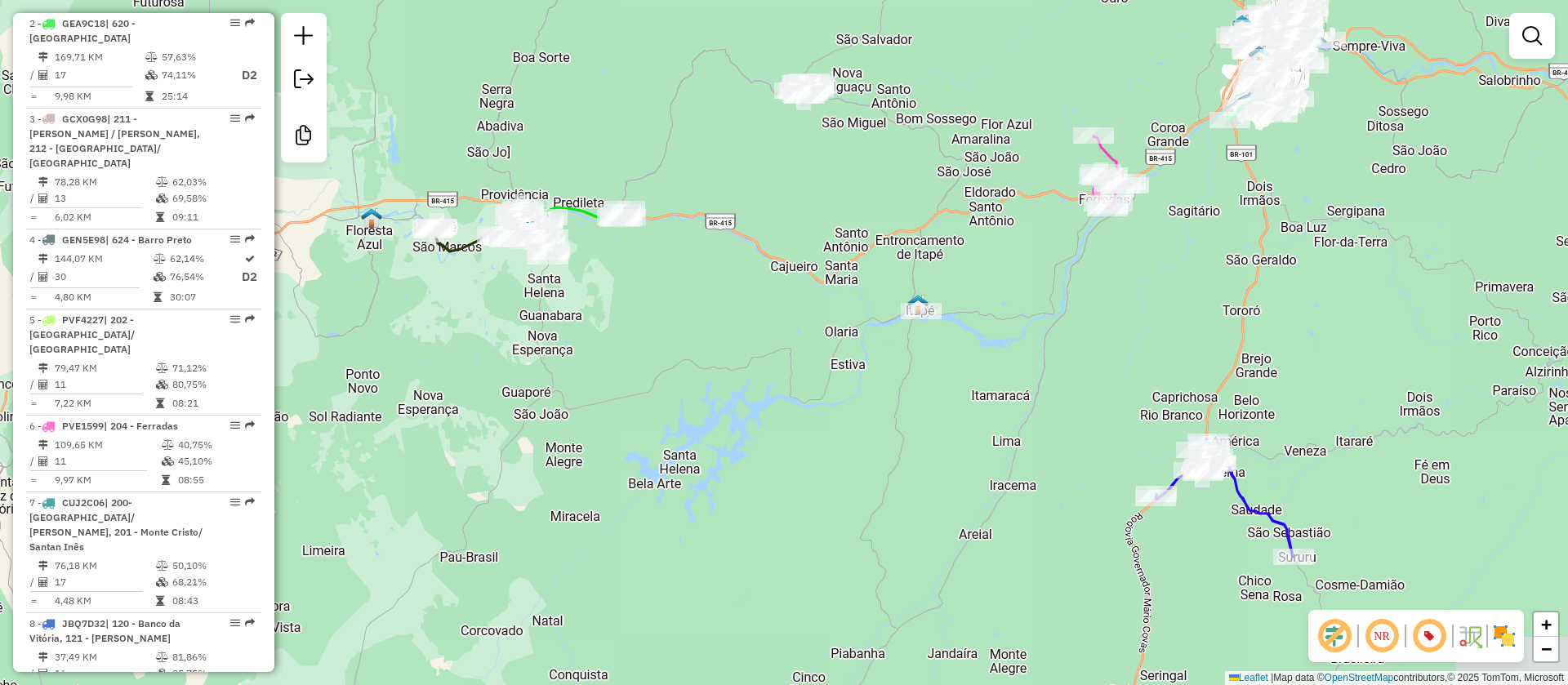
drag, startPoint x: 953, startPoint y: 329, endPoint x: 852, endPoint y: 243, distance: 132.7
click at [852, 243] on div "Janela de atendimento Grade de atendimento Capacidade Transportadoras Veículos …" at bounding box center [784, 342] width 1568 height 685
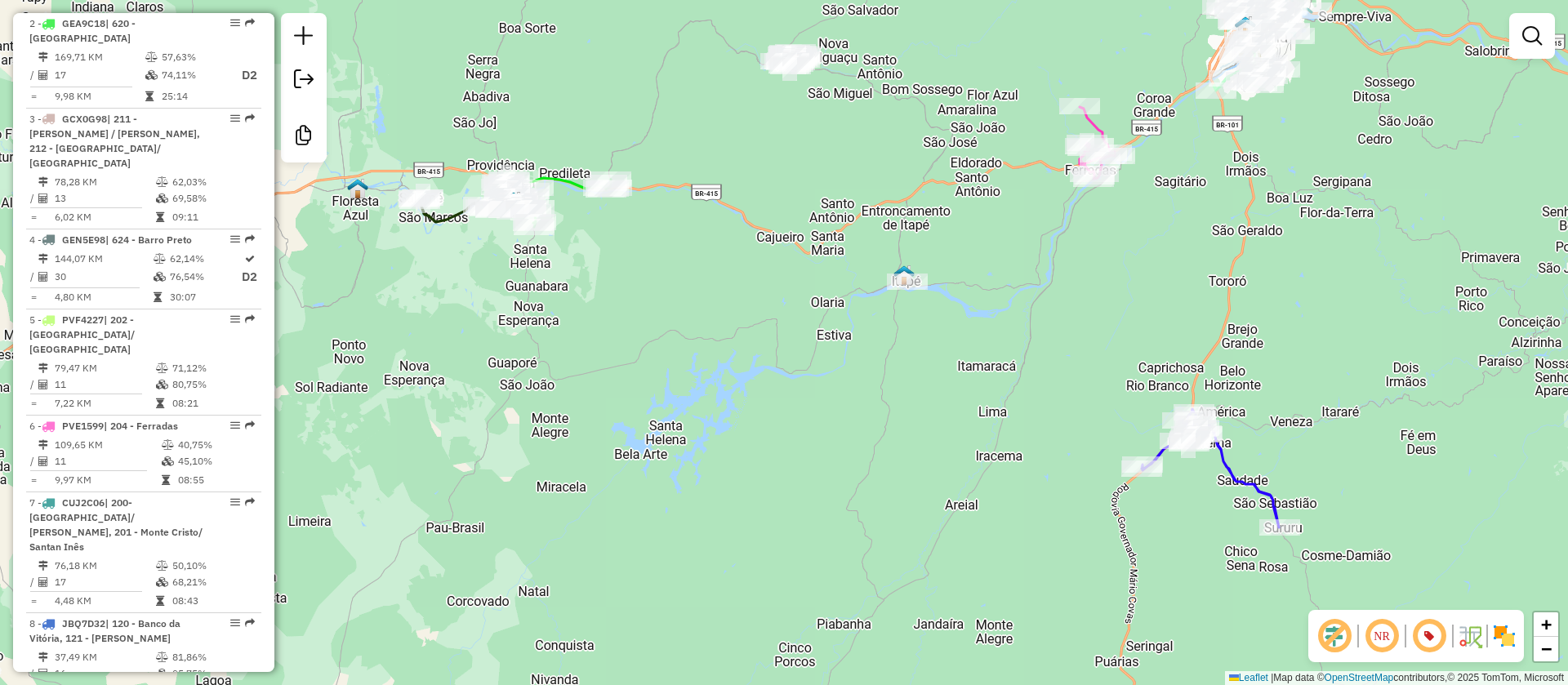
drag, startPoint x: 893, startPoint y: 387, endPoint x: 806, endPoint y: 189, distance: 216.3
click at [806, 189] on div "Janela de atendimento Grade de atendimento Capacidade Transportadoras Veículos …" at bounding box center [784, 342] width 1568 height 685
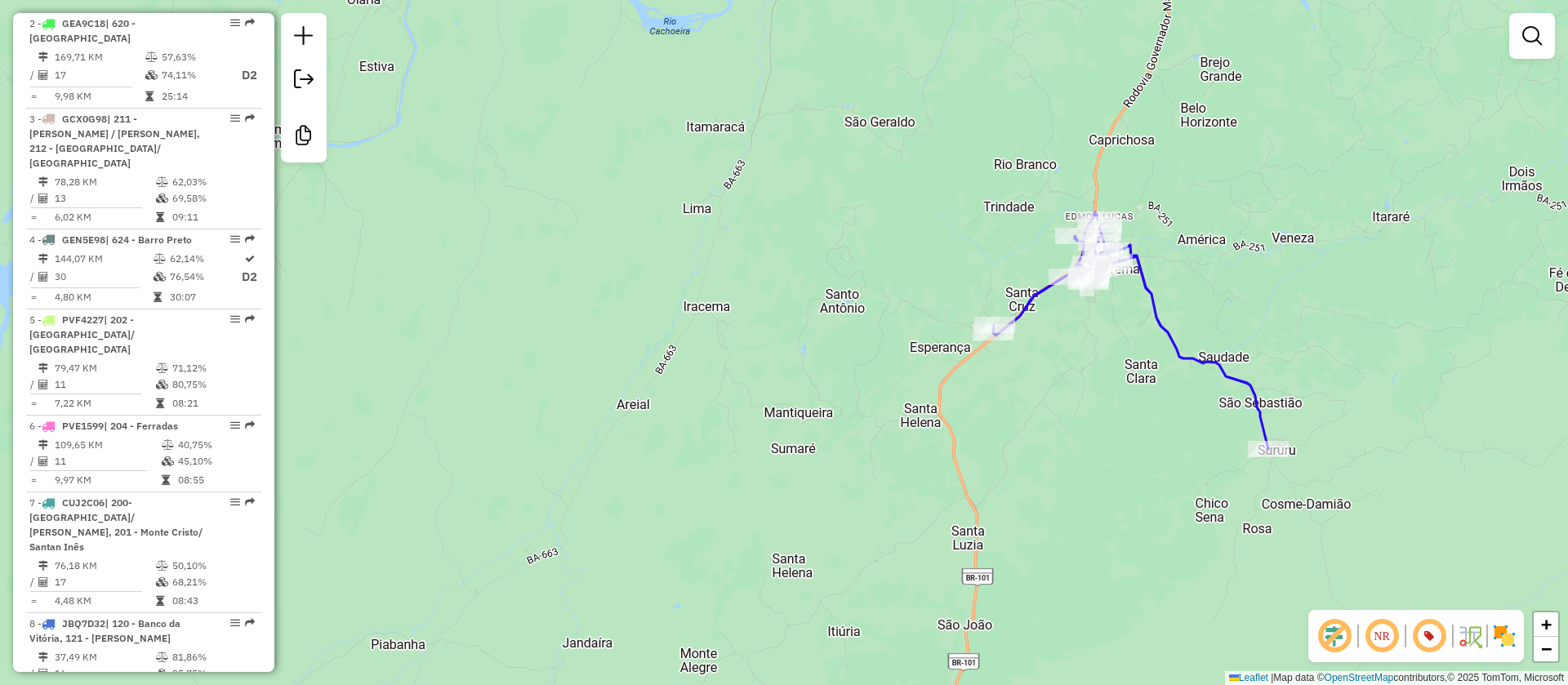
click at [1153, 301] on icon at bounding box center [1130, 331] width 275 height 237
select select "**********"
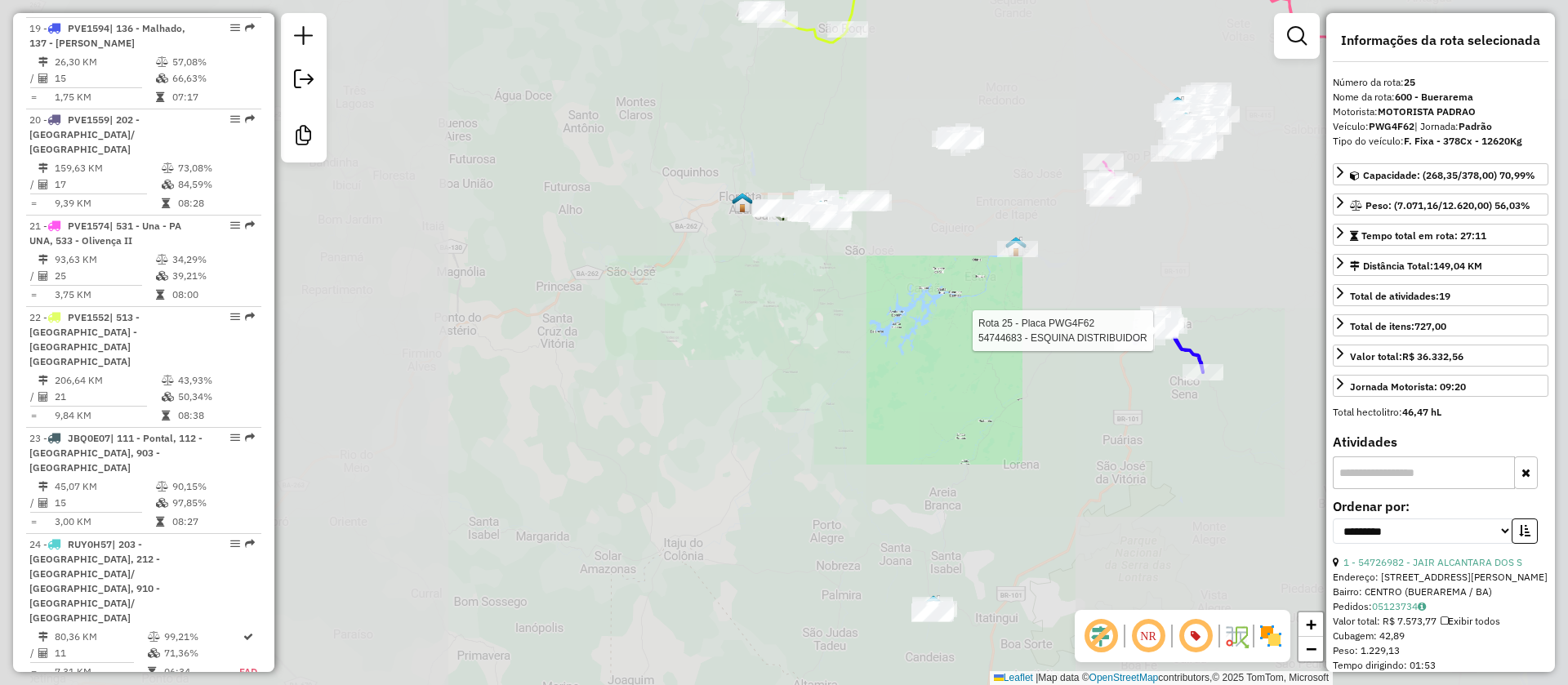
scroll to position [2945, 0]
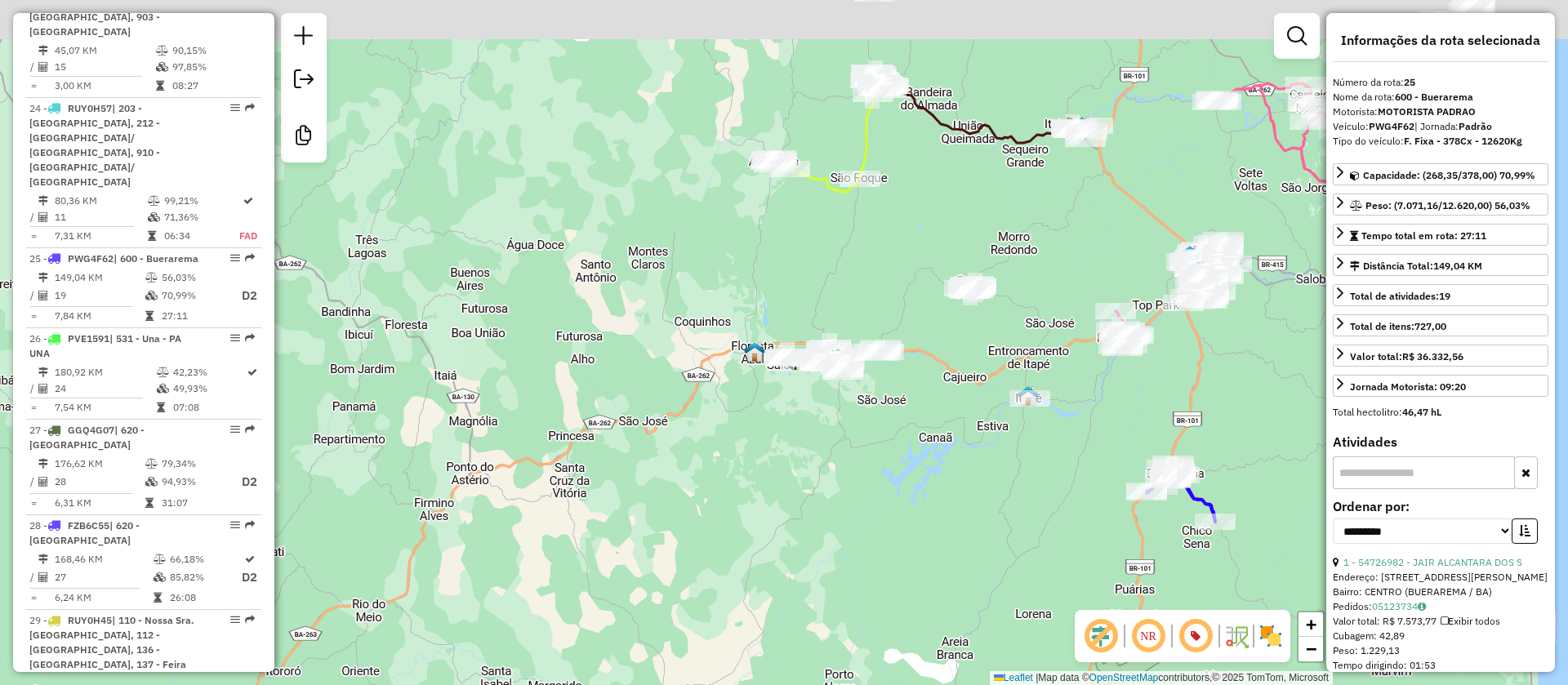
drag, startPoint x: 959, startPoint y: 313, endPoint x: 966, endPoint y: 429, distance: 116.2
click at [966, 423] on div "Janela de atendimento Grade de atendimento Capacidade Transportadoras Veículos …" at bounding box center [784, 342] width 1568 height 685
